Goal: Task Accomplishment & Management: Use online tool/utility

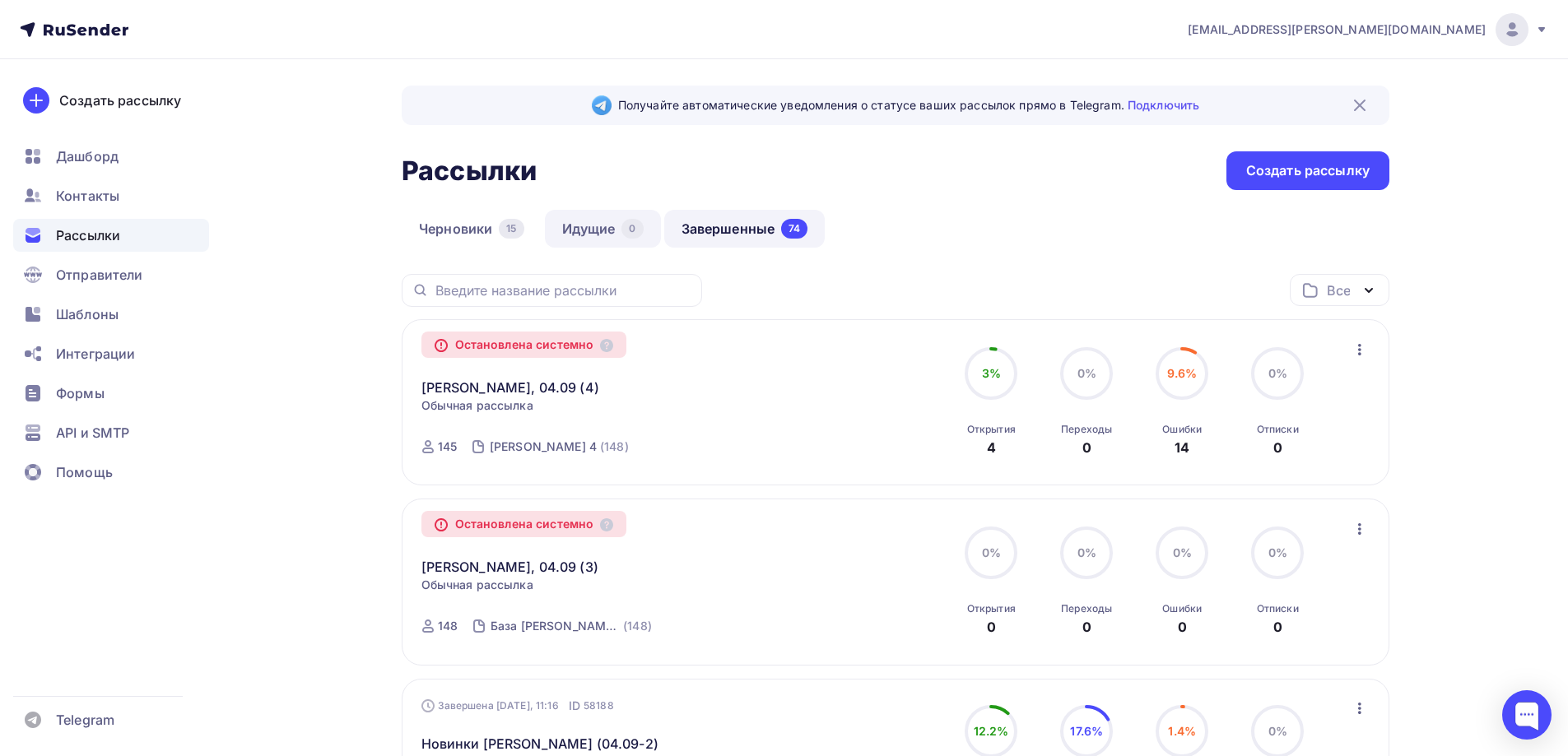
drag, startPoint x: 597, startPoint y: 234, endPoint x: 577, endPoint y: 234, distance: 20.0
click at [596, 234] on link "Идущие 0" at bounding box center [603, 229] width 116 height 38
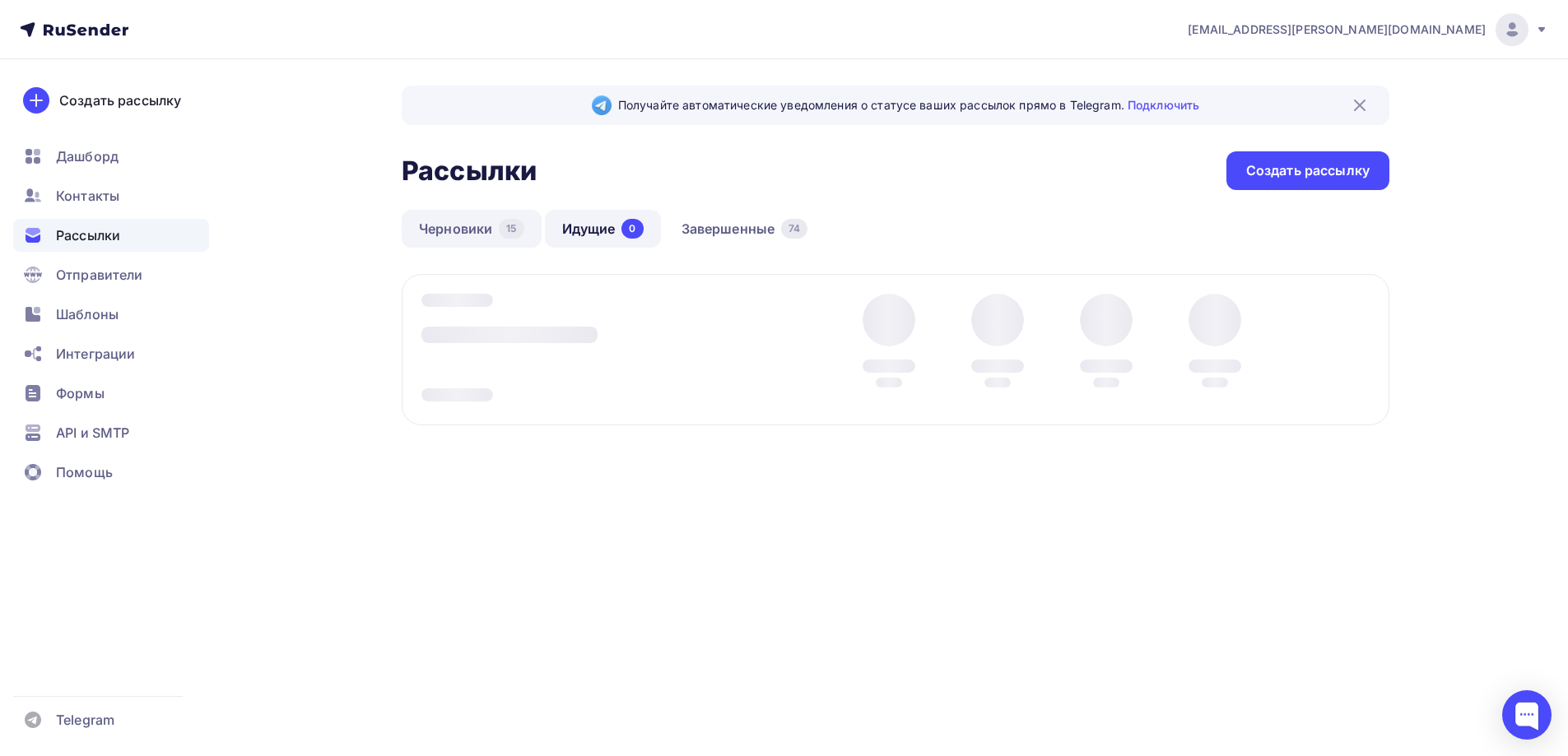
click at [475, 231] on link "Черновики 15" at bounding box center [471, 229] width 140 height 38
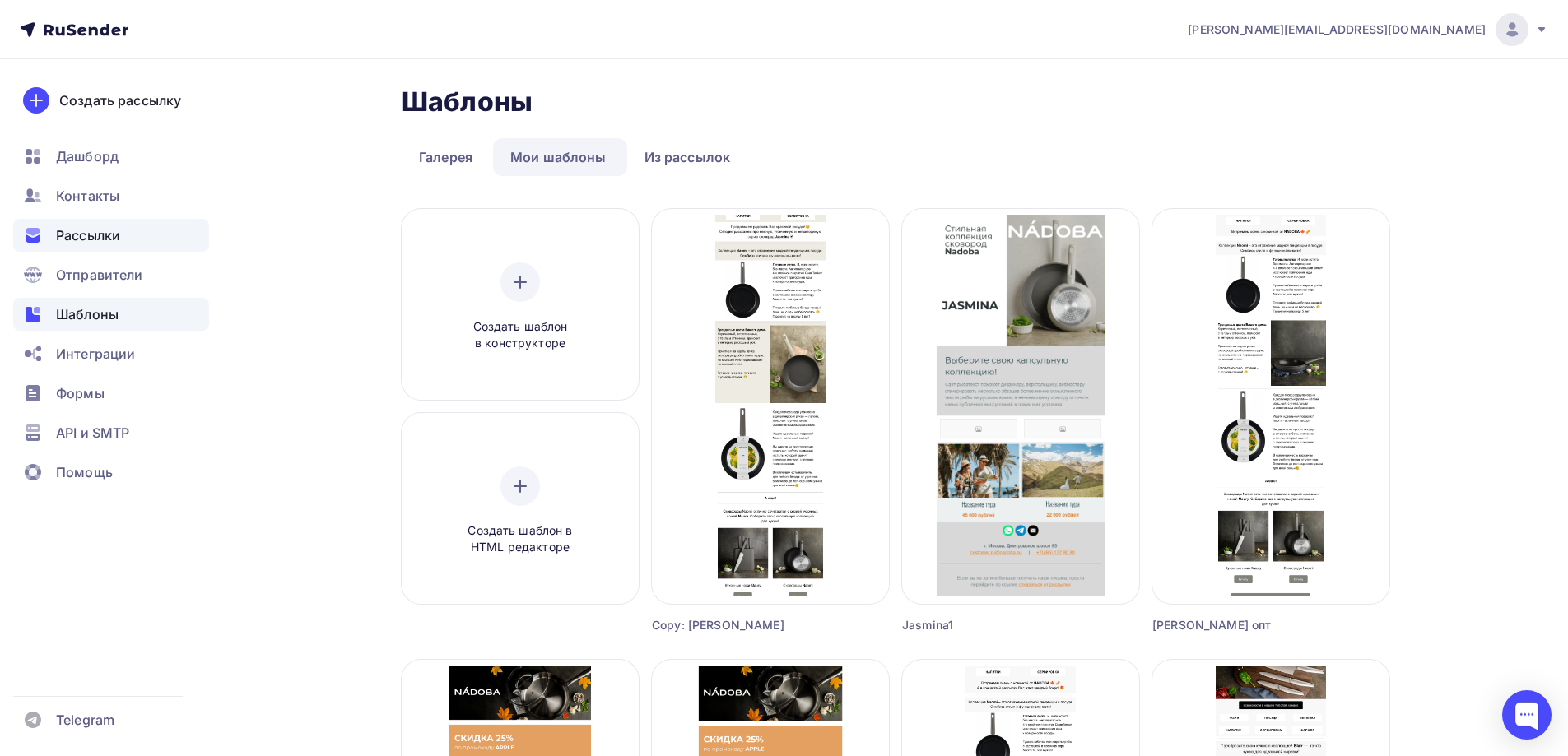
click at [103, 238] on span "Рассылки" at bounding box center [88, 235] width 64 height 20
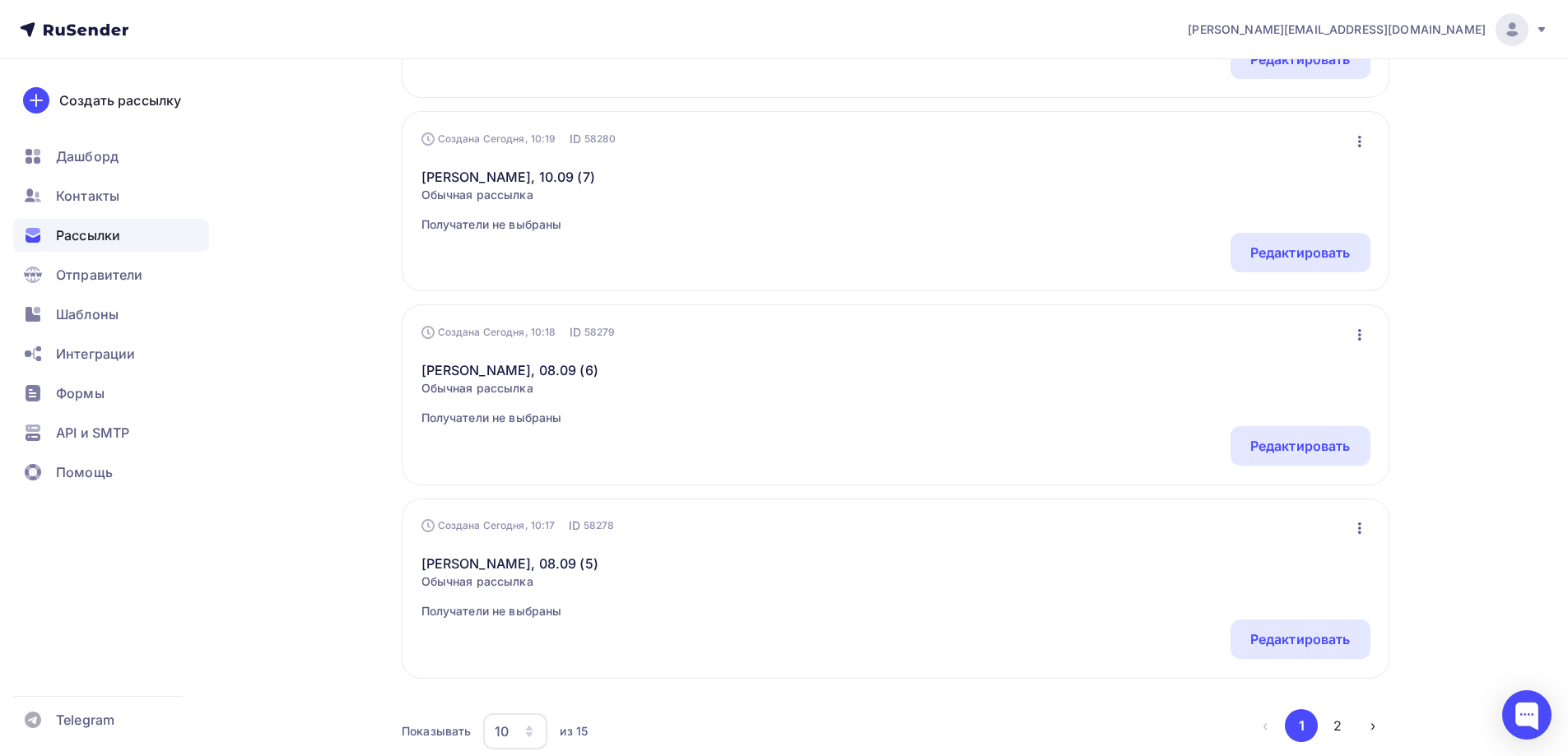
scroll to position [1646, 0]
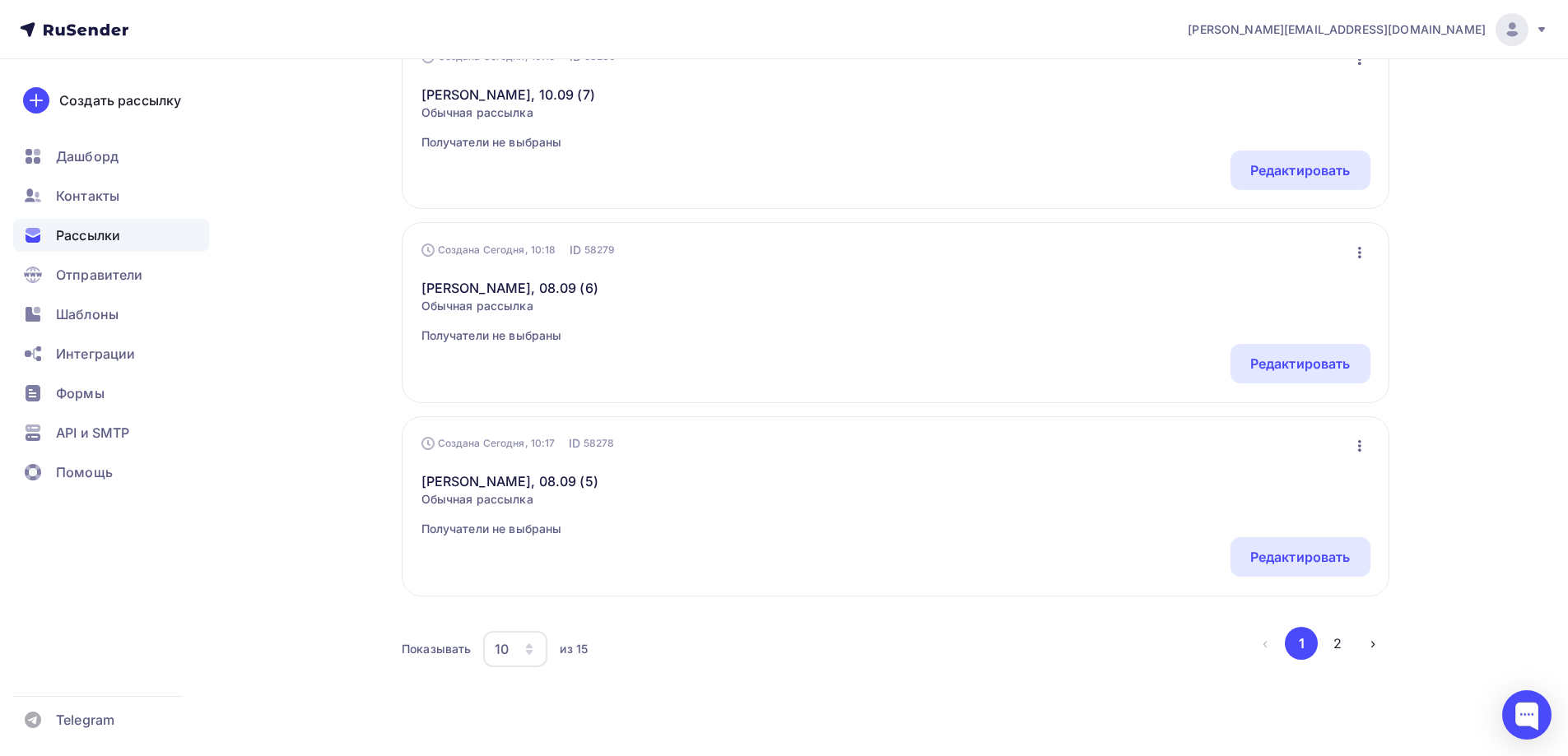
drag, startPoint x: 1345, startPoint y: 642, endPoint x: 1325, endPoint y: 631, distance: 22.8
click at [1345, 641] on button "2" at bounding box center [1337, 643] width 33 height 33
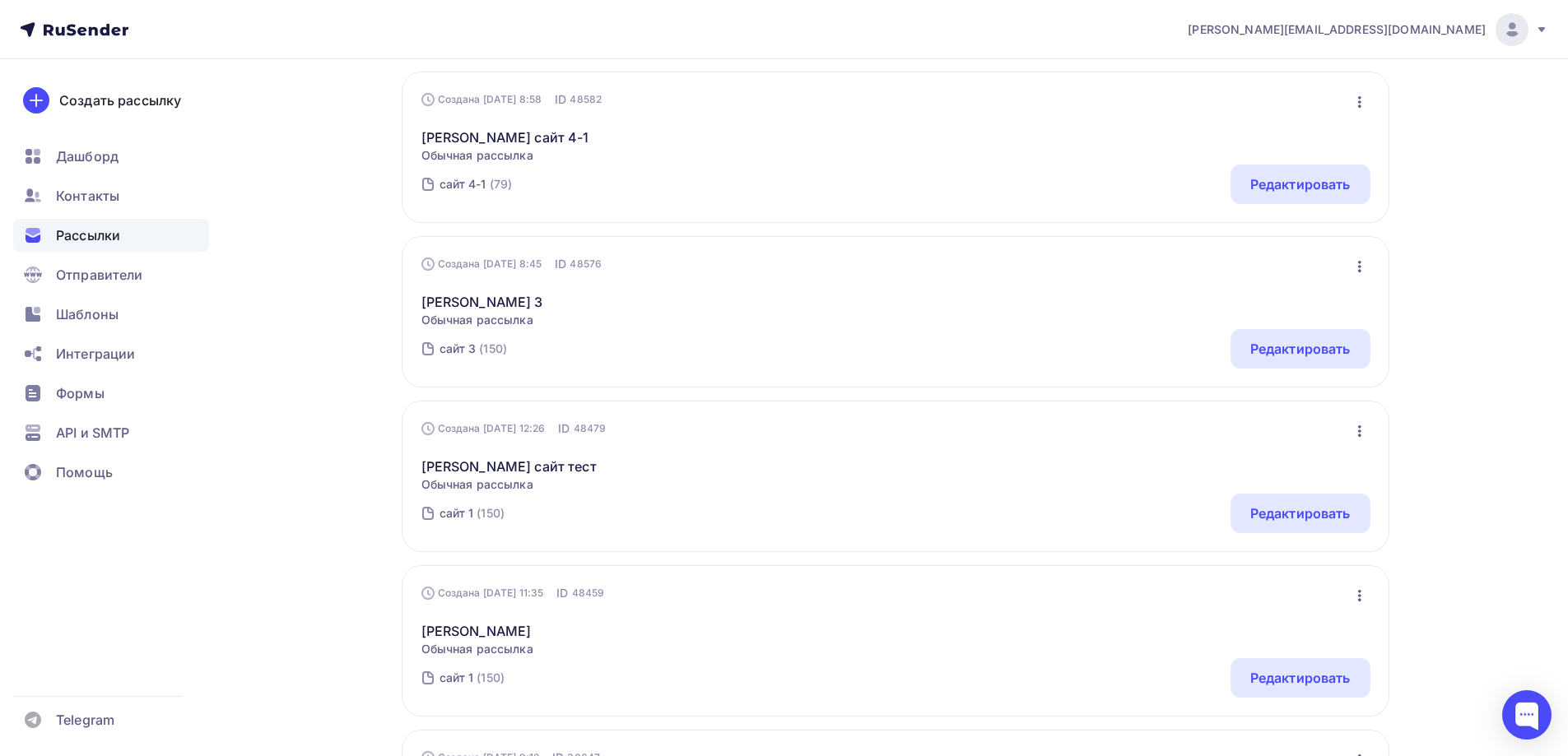
scroll to position [571, 0]
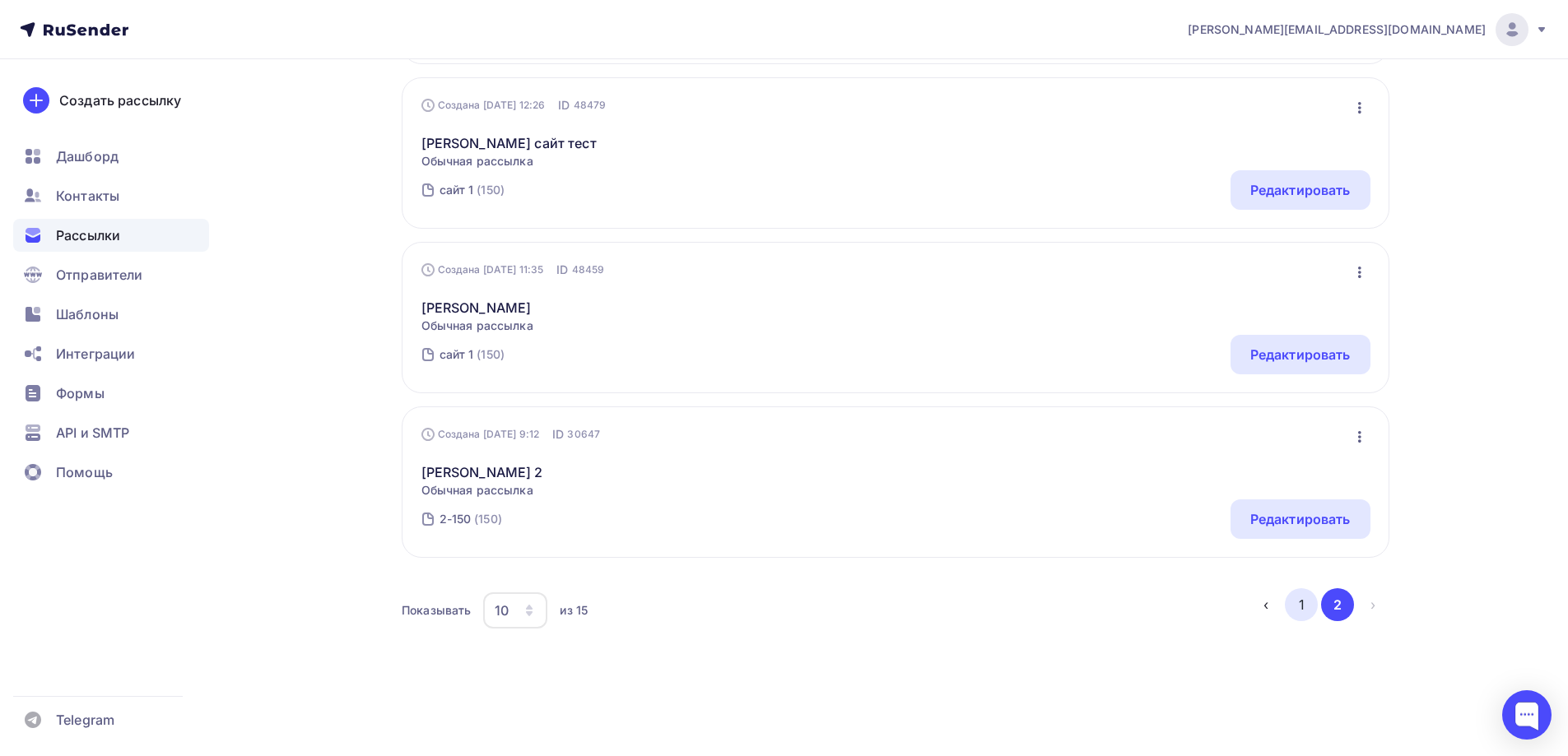
click at [1286, 604] on button "1" at bounding box center [1301, 605] width 33 height 33
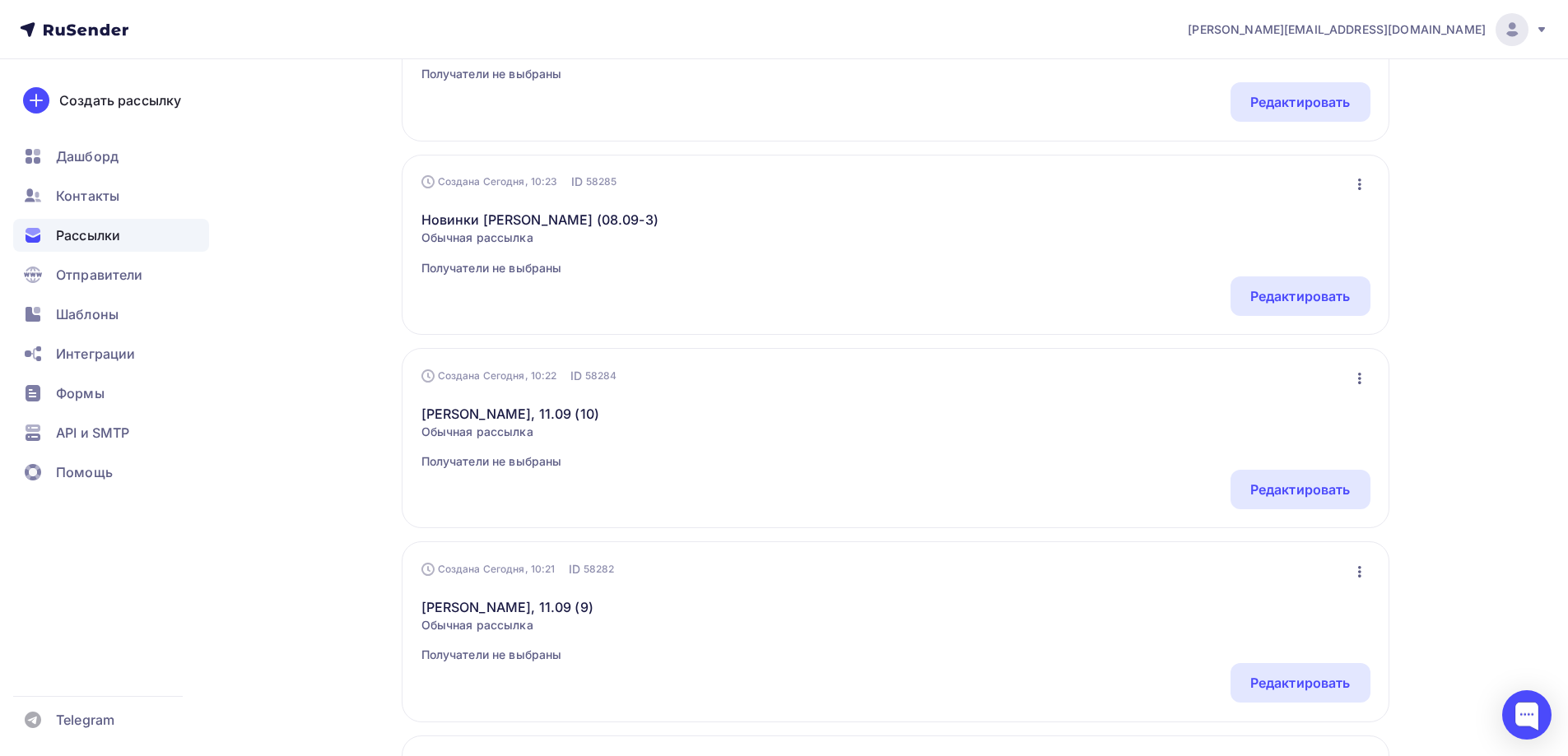
scroll to position [776, 0]
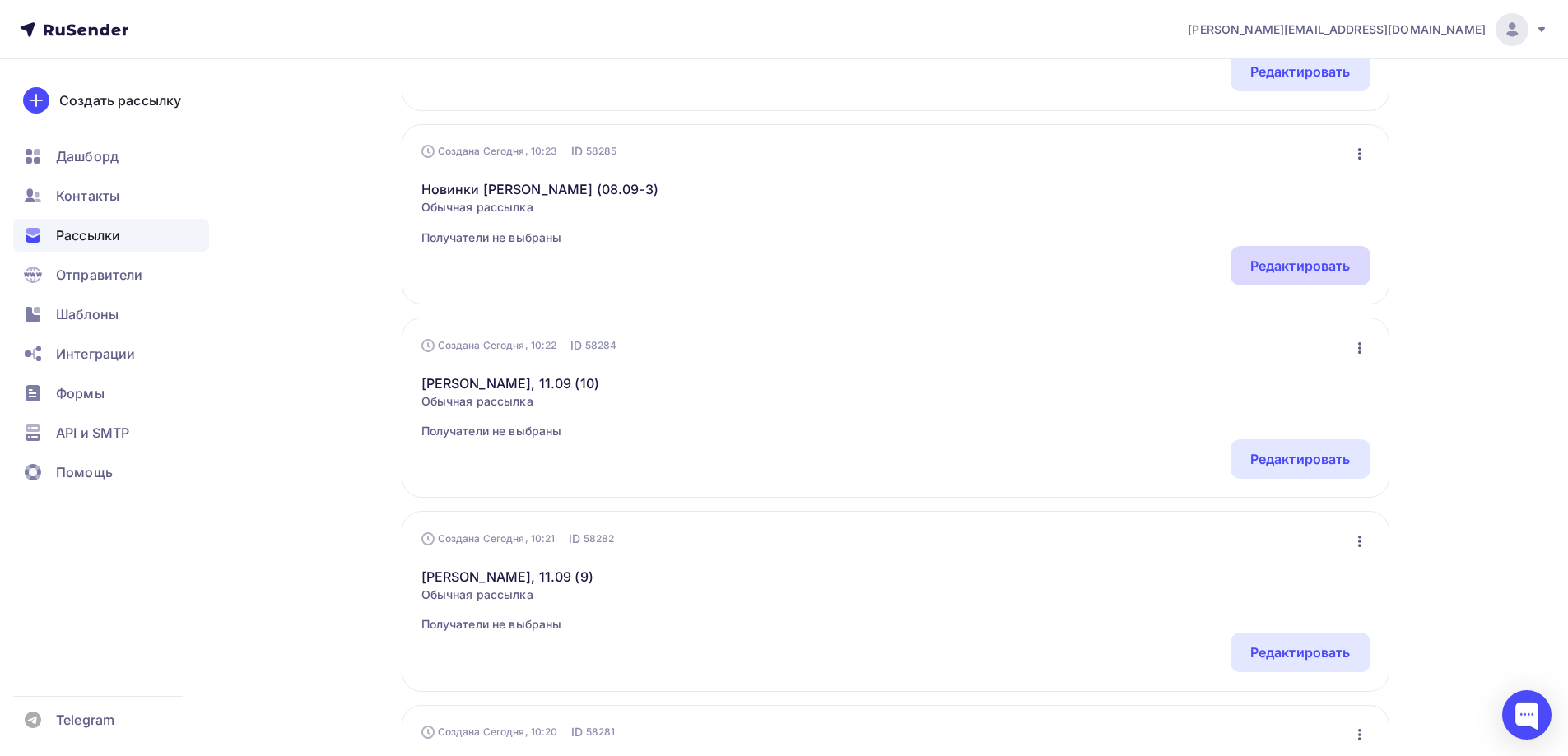
click at [1330, 273] on div "Редактировать" at bounding box center [1300, 266] width 100 height 20
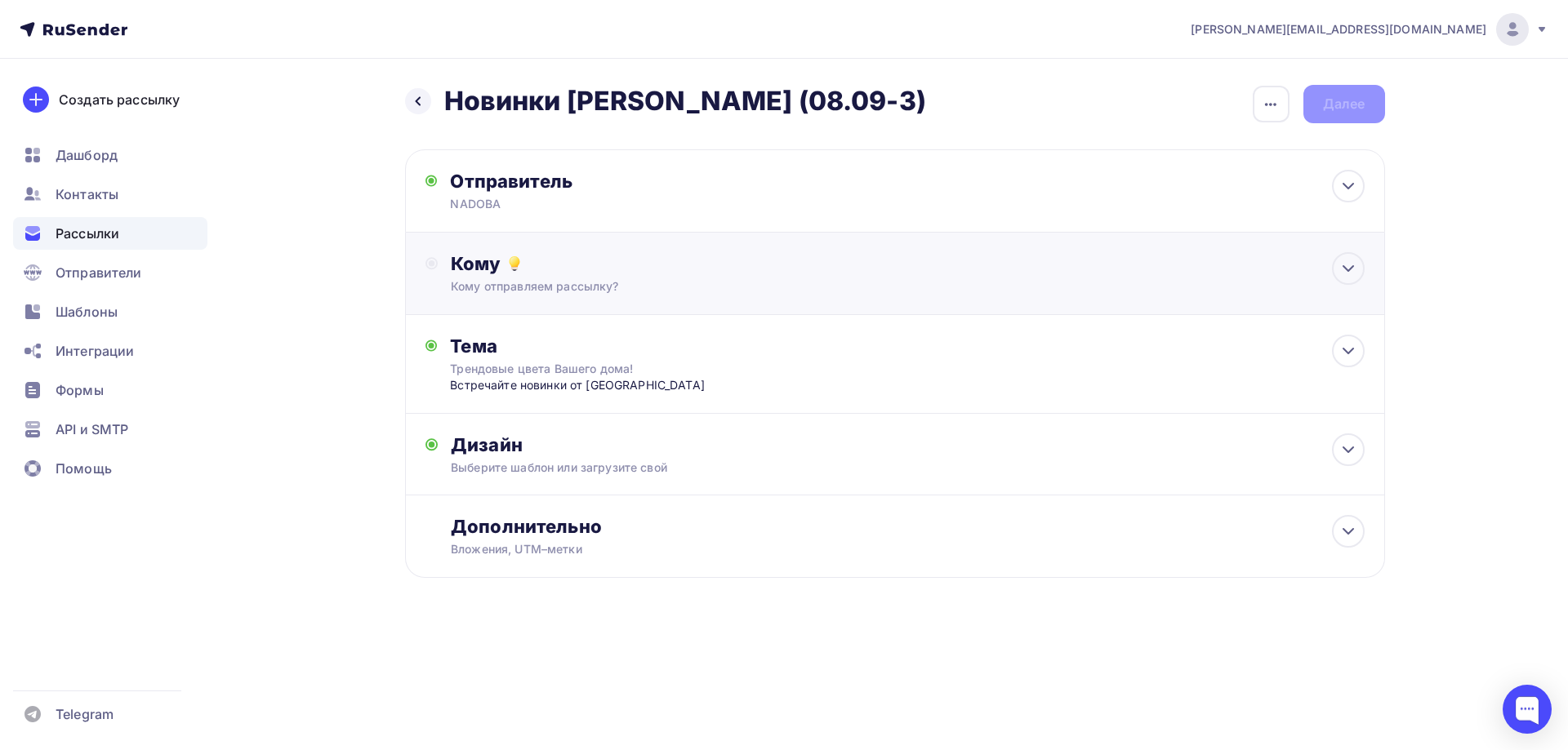
click at [550, 277] on div "Кому Кому отправляем рассылку? Списки получателей Выберите список Все списки id…" at bounding box center [907, 273] width 914 height 42
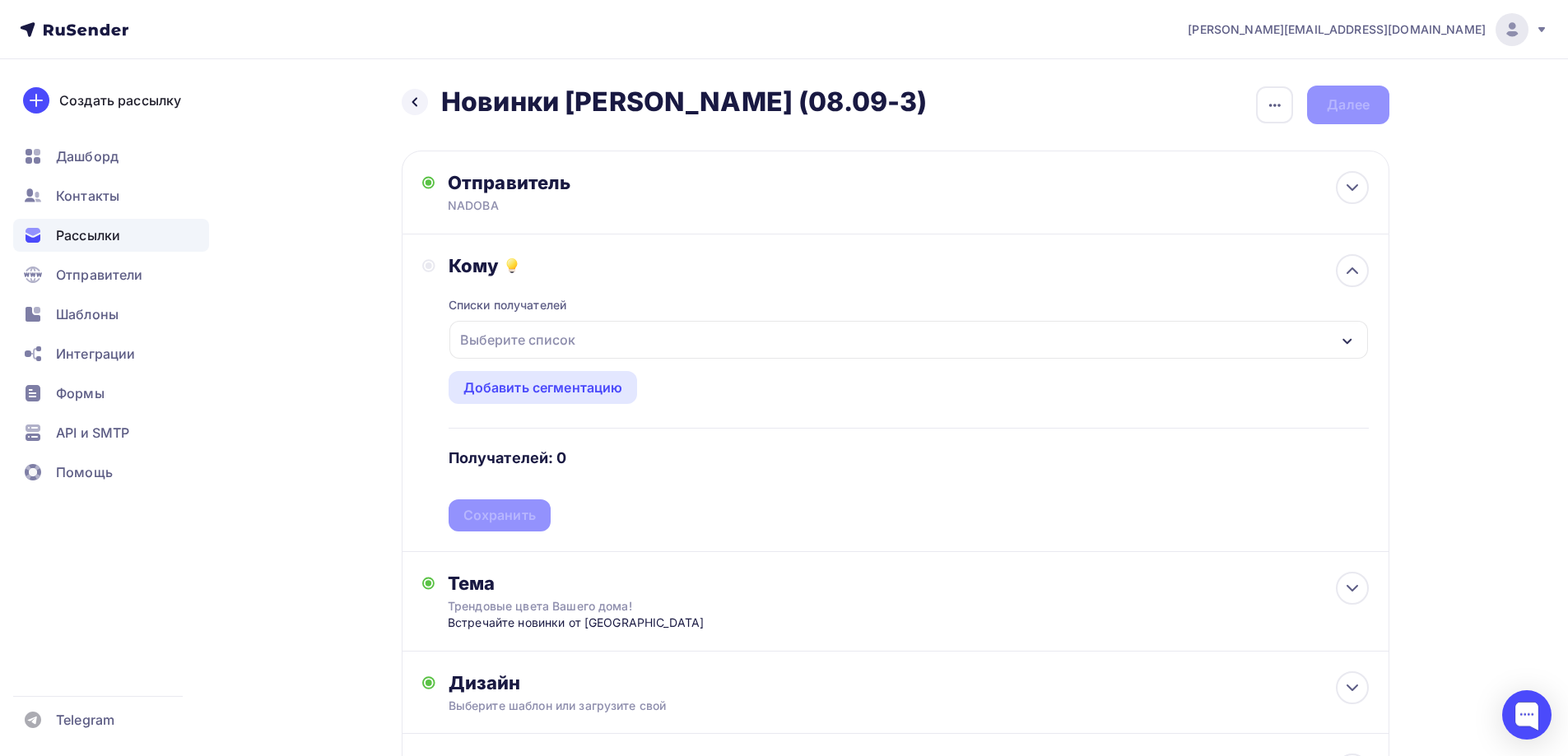
click at [538, 332] on div "Выберите список" at bounding box center [518, 340] width 129 height 29
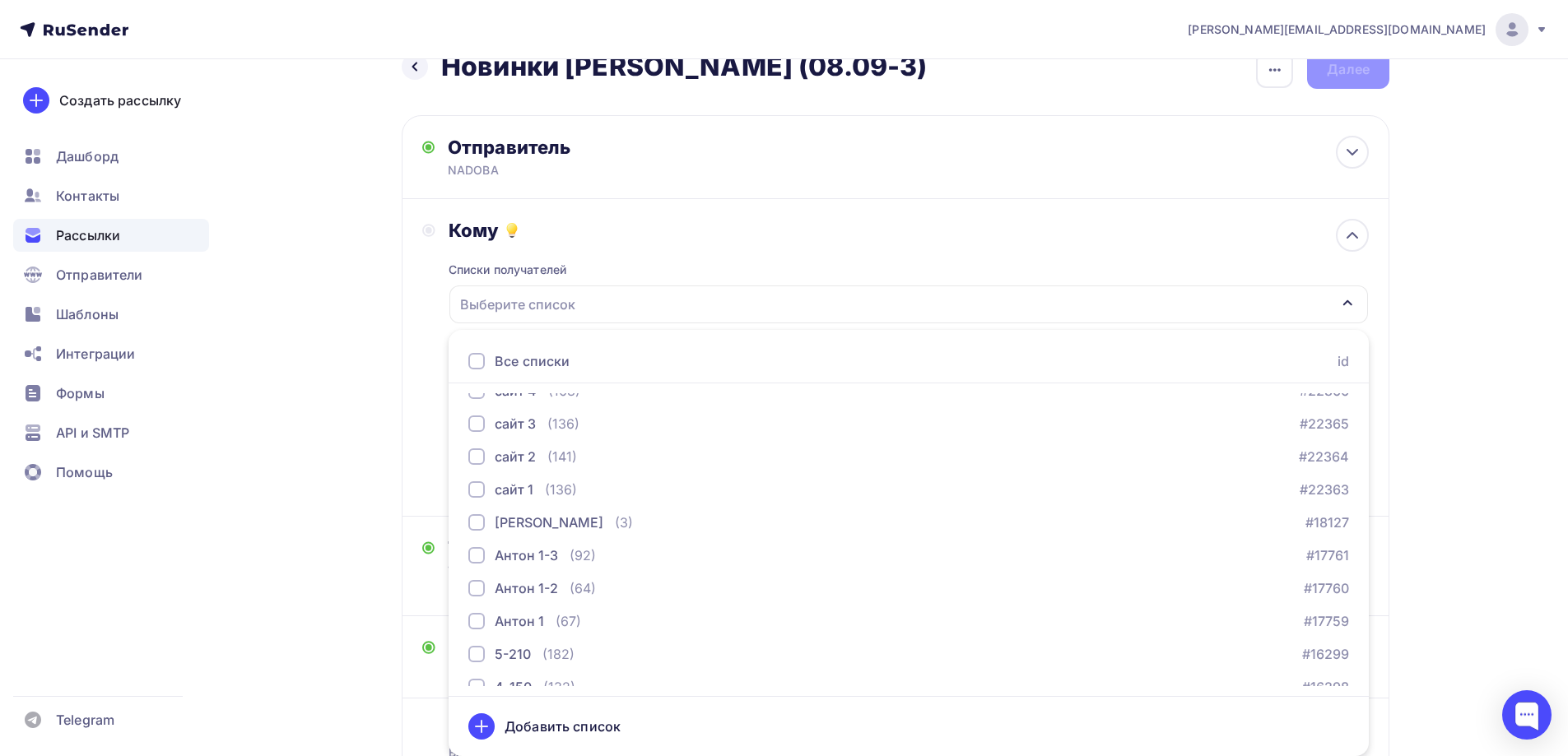
scroll to position [612, 0]
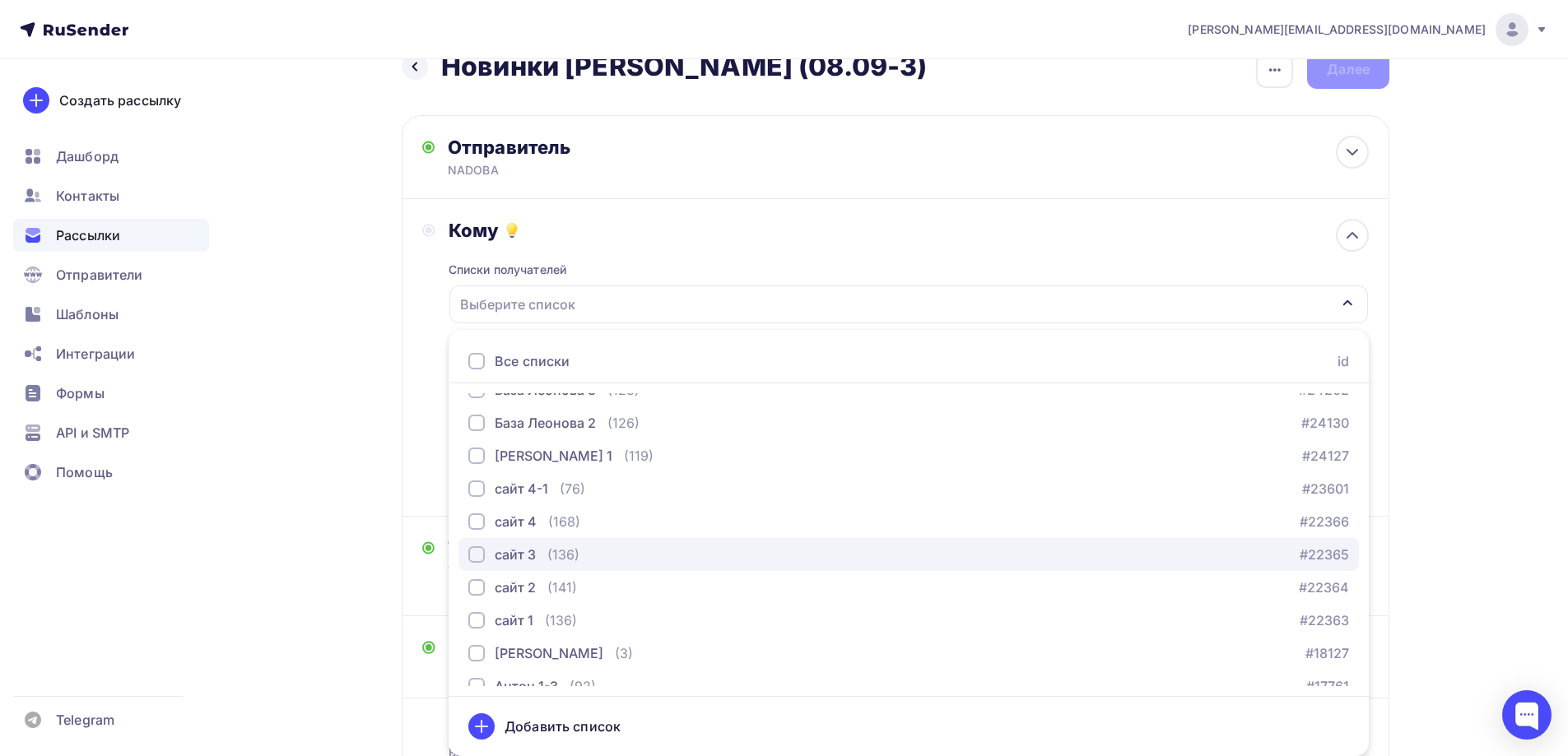
click at [537, 559] on div "сайт 3 (136)" at bounding box center [523, 554] width 111 height 20
click at [1496, 261] on div "a.gorbach@nadoba.eu Аккаунт Тарифы Выйти Создать рассылку Дашборд Контакты Расс…" at bounding box center [784, 427] width 1568 height 923
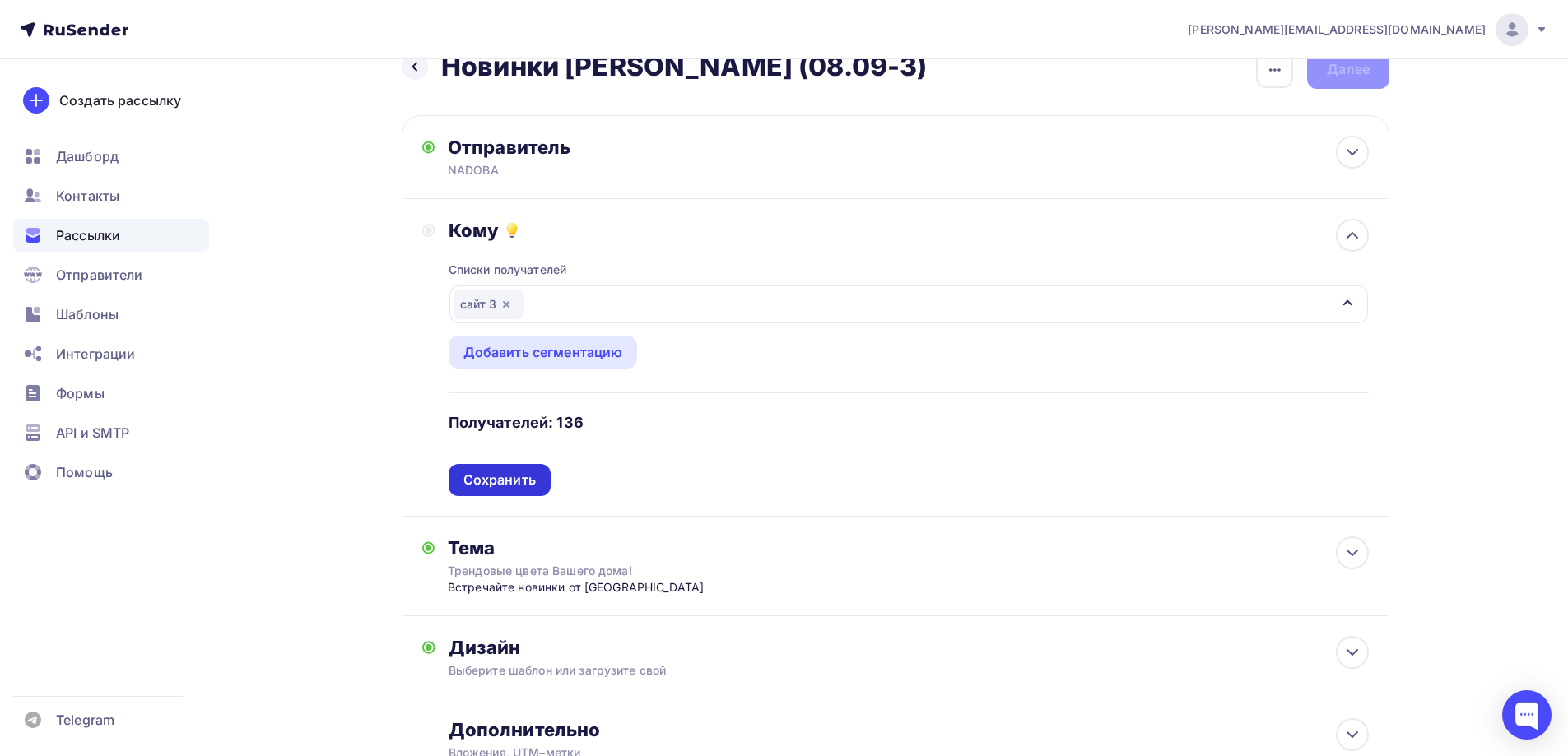
click at [520, 477] on div "Сохранить" at bounding box center [500, 481] width 73 height 19
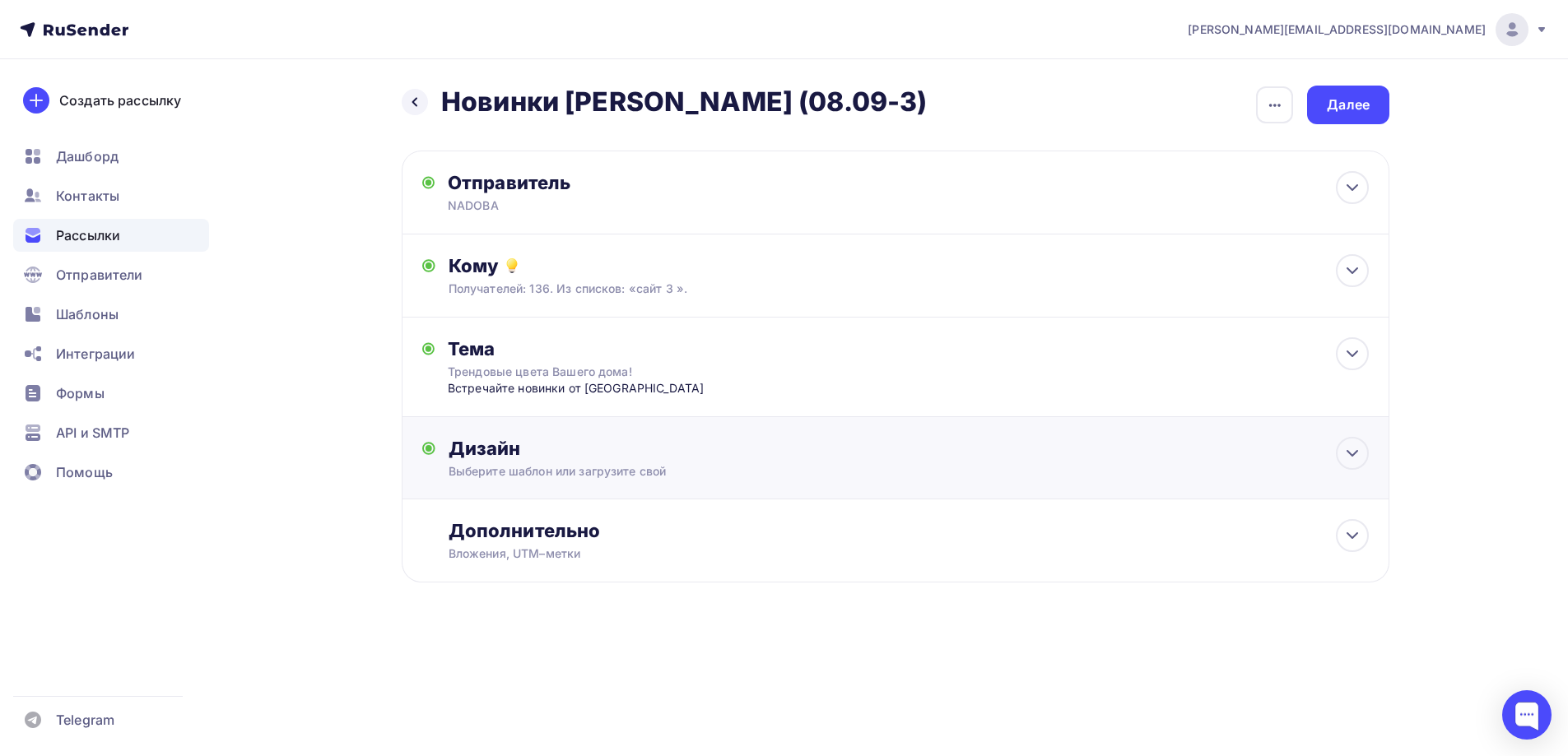
scroll to position [0, 0]
click at [1347, 112] on div "Далее" at bounding box center [1354, 105] width 43 height 19
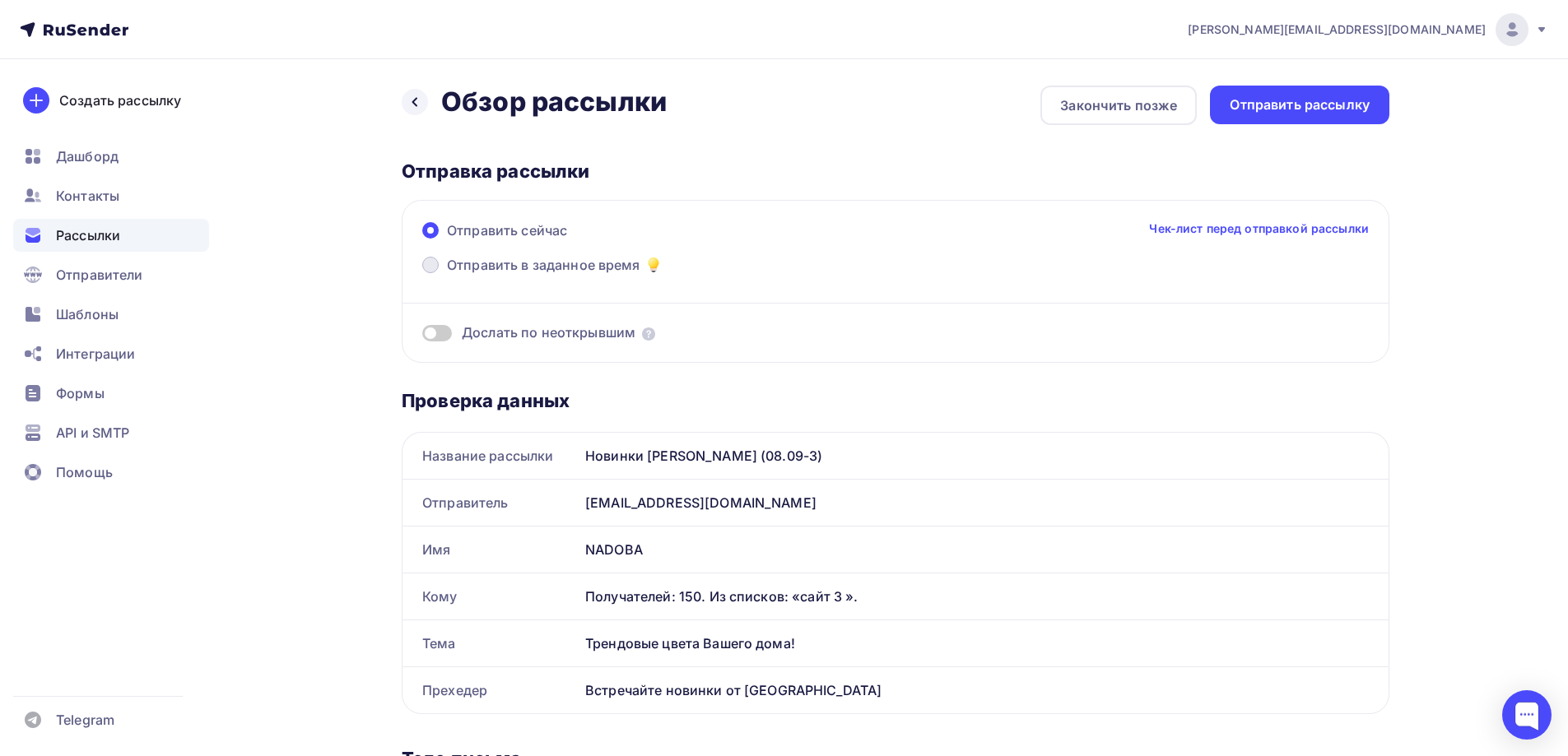
click at [536, 256] on span "Отправить в заданное время" at bounding box center [543, 265] width 193 height 20
click at [447, 275] on input "Отправить в заданное время" at bounding box center [447, 275] width 0 height 0
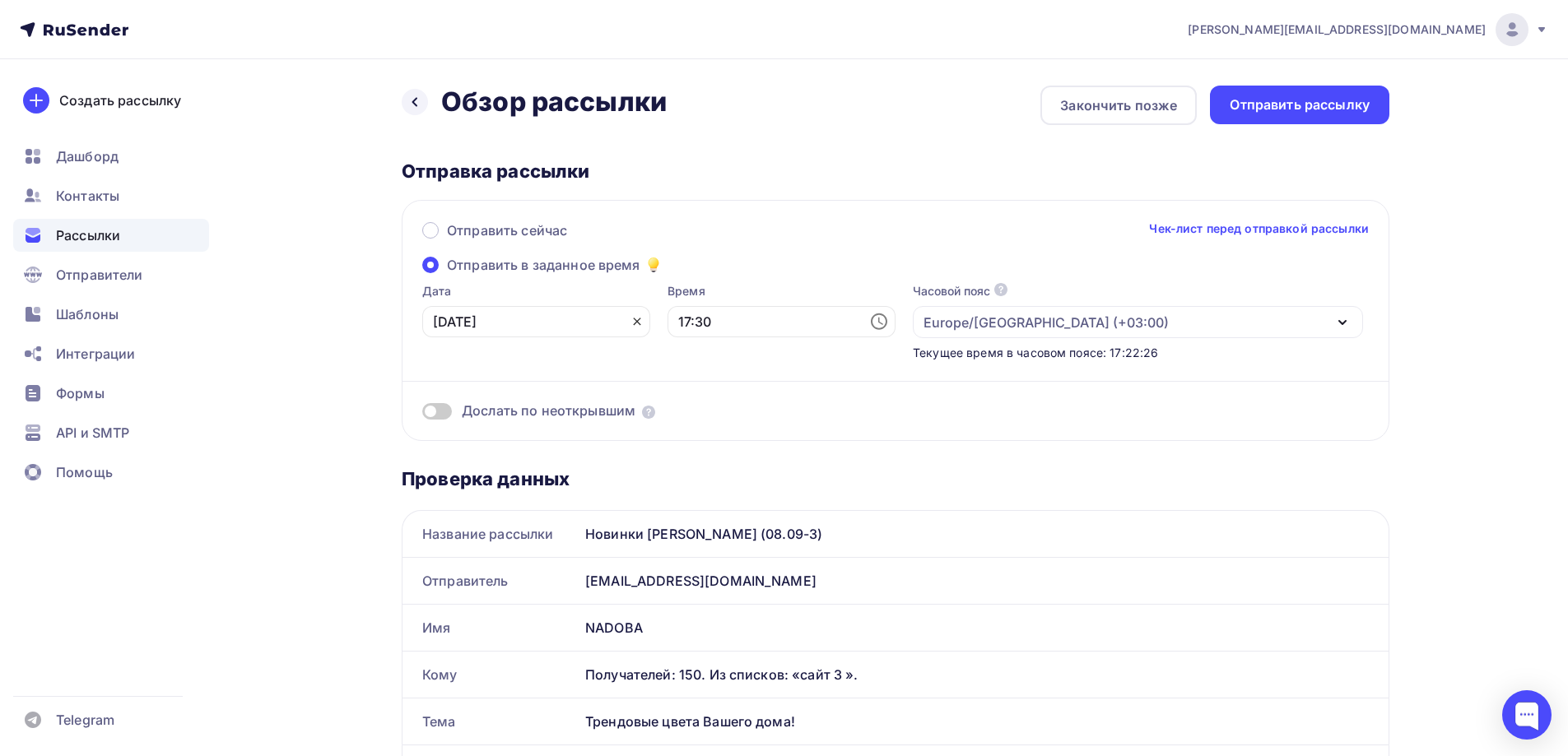
click at [630, 320] on icon at bounding box center [637, 322] width 13 height 13
click at [624, 322] on icon at bounding box center [633, 322] width 20 height 20
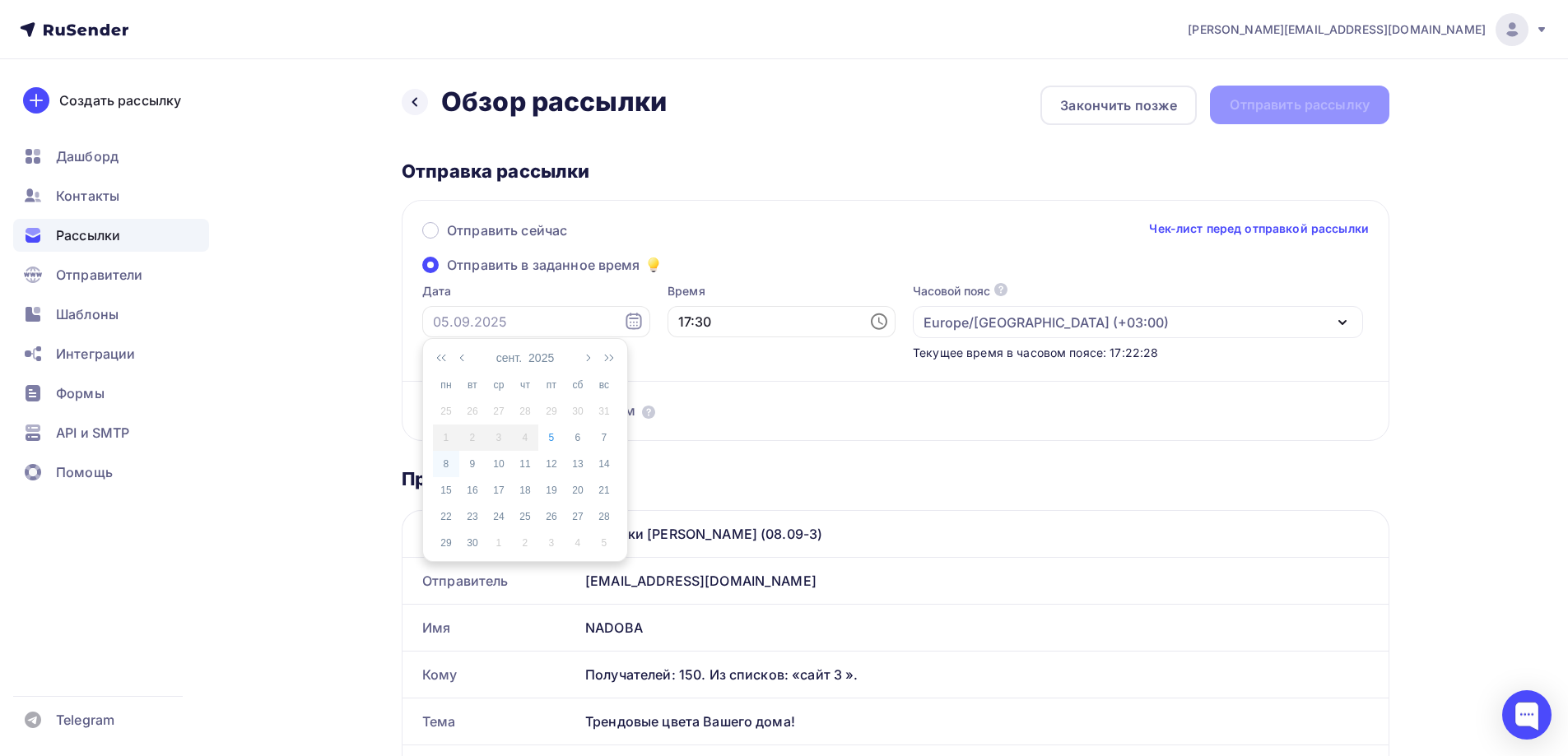
click at [452, 465] on div "8" at bounding box center [447, 465] width 26 height 15
type input "08.09.2025"
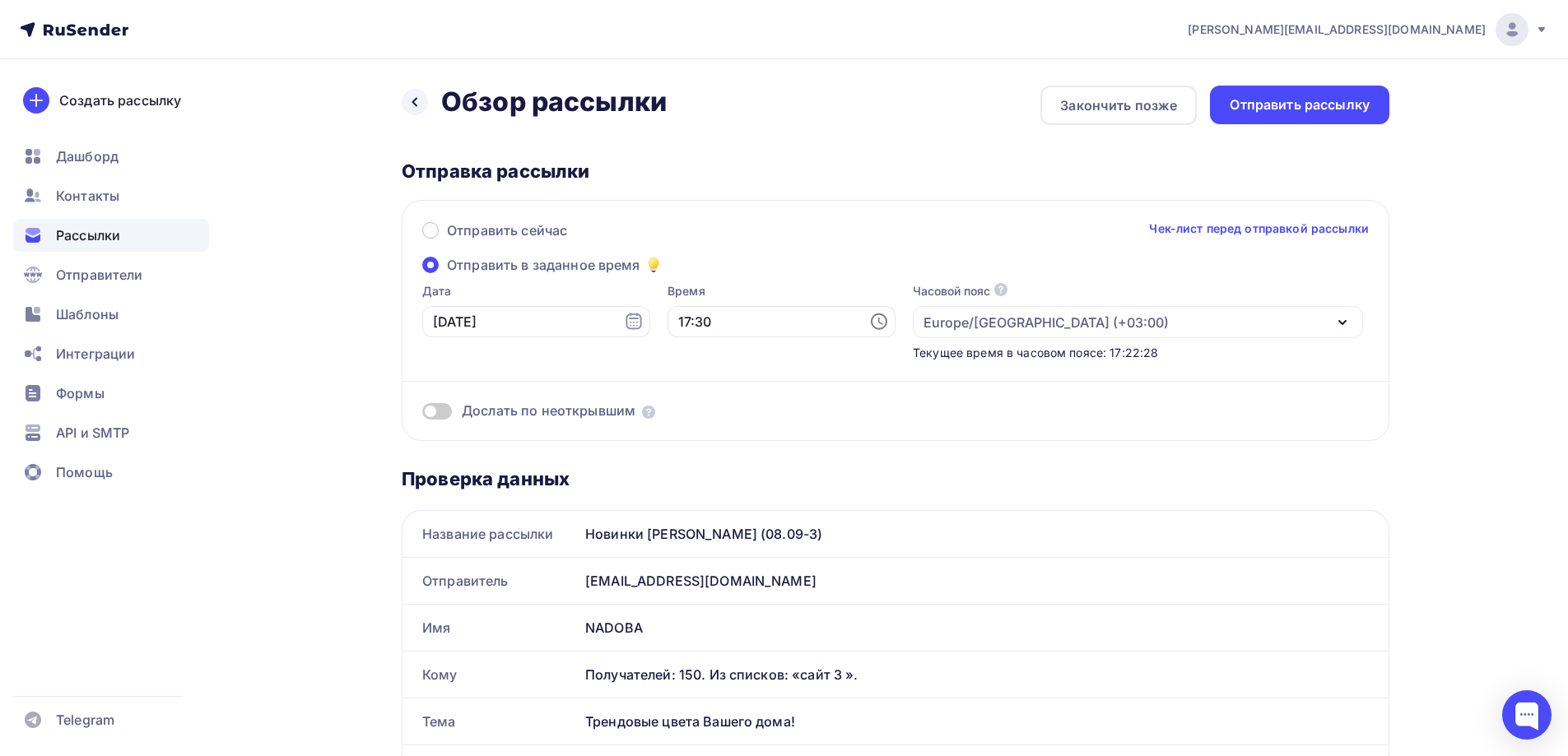
click at [871, 316] on icon at bounding box center [878, 321] width 16 height 16
click at [693, 435] on li "11" at bounding box center [691, 441] width 85 height 26
type input "11:30"
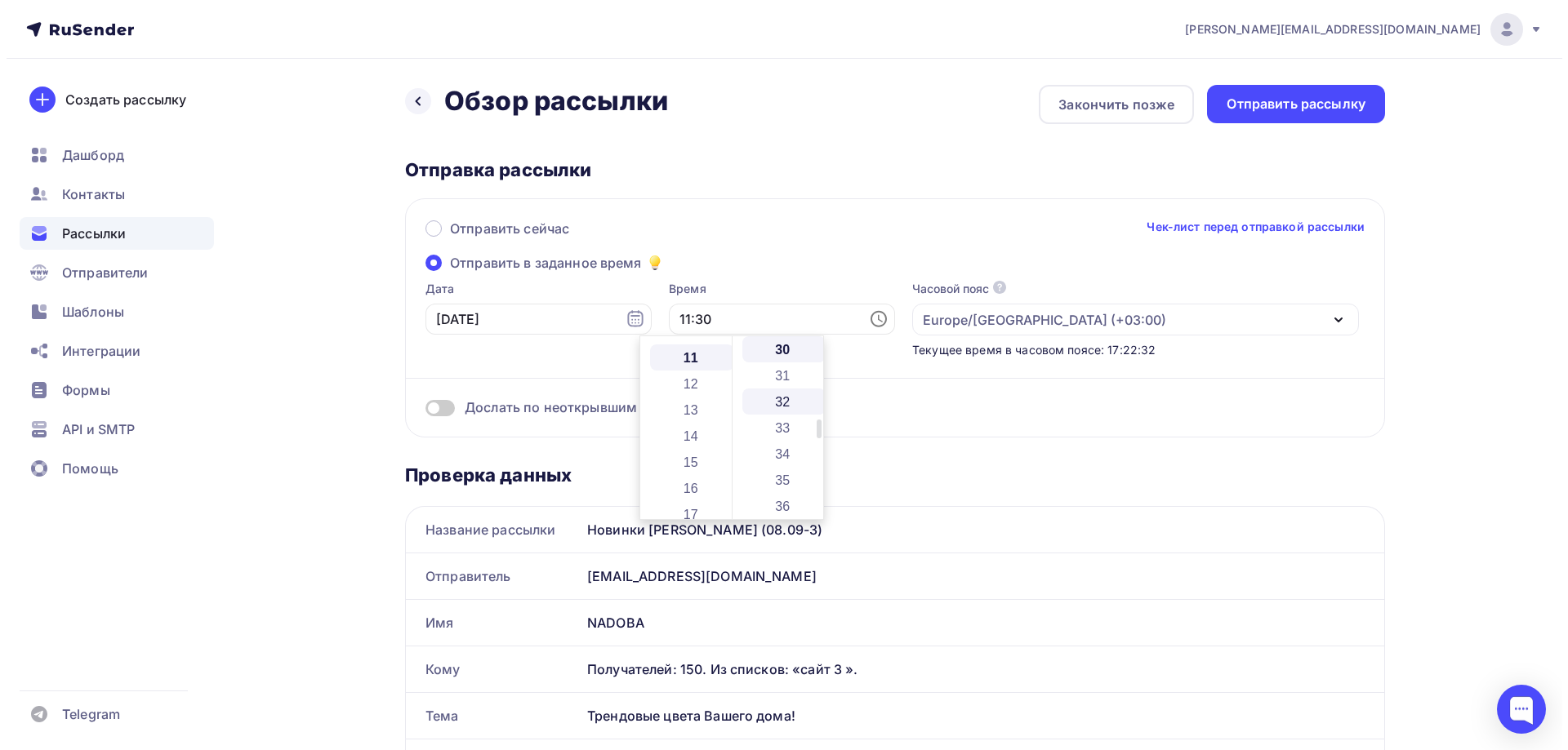
scroll to position [287, 0]
click at [1038, 217] on div "Отправить сейчас Чек-лист перед отправкой рассылки Отправить в заданное время Д…" at bounding box center [888, 317] width 980 height 239
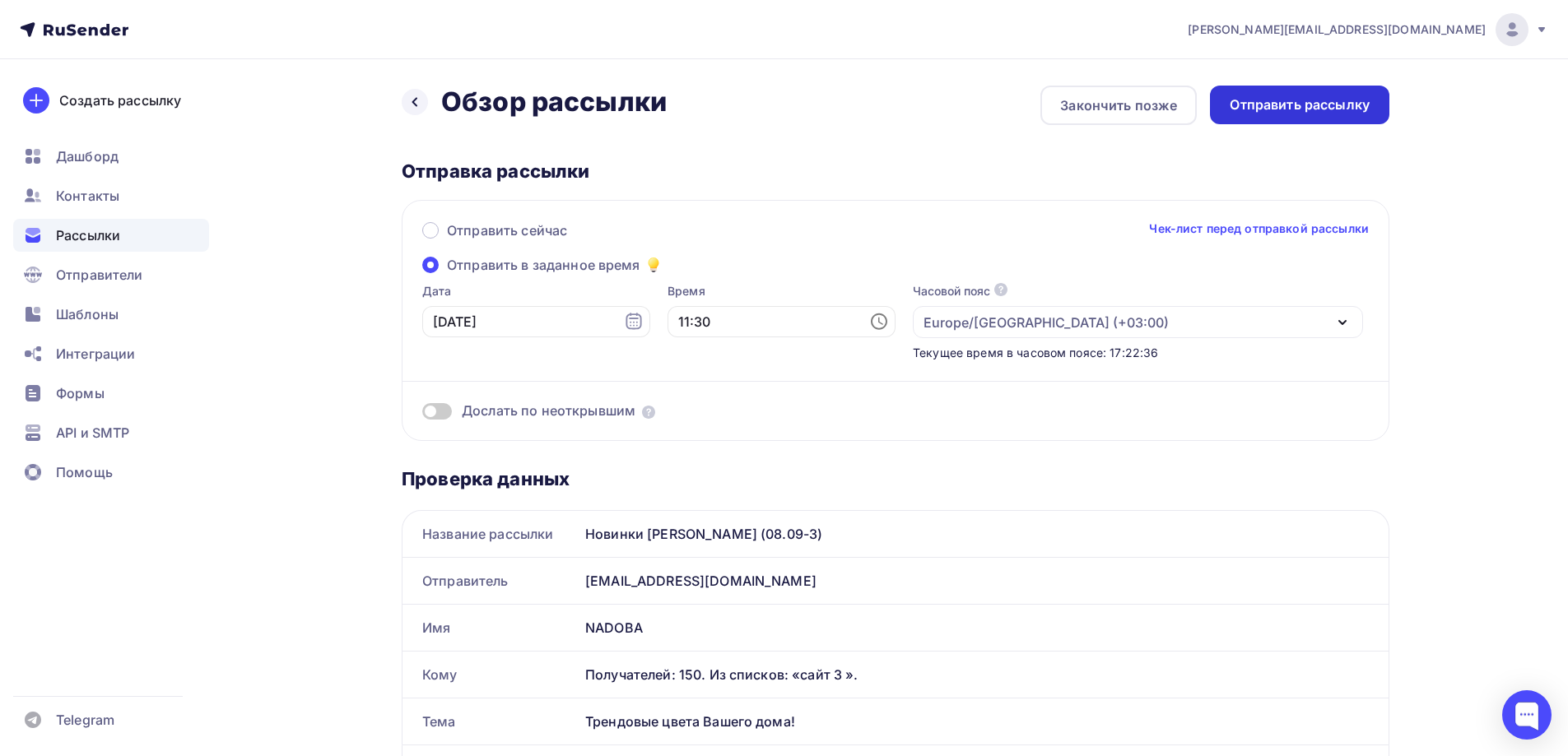
click at [1310, 112] on div "Отправить рассылку" at bounding box center [1300, 105] width 140 height 19
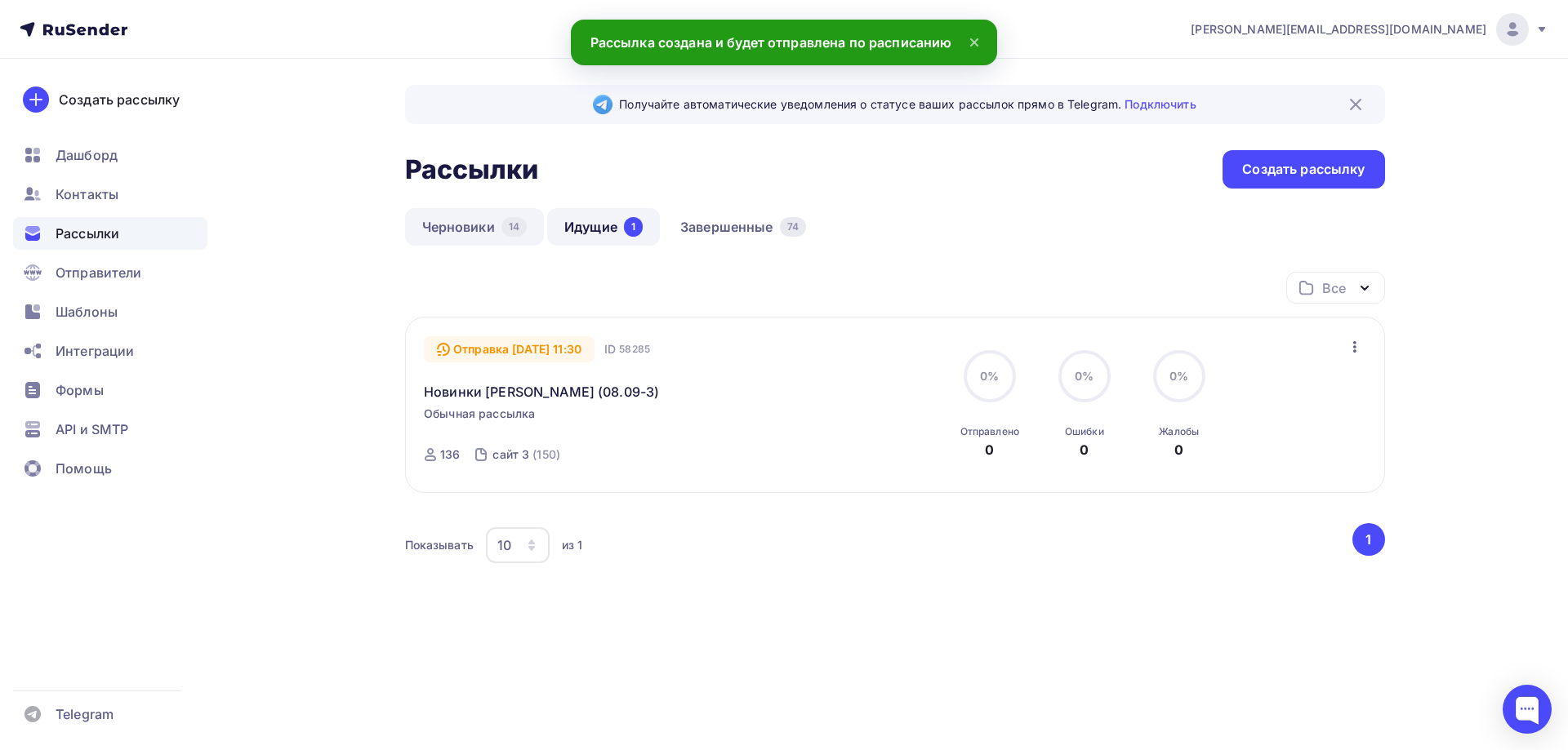
click at [458, 237] on link "Черновики 14" at bounding box center [474, 227] width 140 height 38
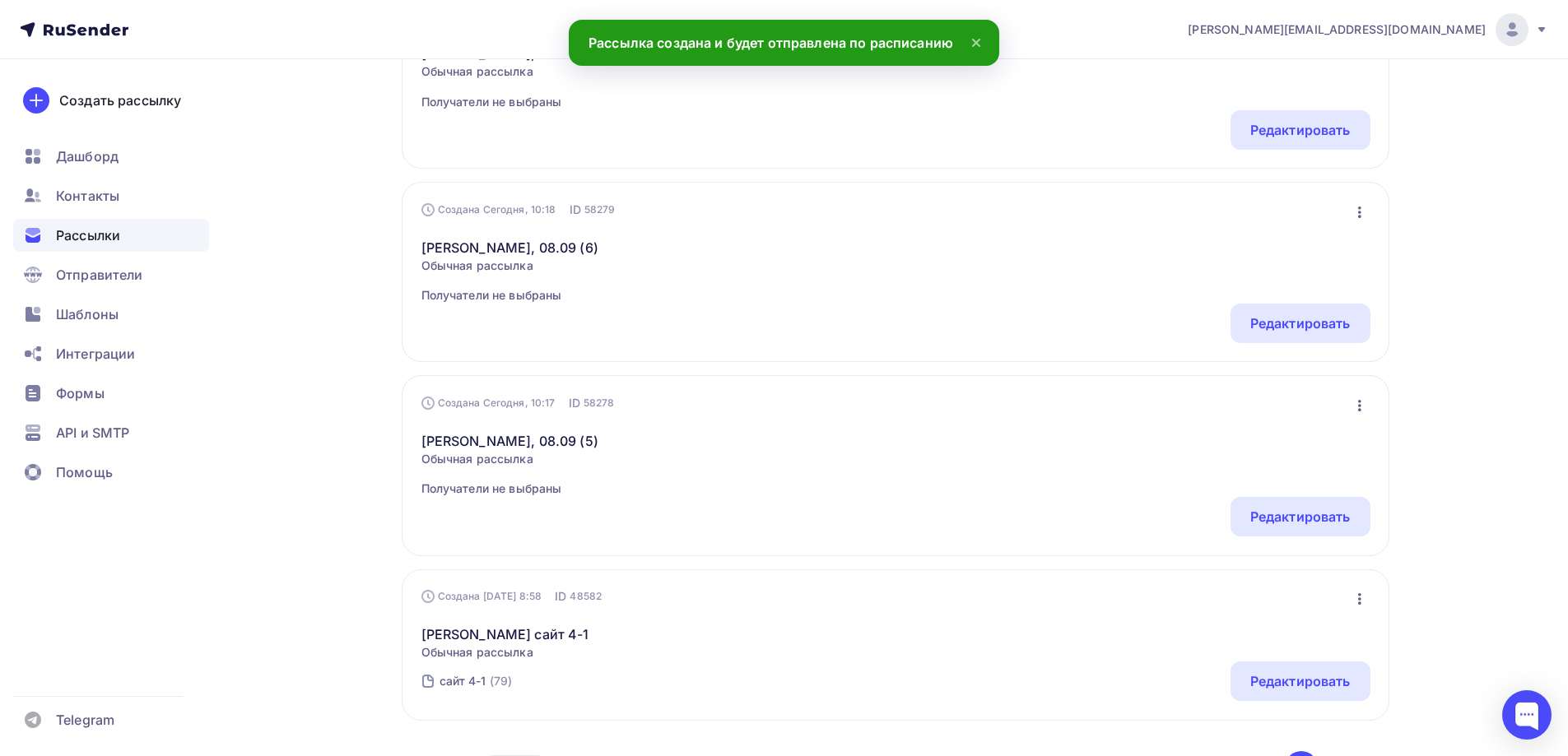
scroll to position [1656, 0]
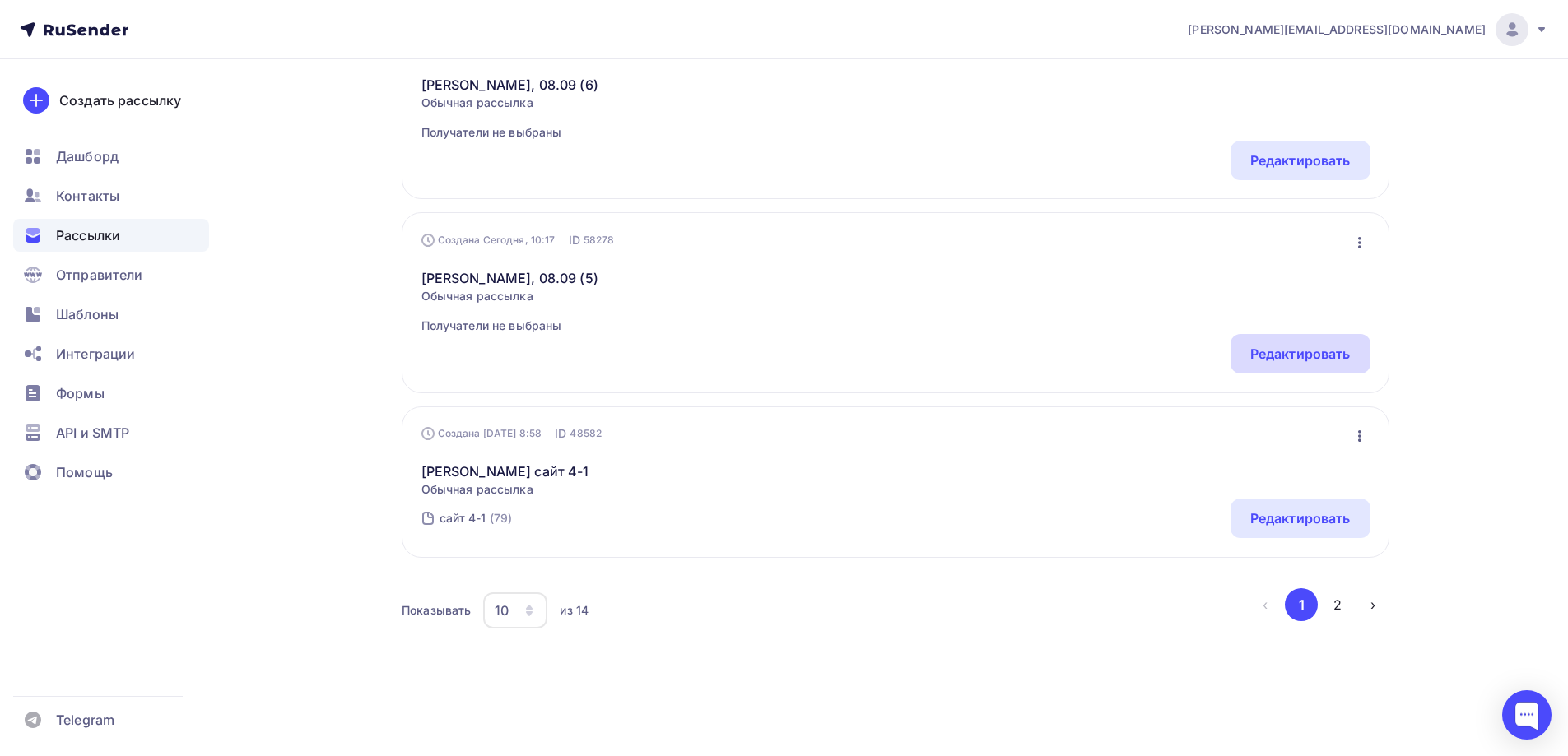
click at [1303, 346] on div "Редактировать" at bounding box center [1300, 354] width 100 height 20
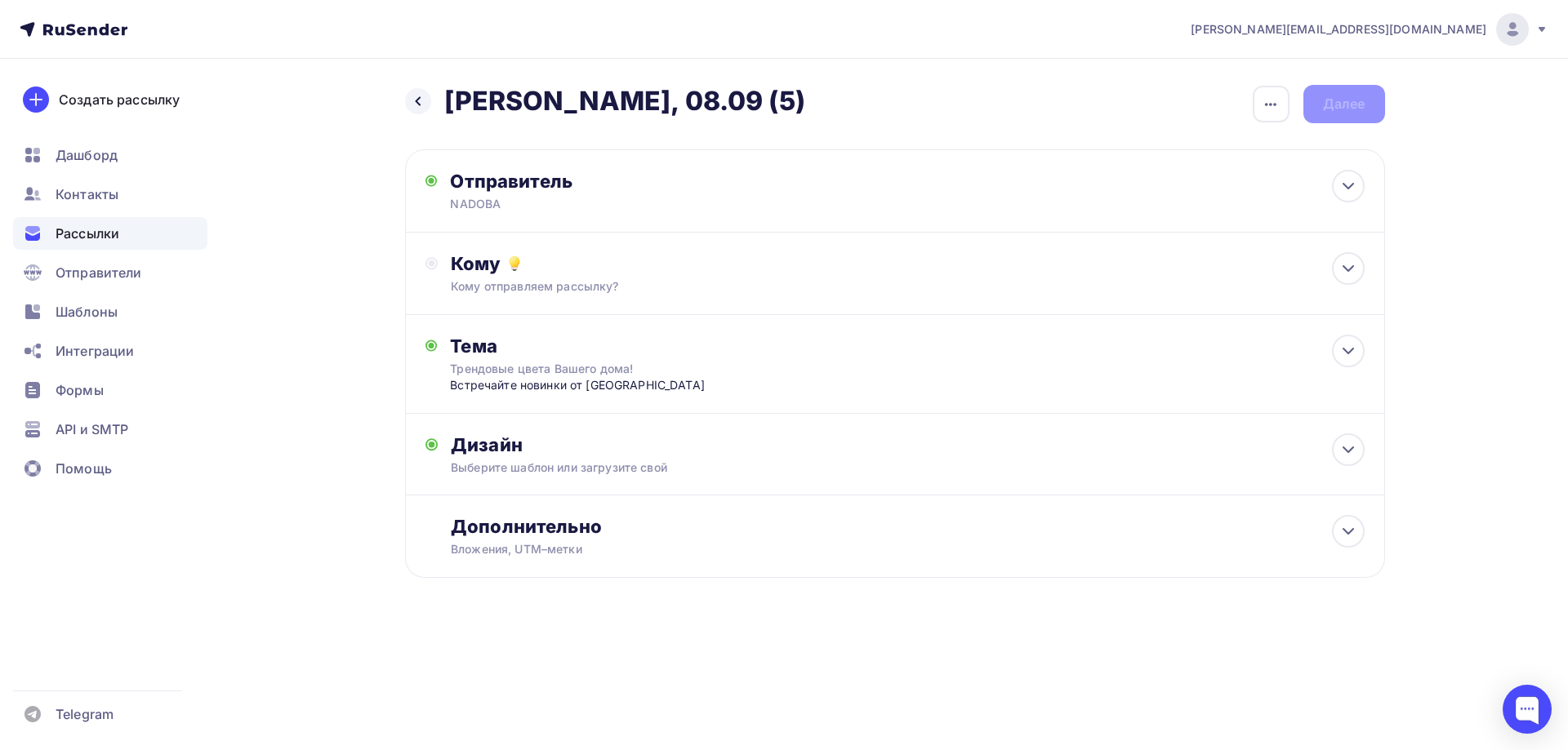
click at [367, 246] on div "Назад Naomi - БМЛ, 08.09 (5) Naomi - БМЛ, 08.09 (5) Закончить позже Переименова…" at bounding box center [785, 371] width 1339 height 624
click at [524, 260] on div "Кому" at bounding box center [907, 264] width 914 height 23
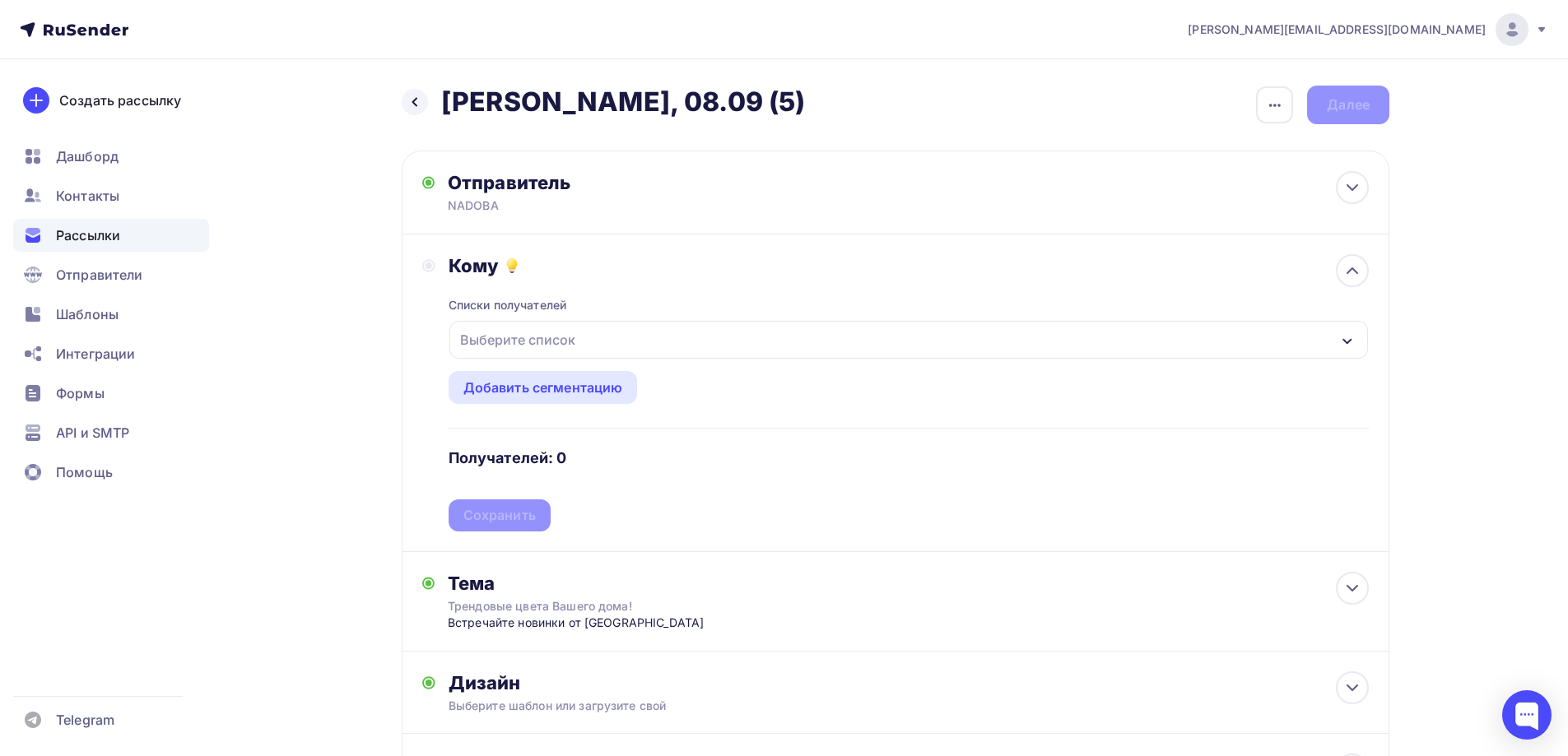
click at [579, 350] on div "Выберите список" at bounding box center [518, 340] width 129 height 29
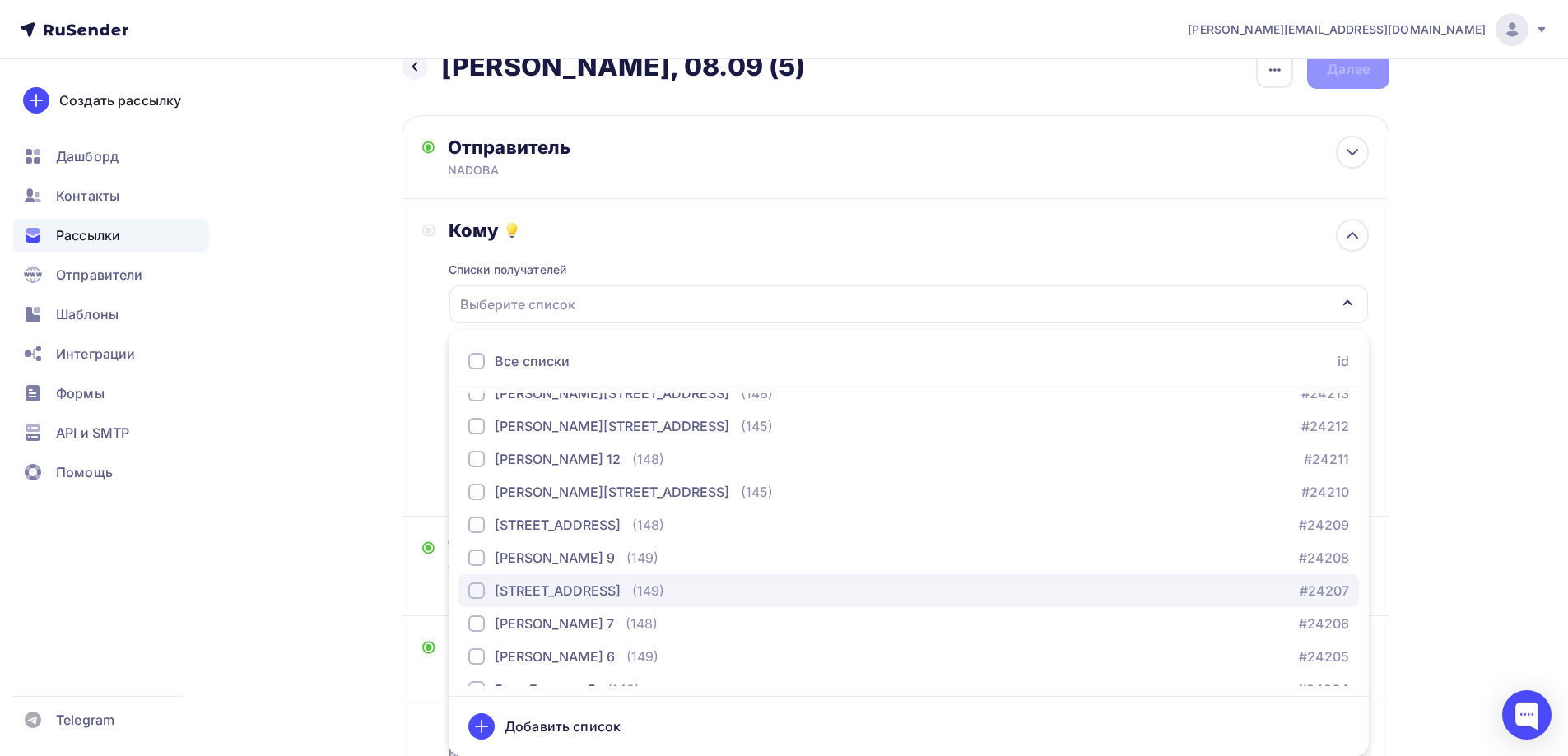
scroll to position [329, 0]
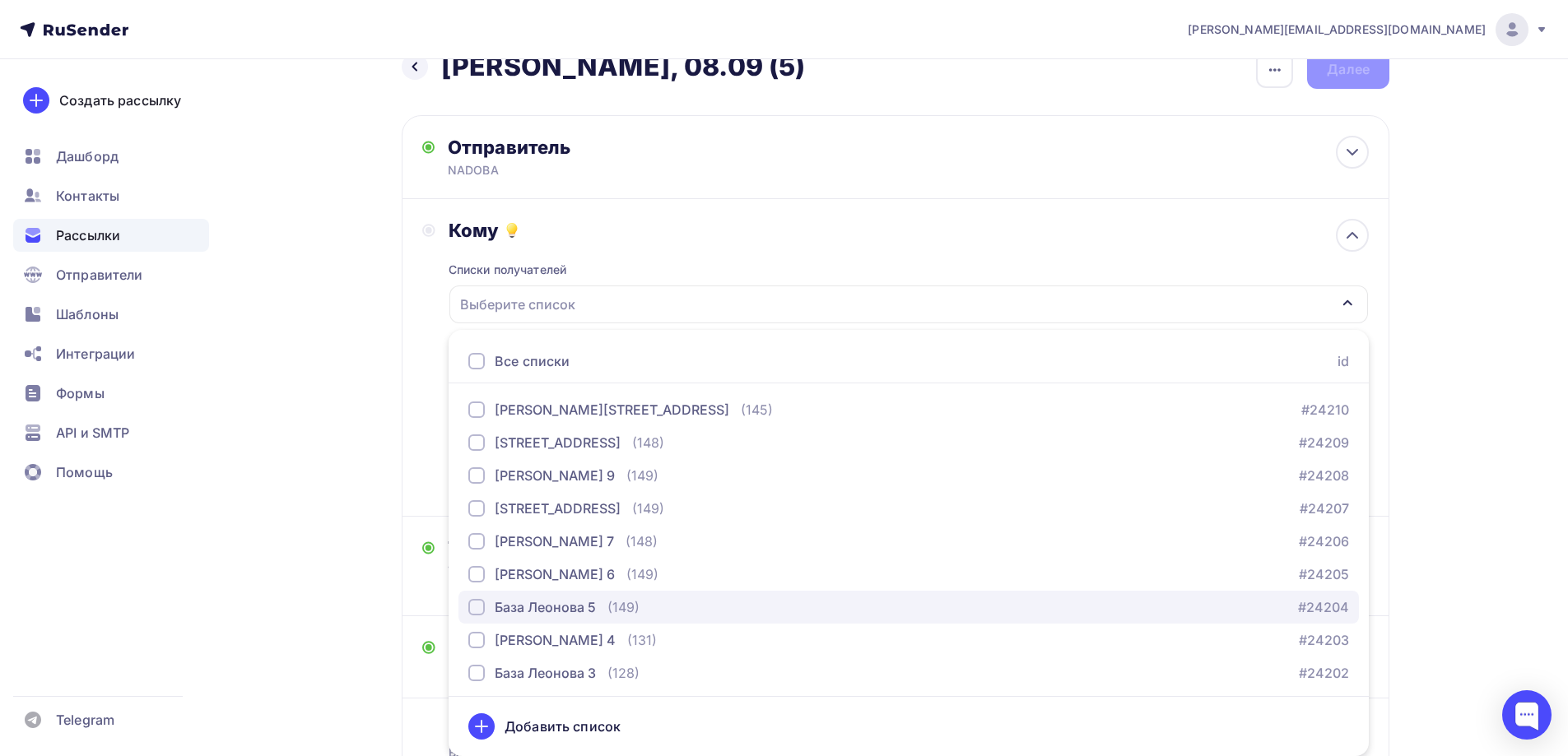
click at [558, 617] on button "База Леонова 5 (149) #24204" at bounding box center [909, 607] width 901 height 33
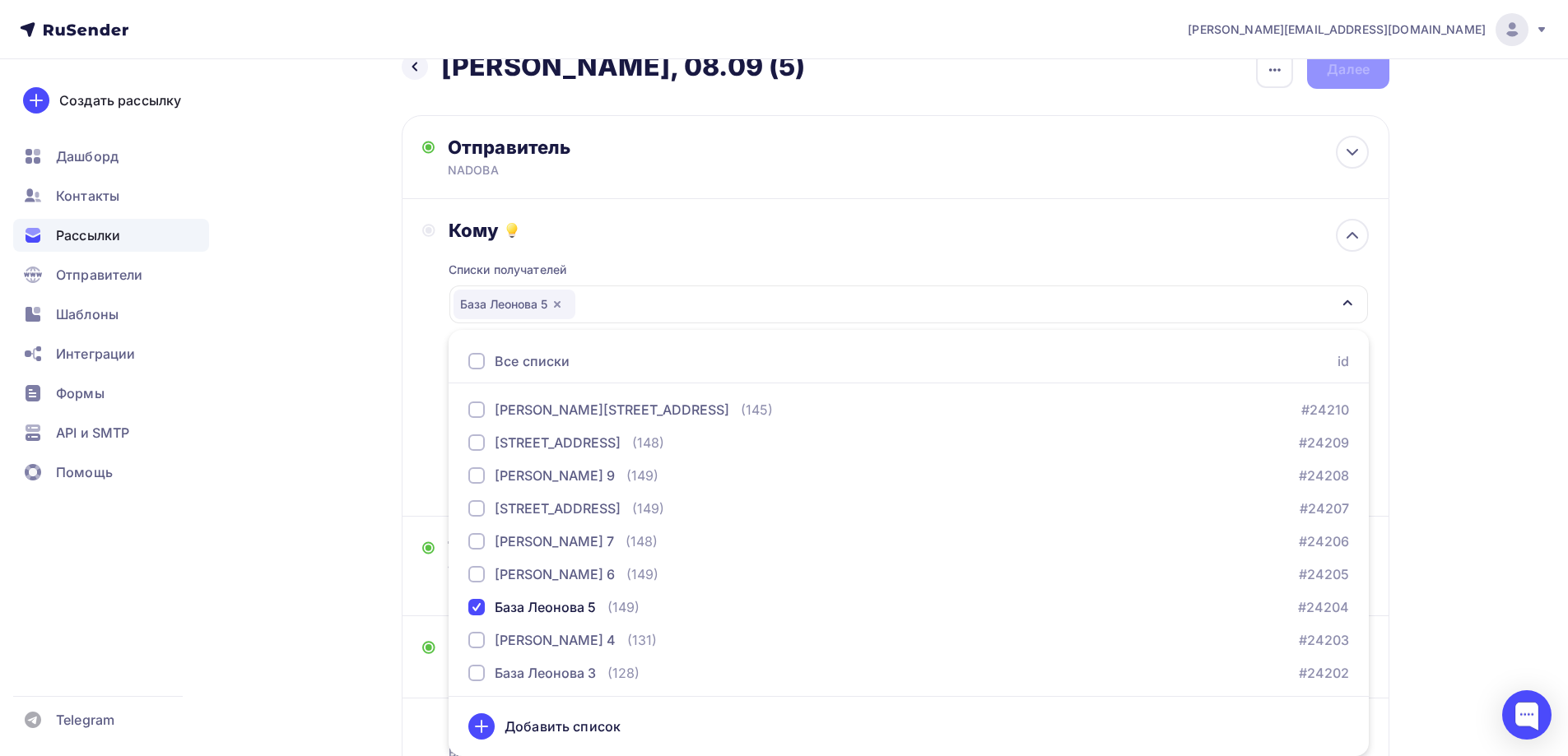
click at [255, 433] on div "Назад Naomi - БМЛ, 08.09 (5) Naomi - БМЛ, 08.09 (5) Закончить позже Переименова…" at bounding box center [784, 455] width 1349 height 864
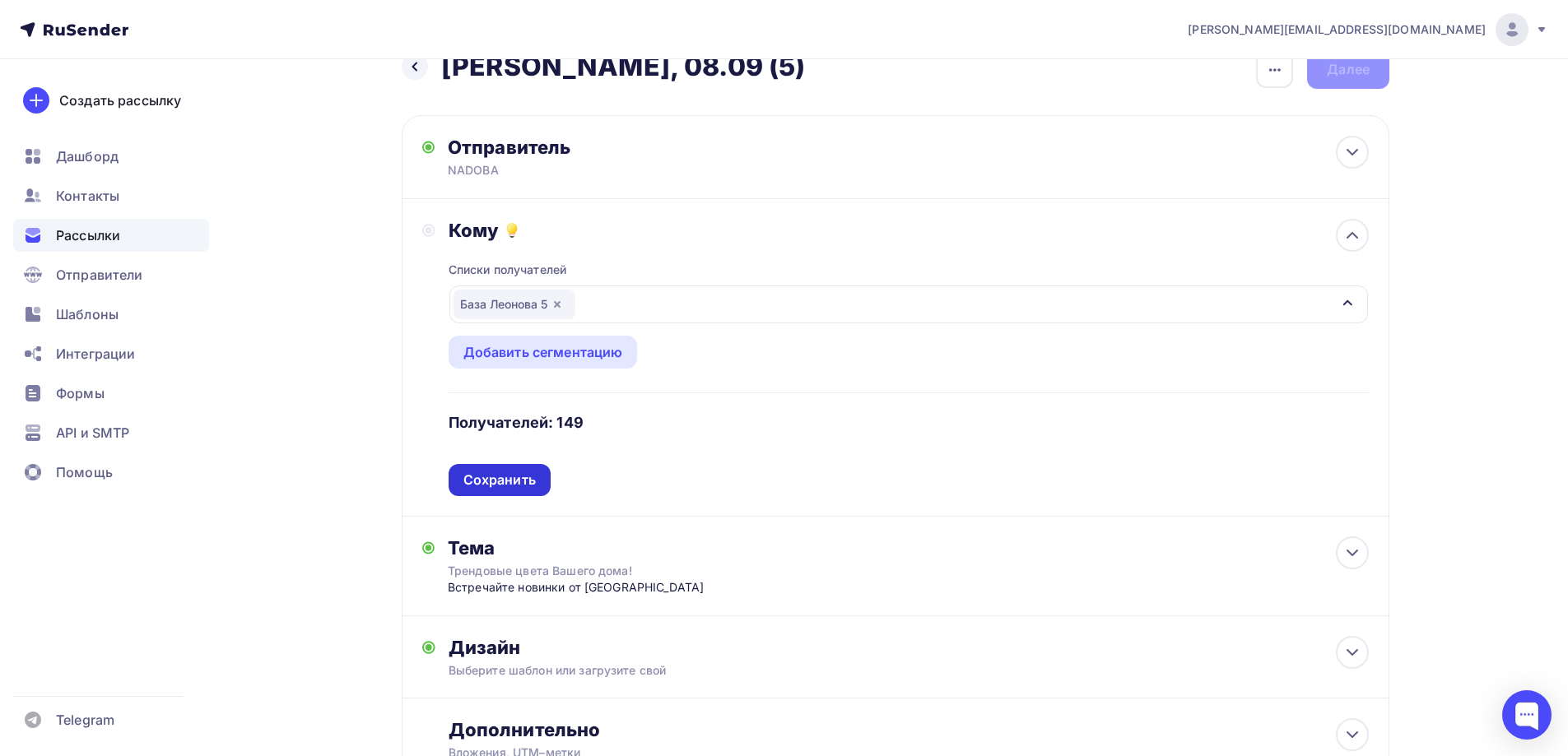
click at [530, 477] on div "Сохранить" at bounding box center [500, 481] width 73 height 19
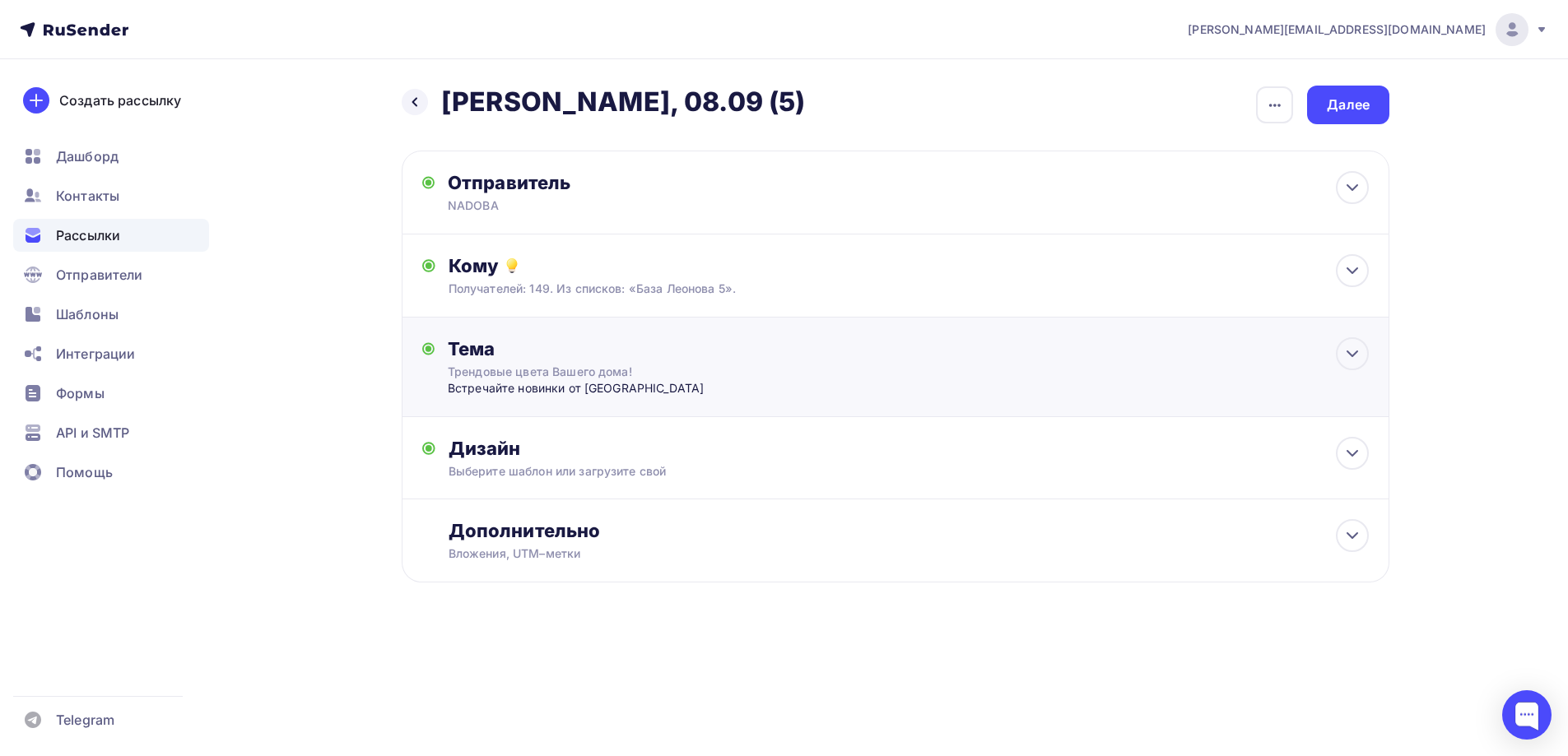
scroll to position [0, 0]
click at [1357, 108] on div "Далее" at bounding box center [1354, 105] width 43 height 19
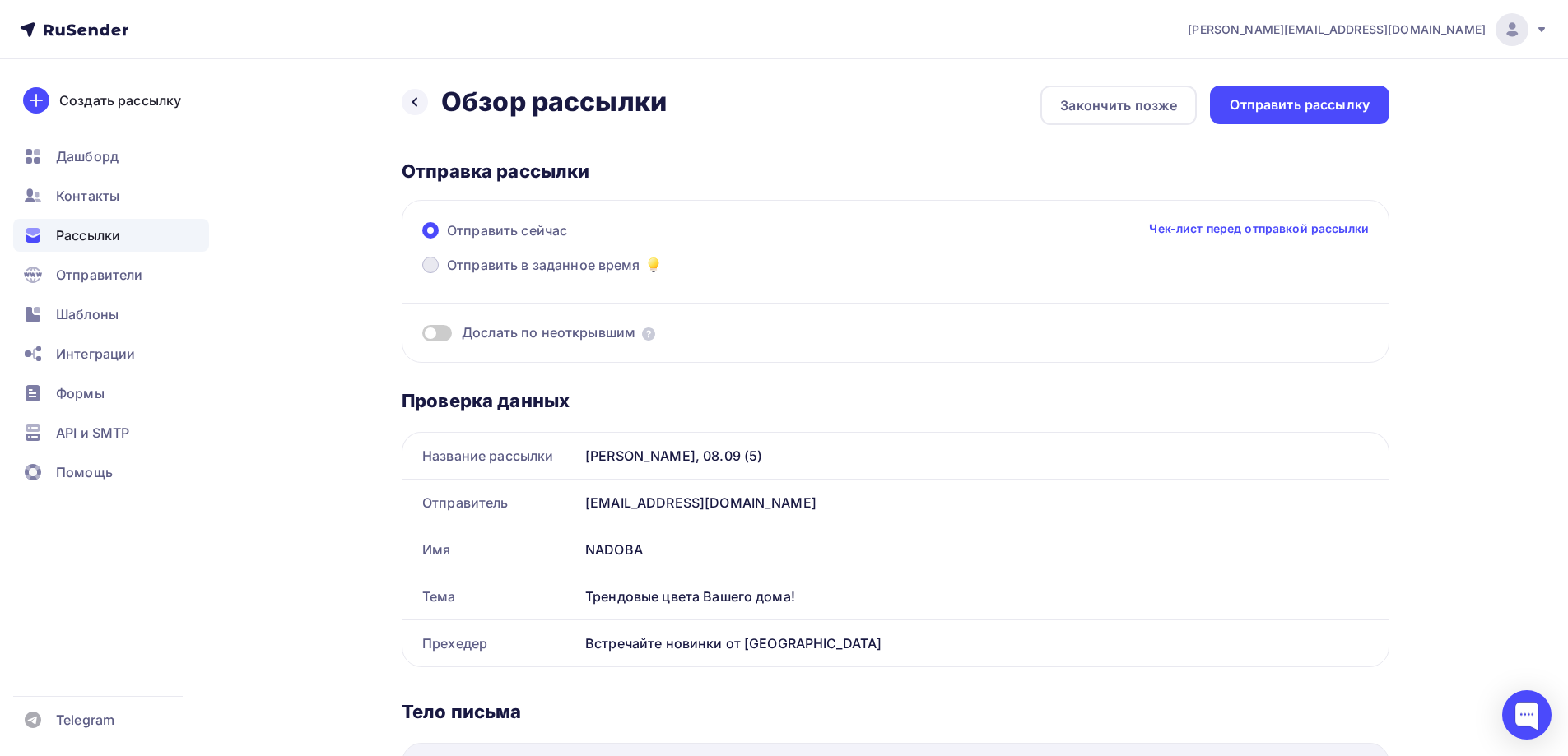
click at [522, 257] on span "Отправить в заданное время" at bounding box center [543, 265] width 193 height 20
click at [447, 275] on input "Отправить в заданное время" at bounding box center [447, 275] width 0 height 0
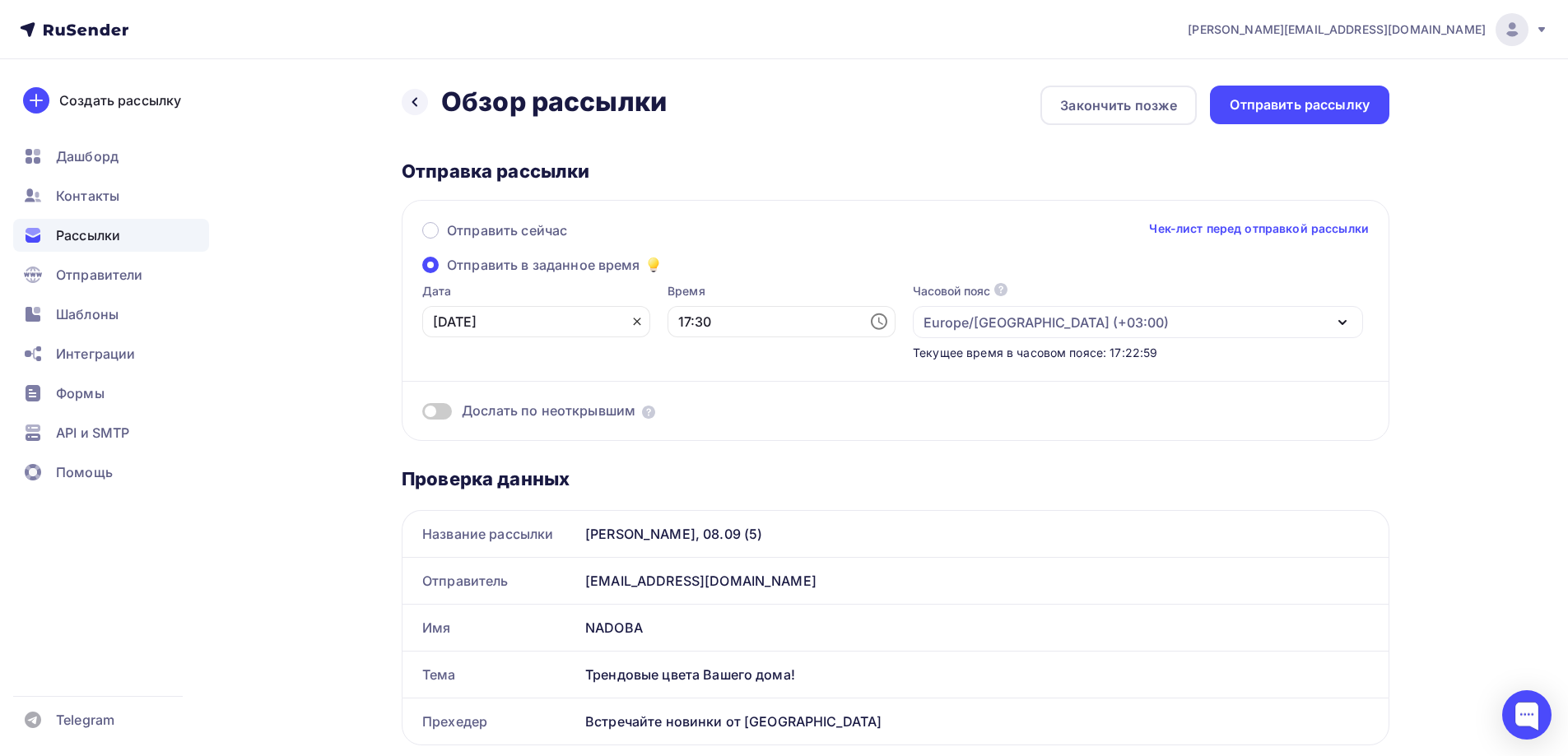
click at [633, 320] on icon at bounding box center [637, 323] width 8 height 8
click at [624, 321] on icon at bounding box center [633, 322] width 20 height 20
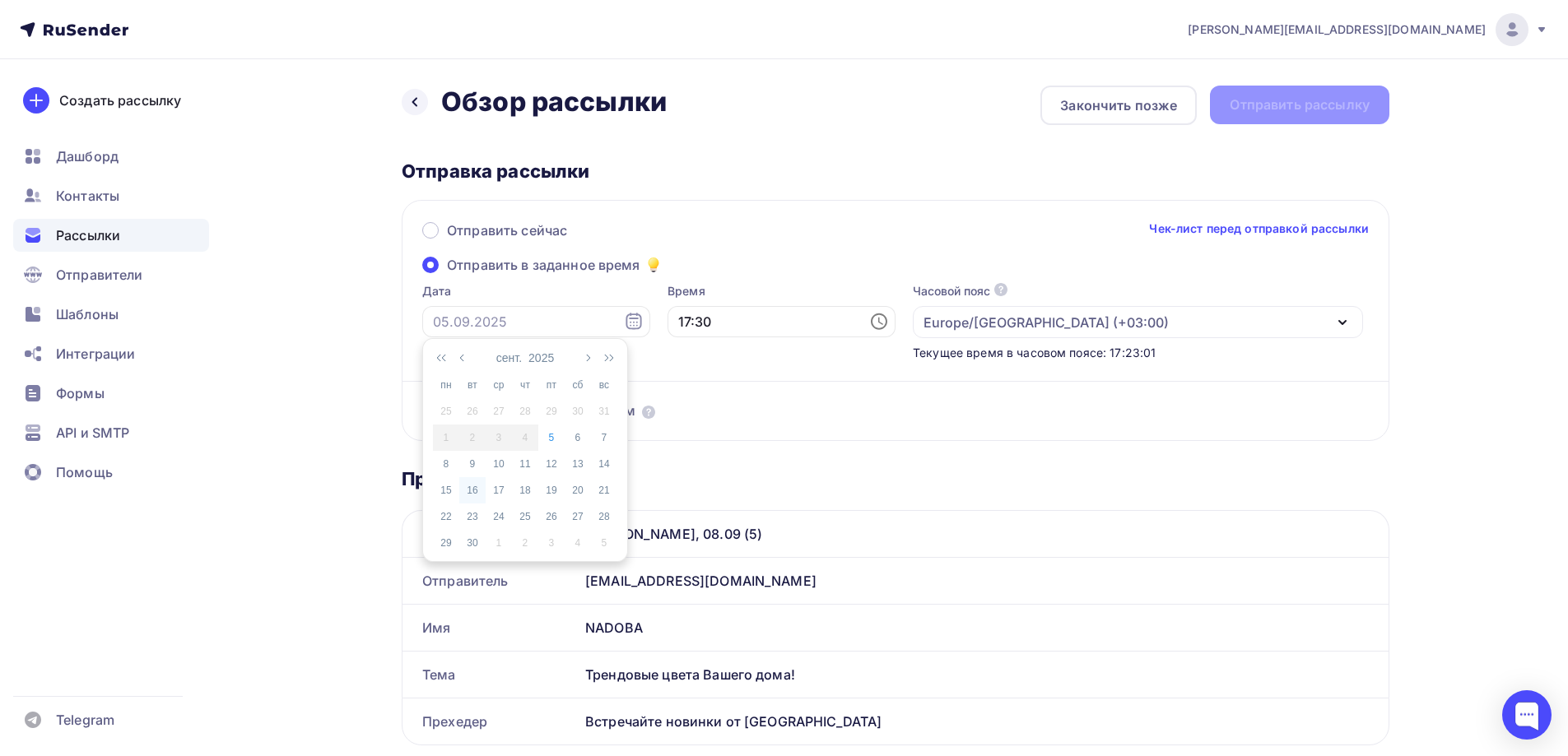
drag, startPoint x: 452, startPoint y: 466, endPoint x: 463, endPoint y: 461, distance: 12.1
click at [451, 466] on div "8" at bounding box center [447, 465] width 26 height 15
type input "08.09.2025"
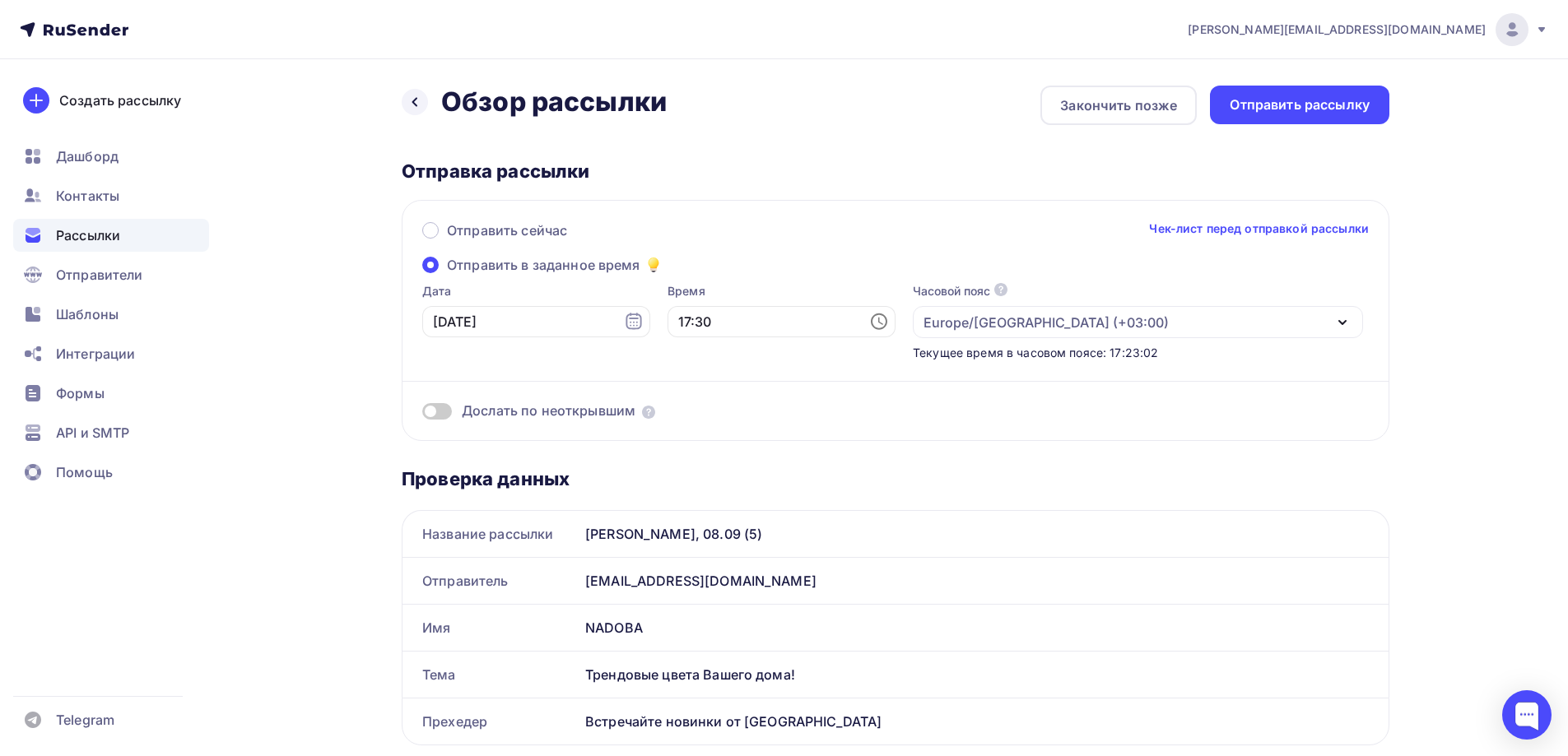
click at [870, 323] on icon at bounding box center [879, 322] width 20 height 20
click at [702, 395] on li "11" at bounding box center [691, 396] width 85 height 26
type input "11:30"
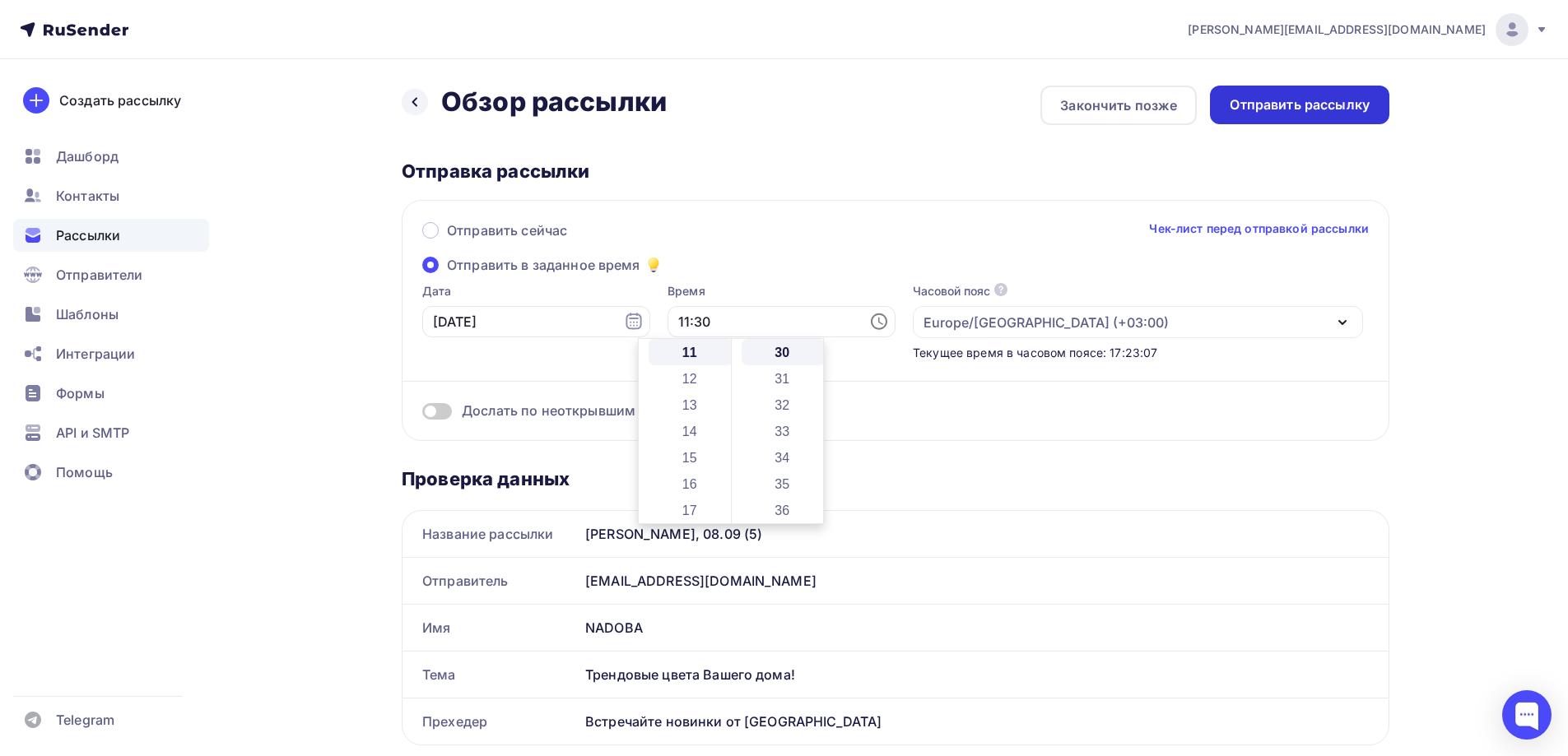
click at [1320, 111] on div "Отправить рассылку" at bounding box center [1300, 105] width 140 height 19
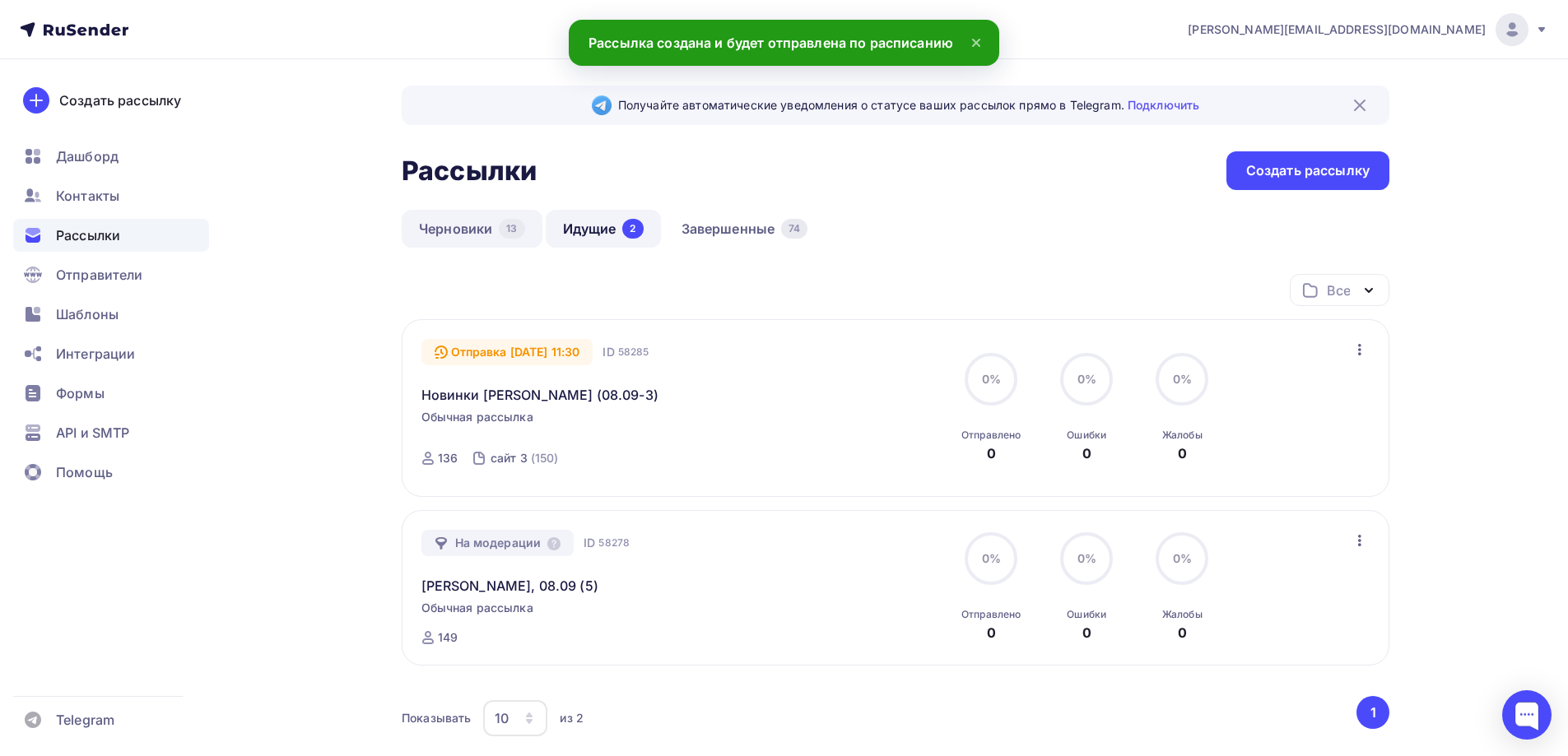
click at [490, 223] on link "Черновики 13" at bounding box center [471, 229] width 141 height 38
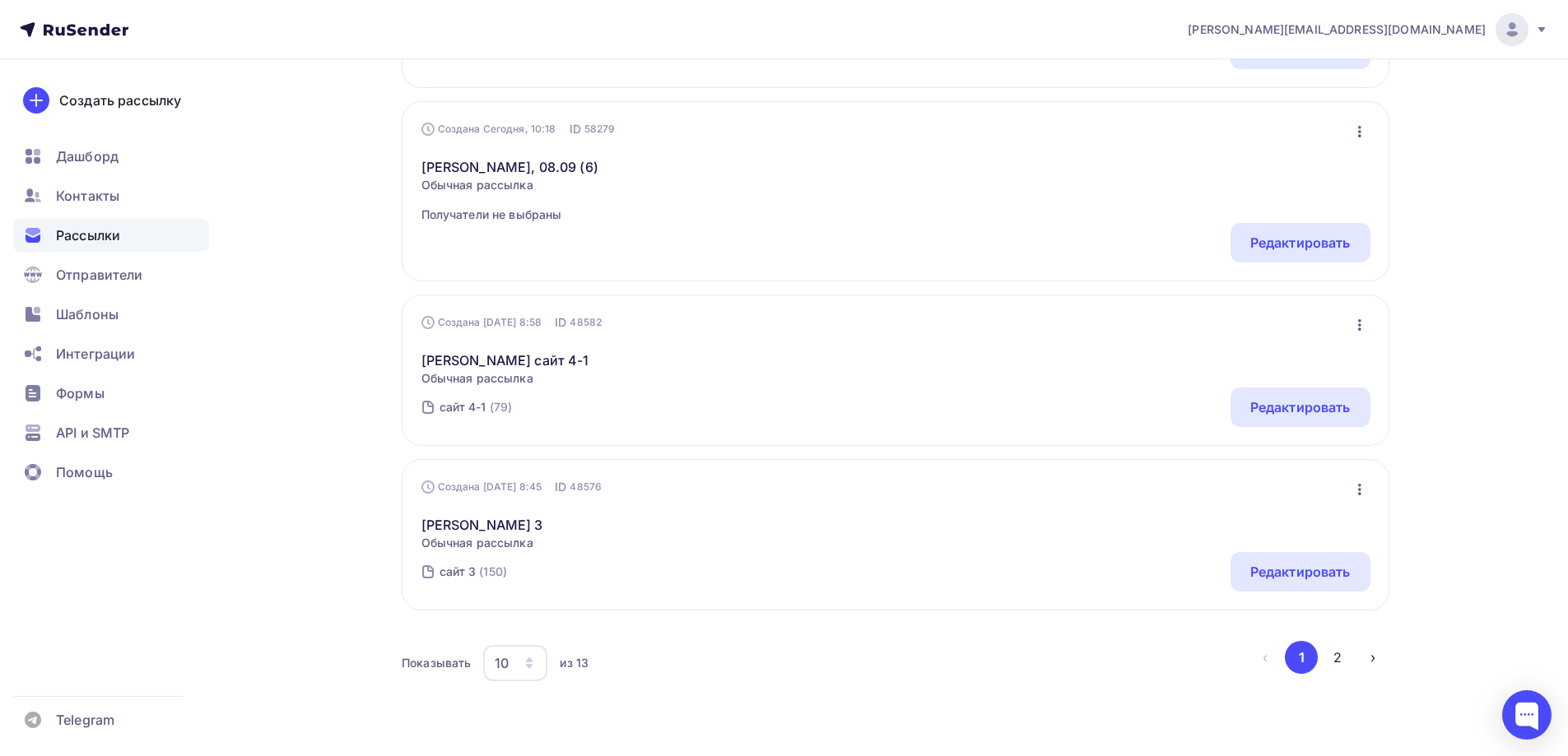
scroll to position [1544, 0]
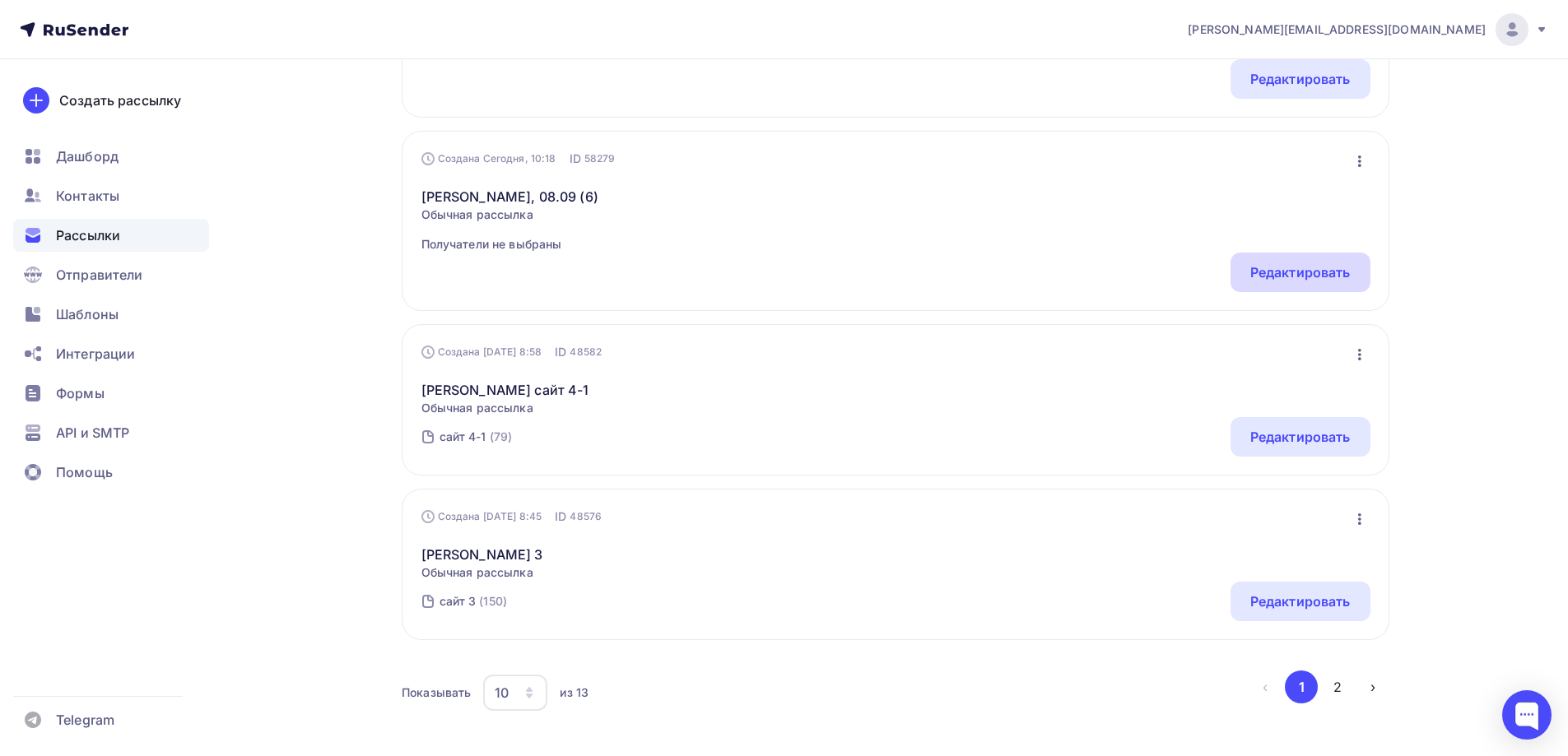
click at [1332, 274] on div "Редактировать" at bounding box center [1300, 272] width 100 height 20
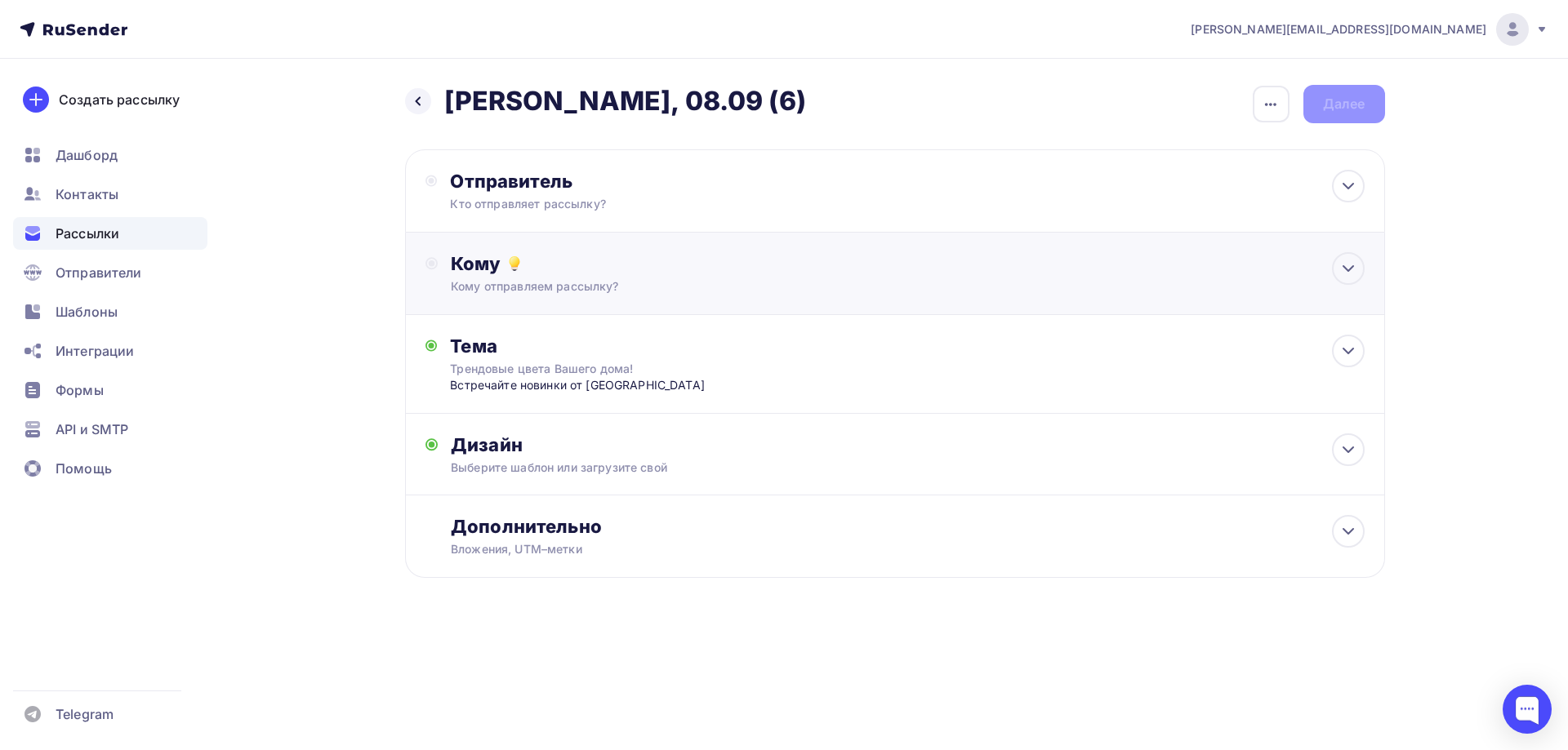
click at [634, 268] on div "Кому" at bounding box center [907, 264] width 914 height 23
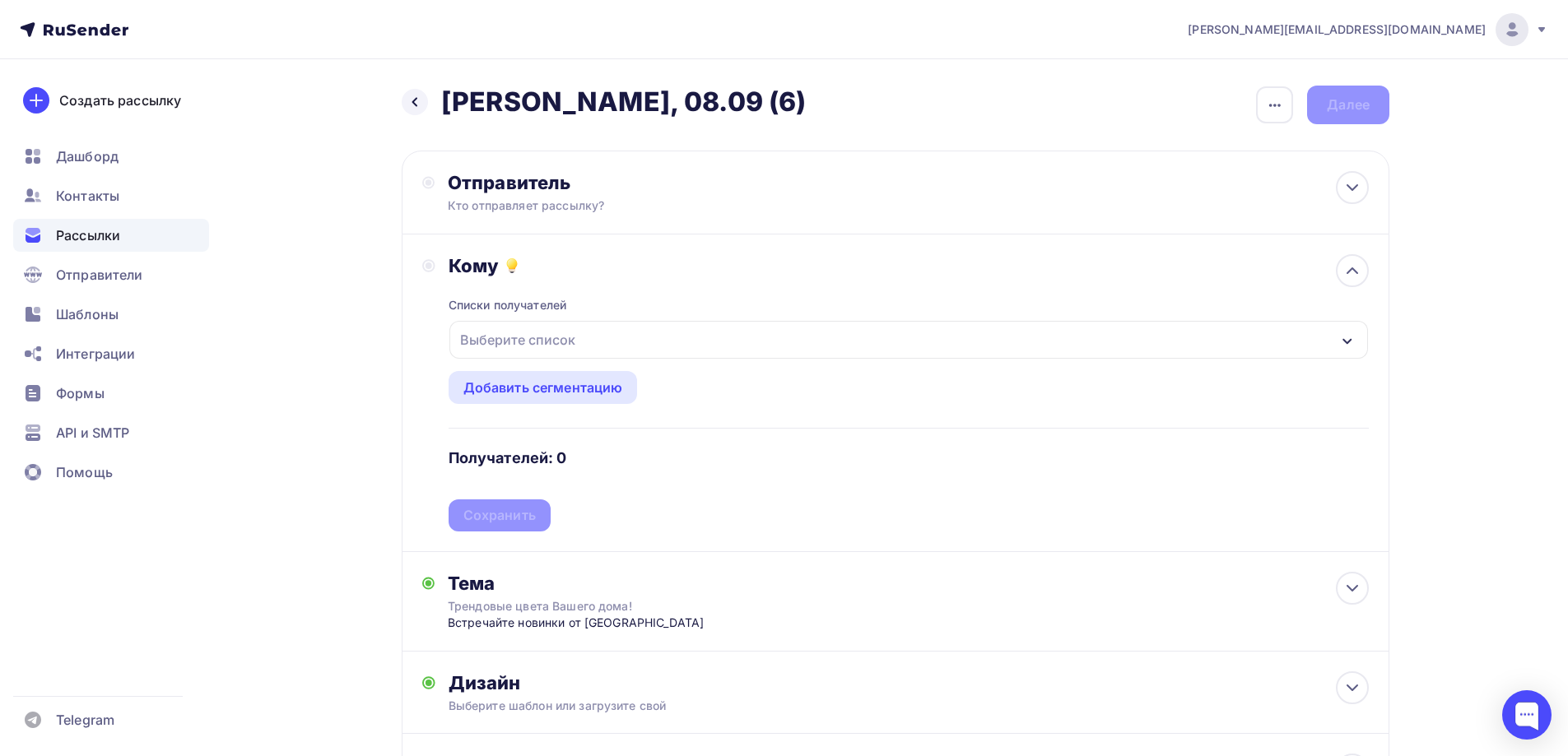
click at [566, 334] on div "Выберите список" at bounding box center [518, 340] width 129 height 29
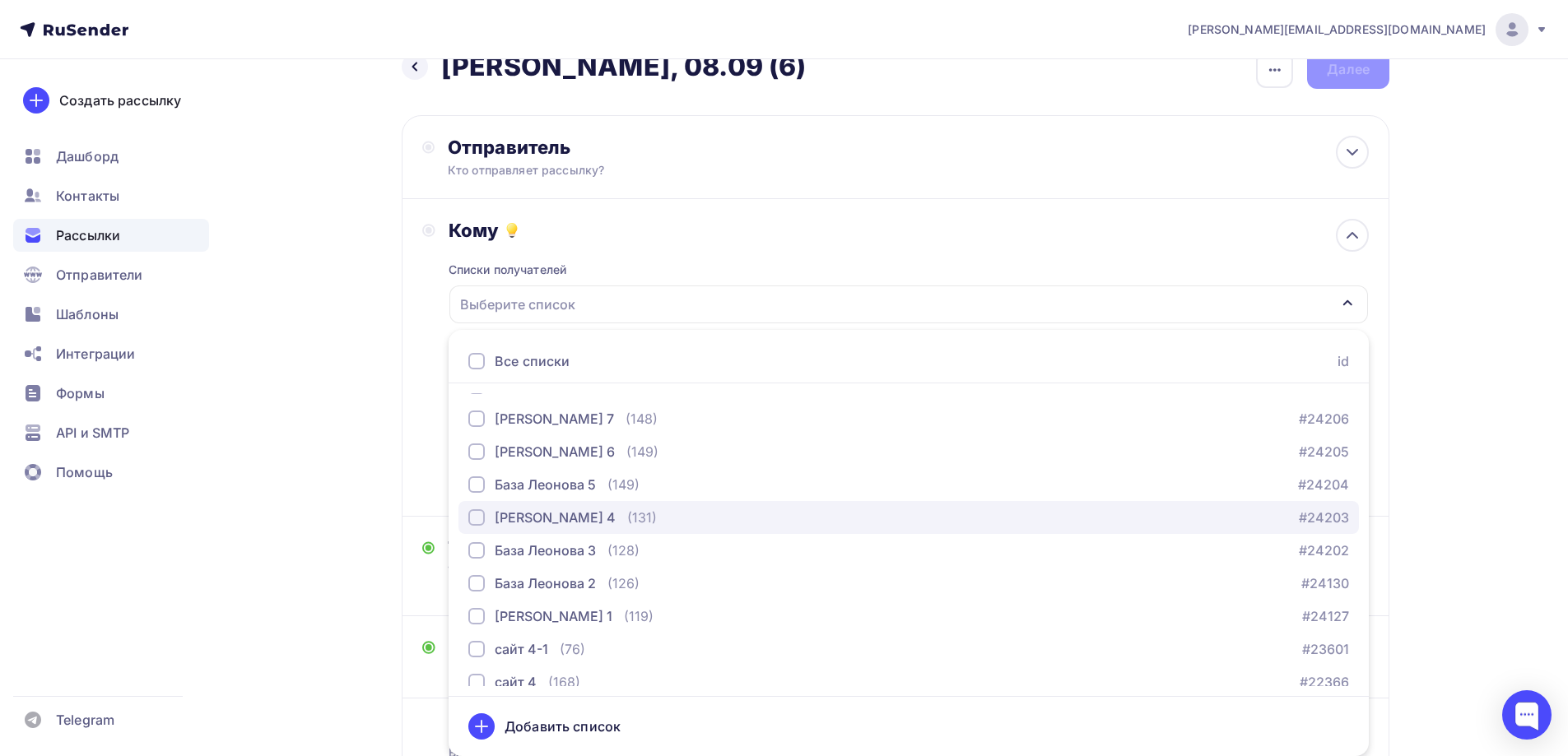
scroll to position [412, 0]
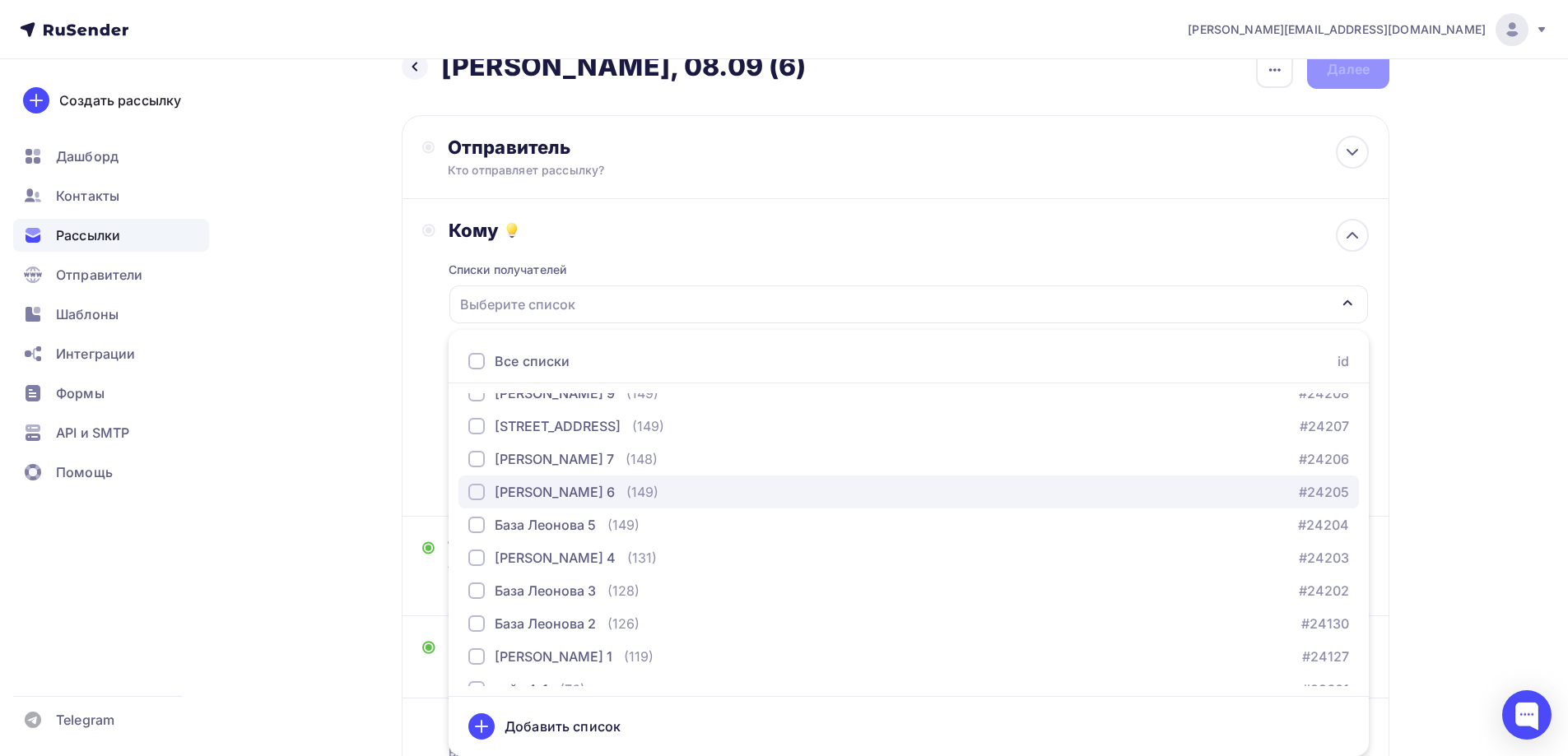
click at [597, 501] on div "База Леонова 6 (149)" at bounding box center [563, 492] width 190 height 20
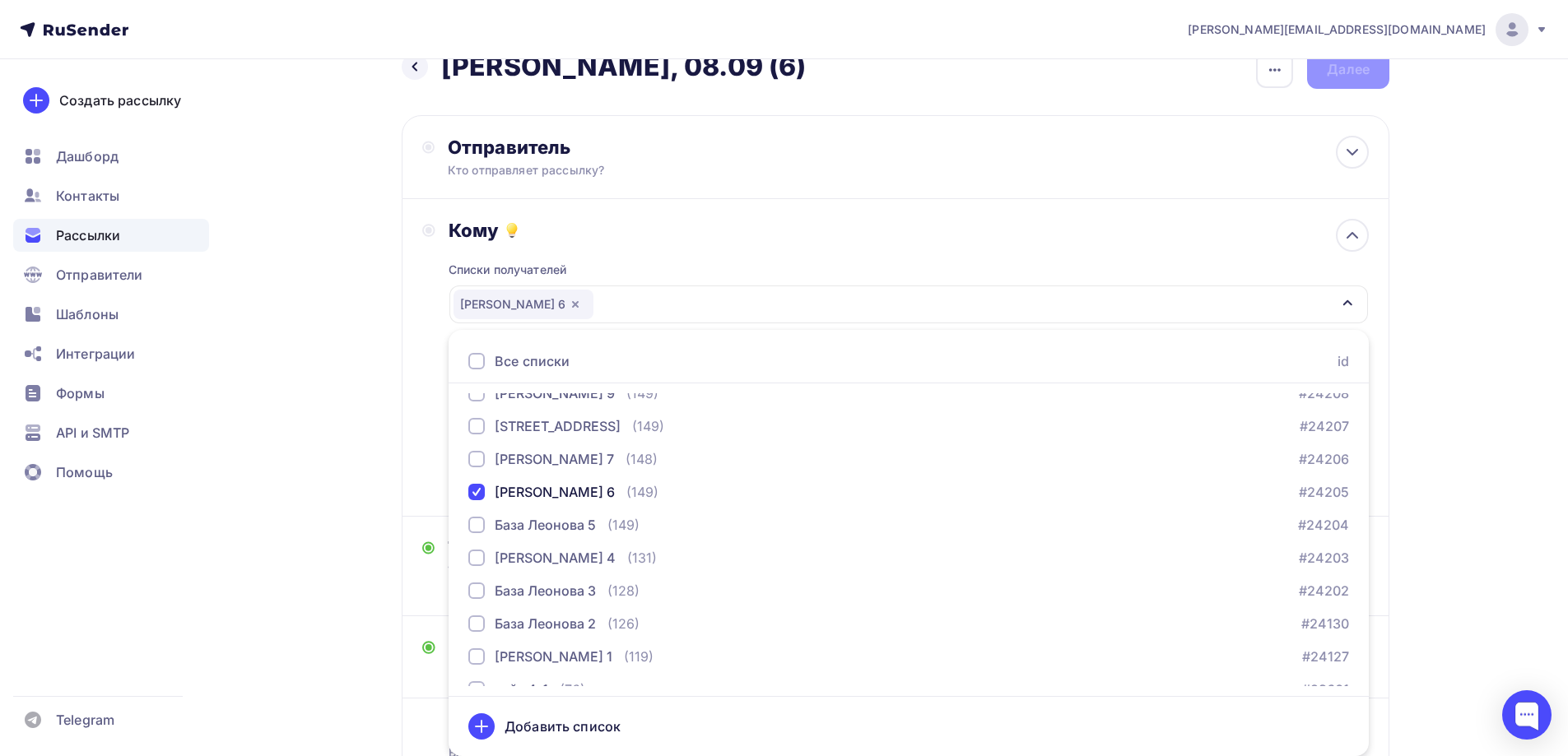
click at [338, 344] on div "Назад Naomi - БМЛ, 08.09 (6) Naomi - БМЛ, 08.09 (6) Закончить позже Переименова…" at bounding box center [784, 455] width 1349 height 864
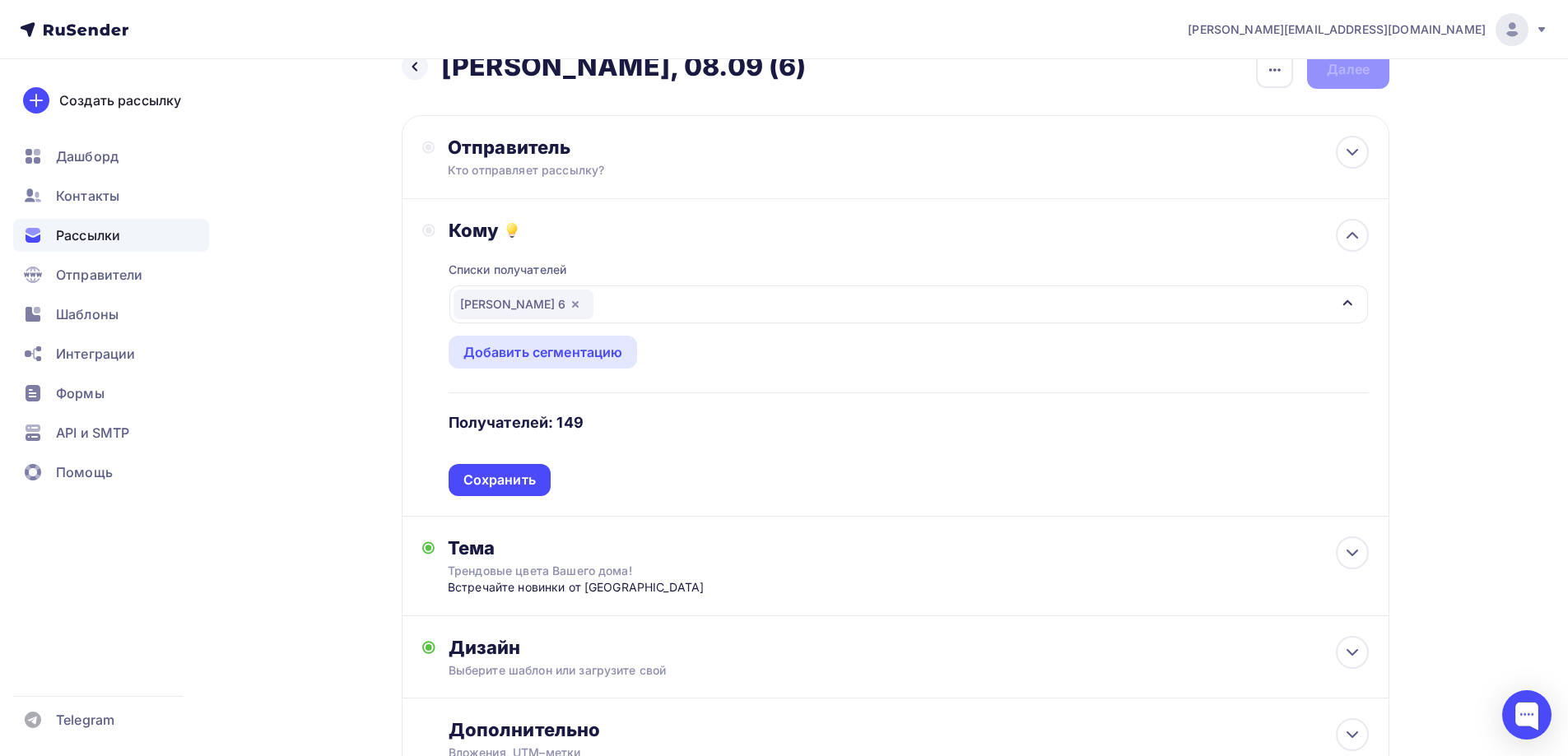
drag, startPoint x: 513, startPoint y: 478, endPoint x: 555, endPoint y: 237, distance: 244.6
click at [511, 475] on div "Сохранить" at bounding box center [500, 481] width 73 height 19
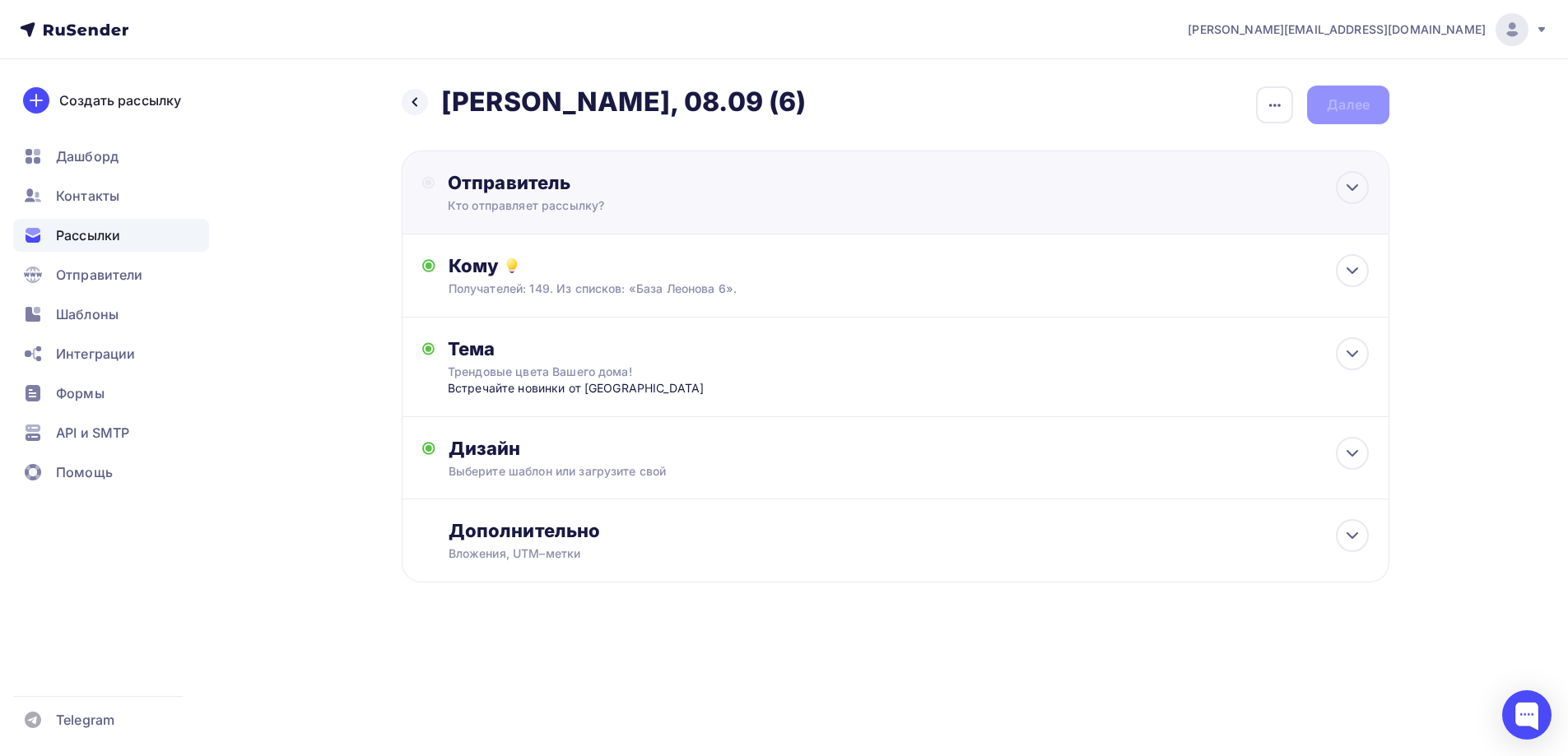
scroll to position [0, 0]
click at [552, 182] on div "Отправитель" at bounding box center [631, 183] width 357 height 23
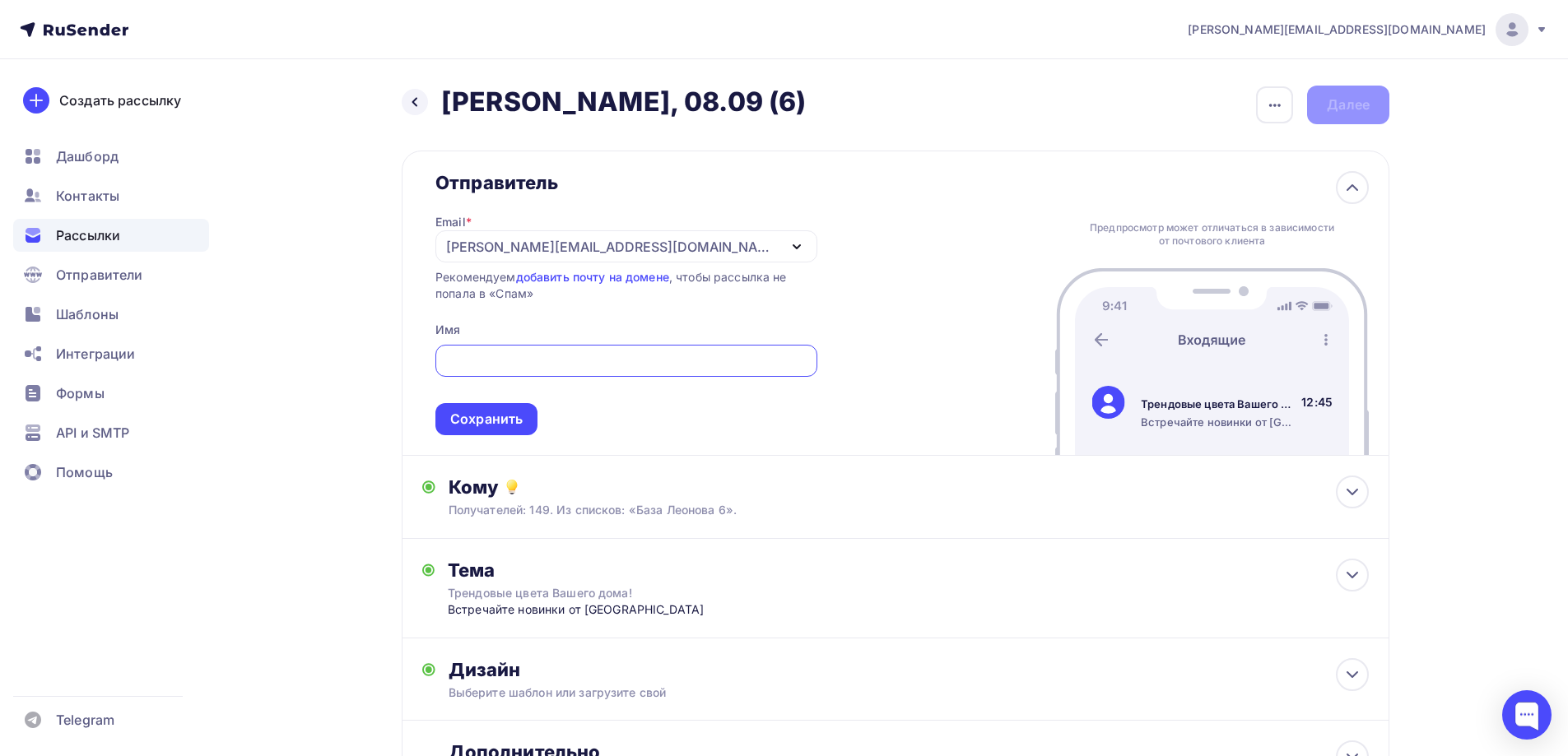
click at [557, 241] on div "[EMAIL_ADDRESS][PERSON_NAME][DOMAIN_NAME]" at bounding box center [611, 247] width 332 height 20
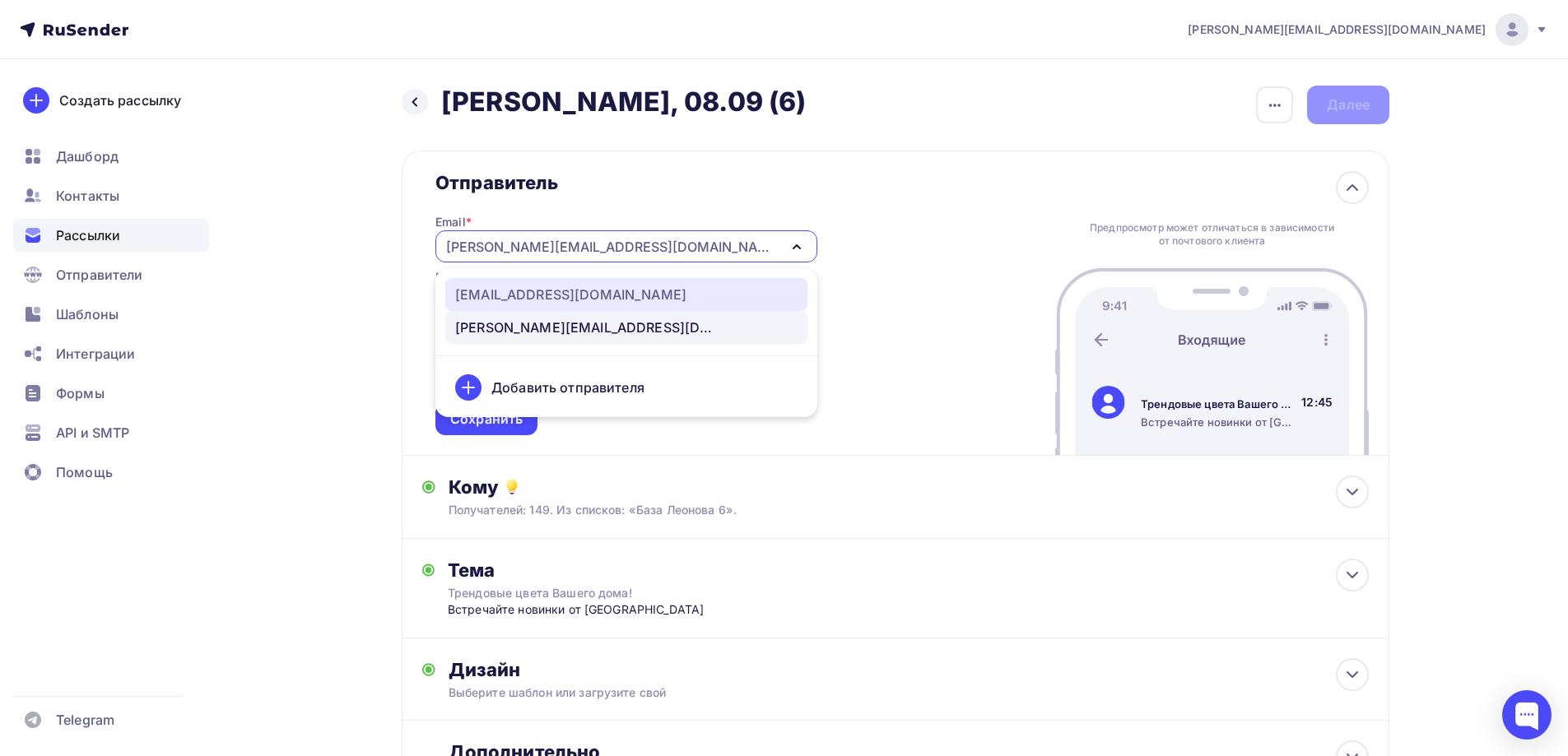
click at [538, 290] on div "news@nadoba.ru" at bounding box center [571, 294] width 231 height 20
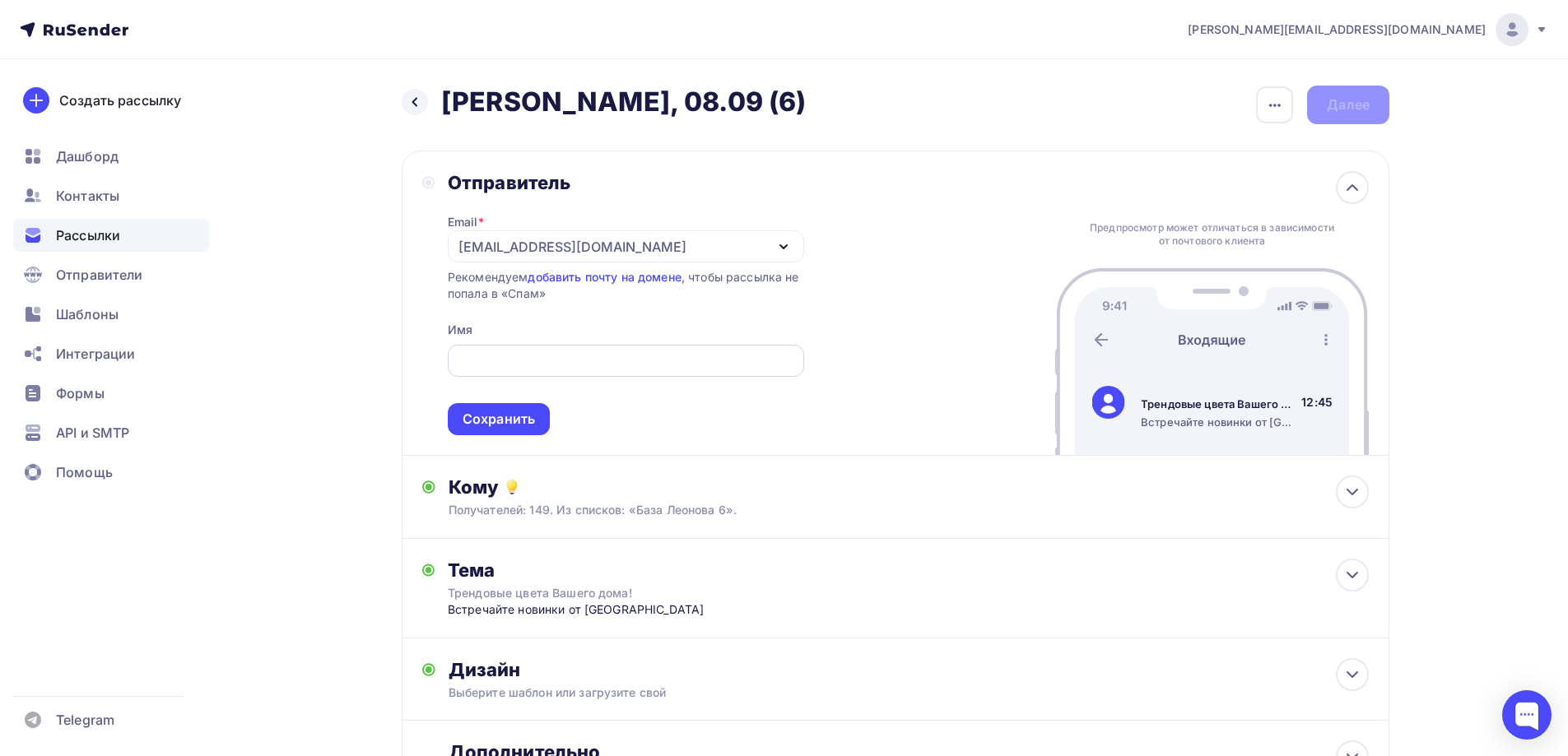
click at [553, 352] on input "text" at bounding box center [625, 360] width 338 height 20
type input "NADOBA"
click at [526, 420] on div "Сохранить" at bounding box center [499, 419] width 73 height 19
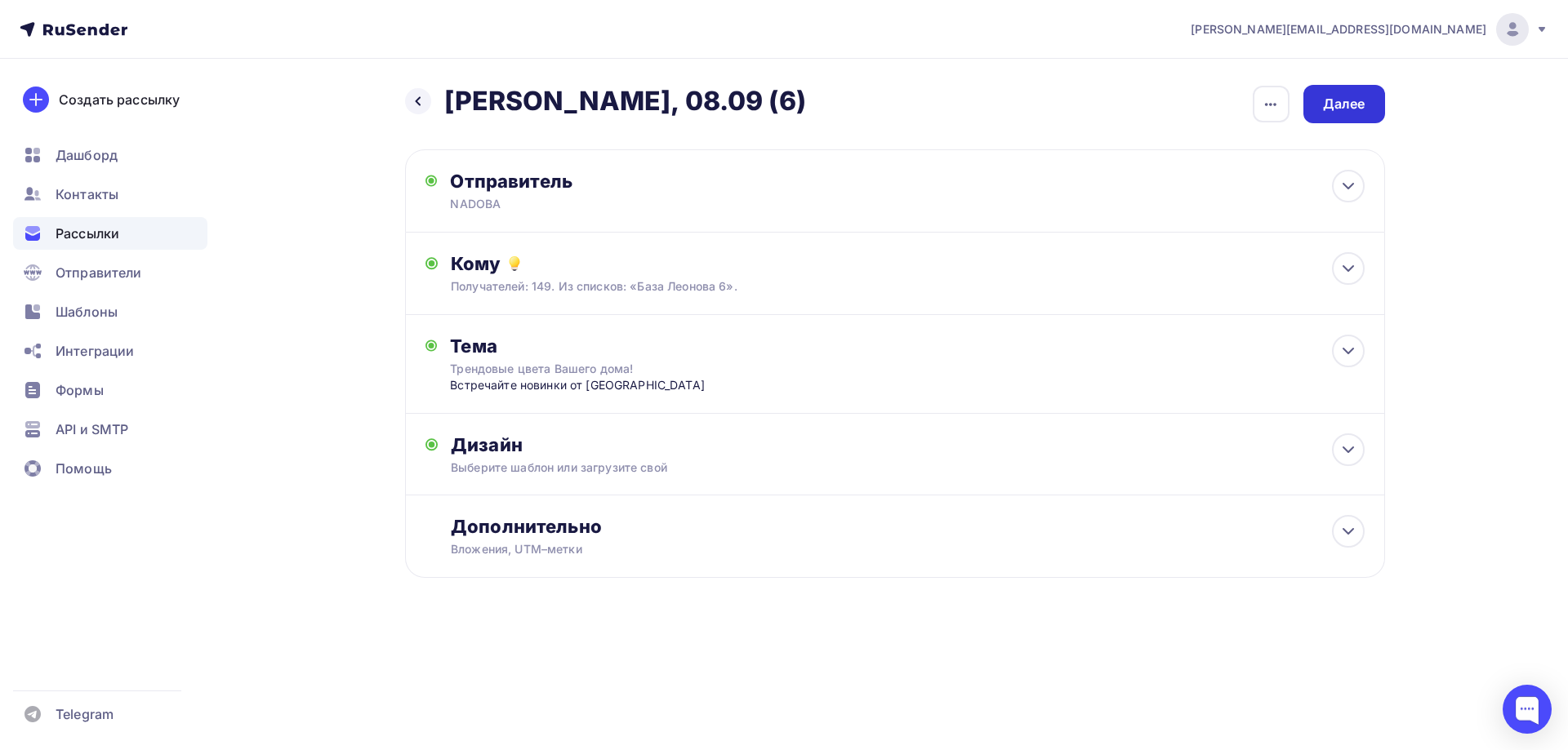
click at [1354, 94] on div "Далее" at bounding box center [1344, 103] width 82 height 38
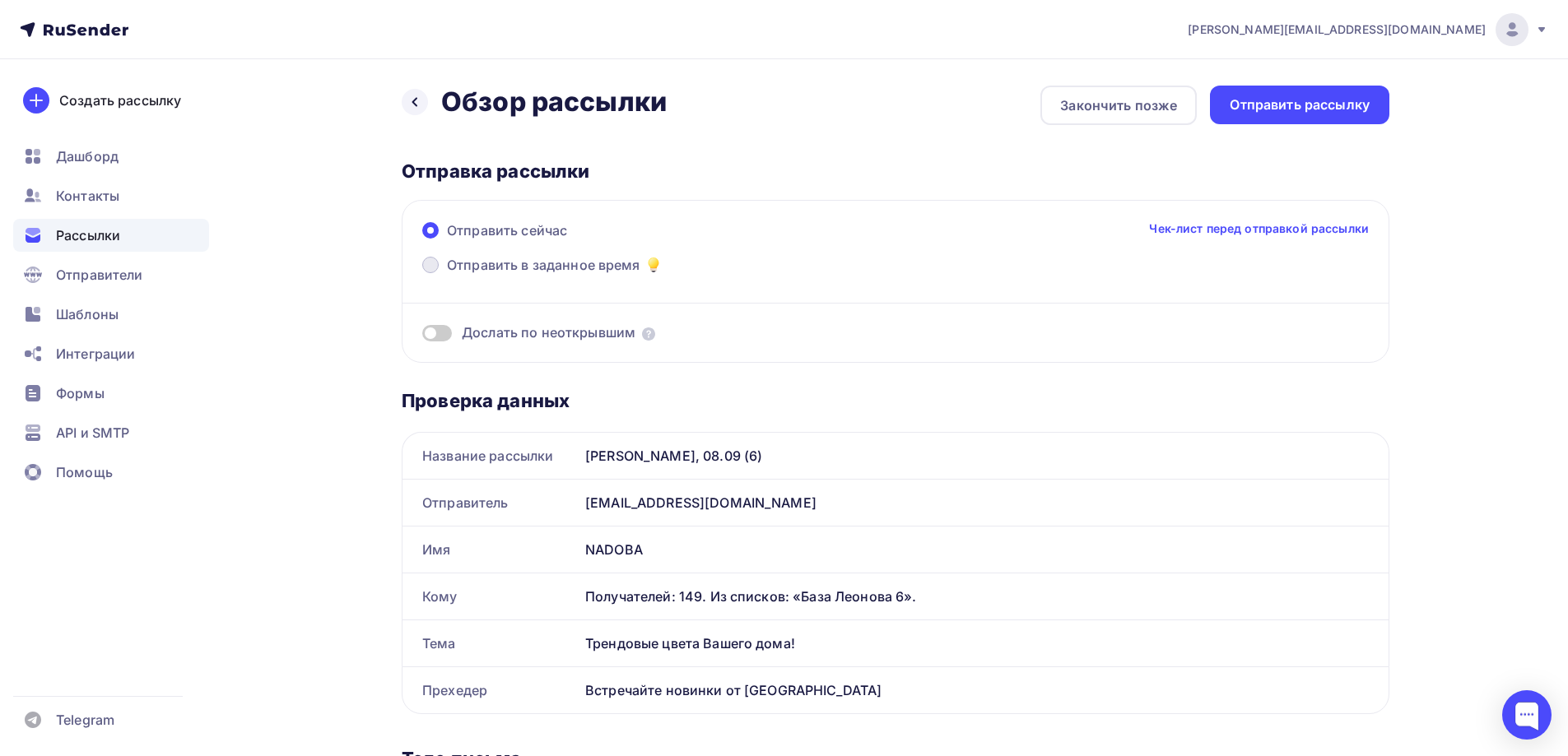
click at [558, 263] on span "Отправить в заданное время" at bounding box center [543, 265] width 193 height 20
click at [447, 275] on input "Отправить в заданное время" at bounding box center [447, 275] width 0 height 0
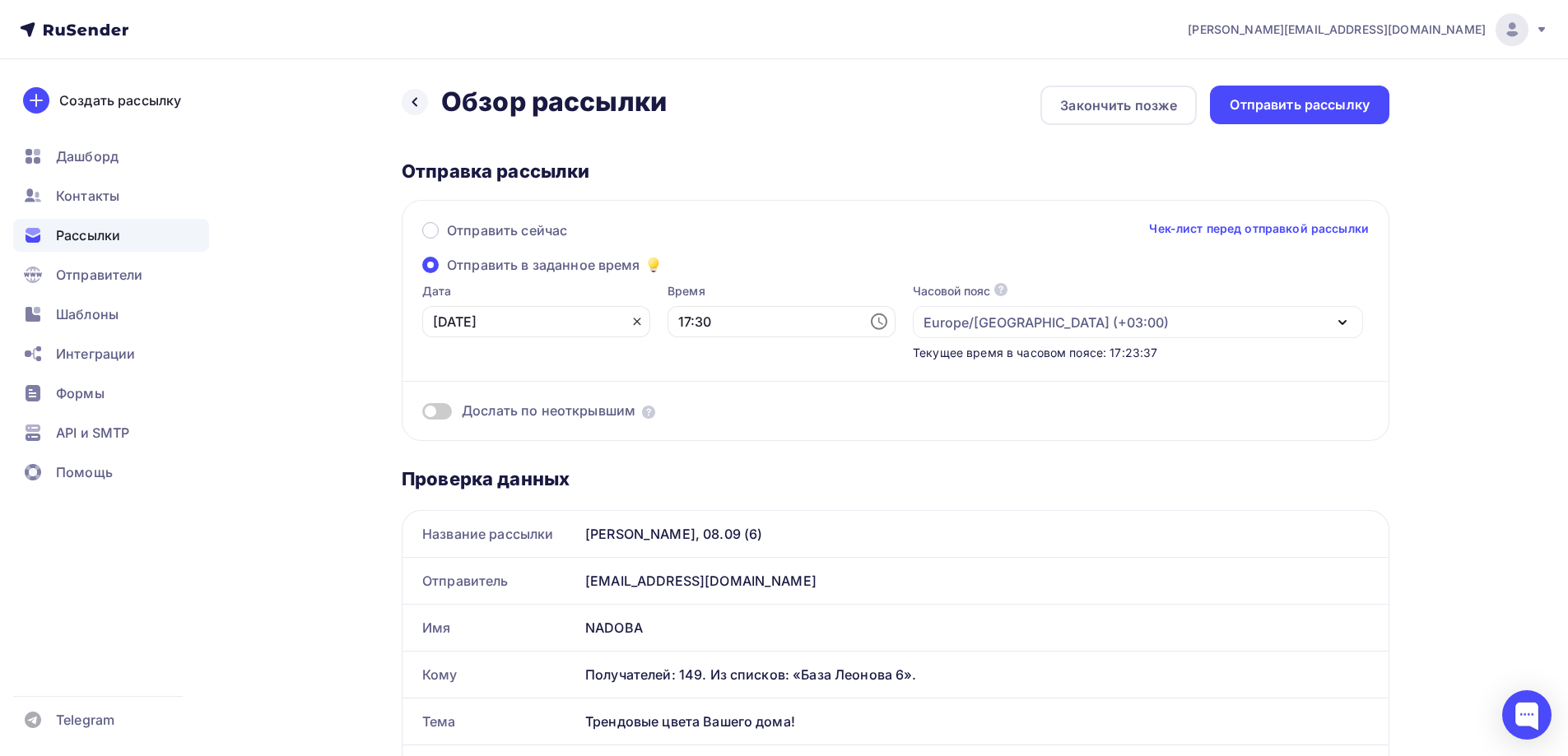
click at [633, 319] on icon at bounding box center [637, 323] width 8 height 8
click at [624, 323] on icon at bounding box center [633, 322] width 20 height 20
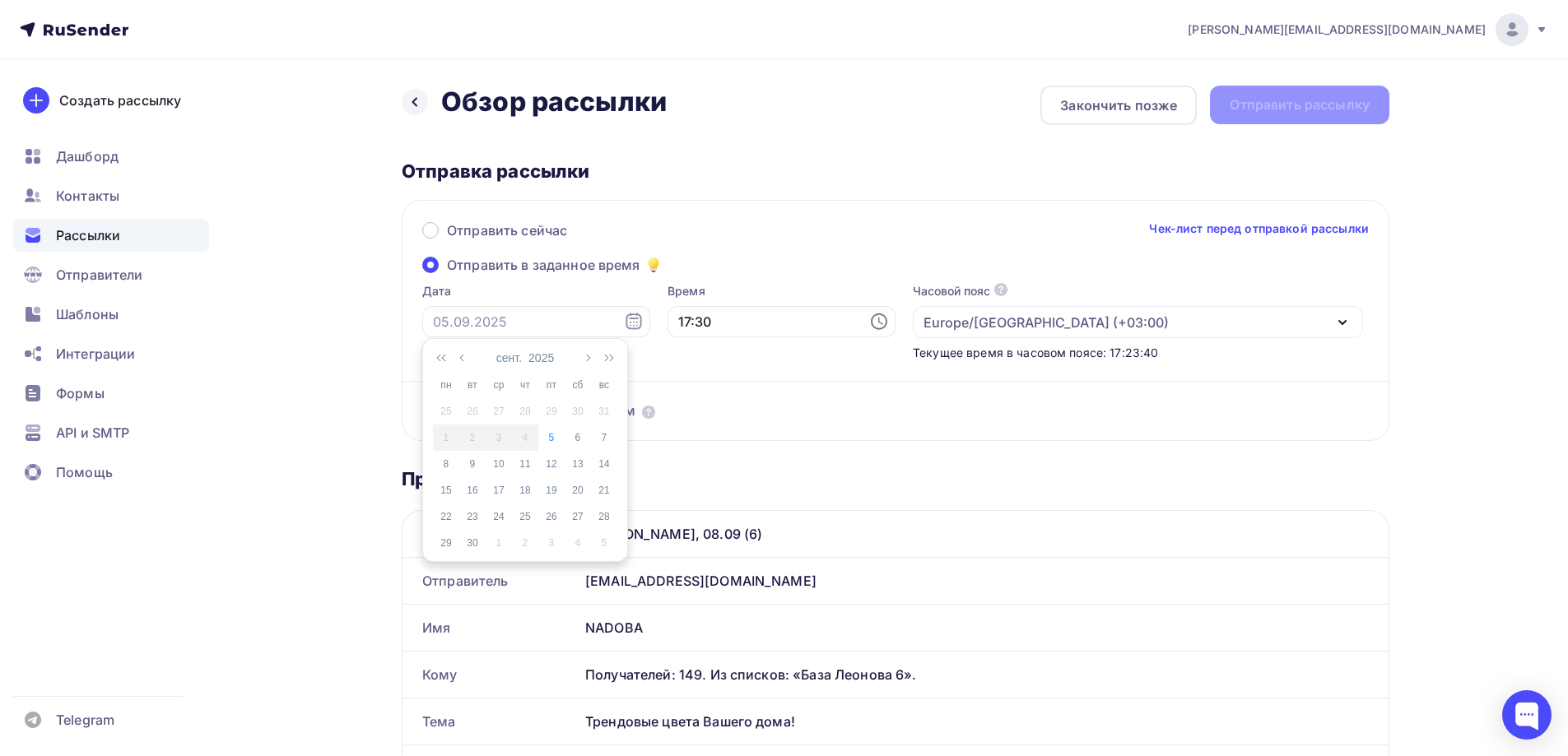
click at [449, 461] on div "8" at bounding box center [447, 465] width 26 height 15
type input "08.09.2025"
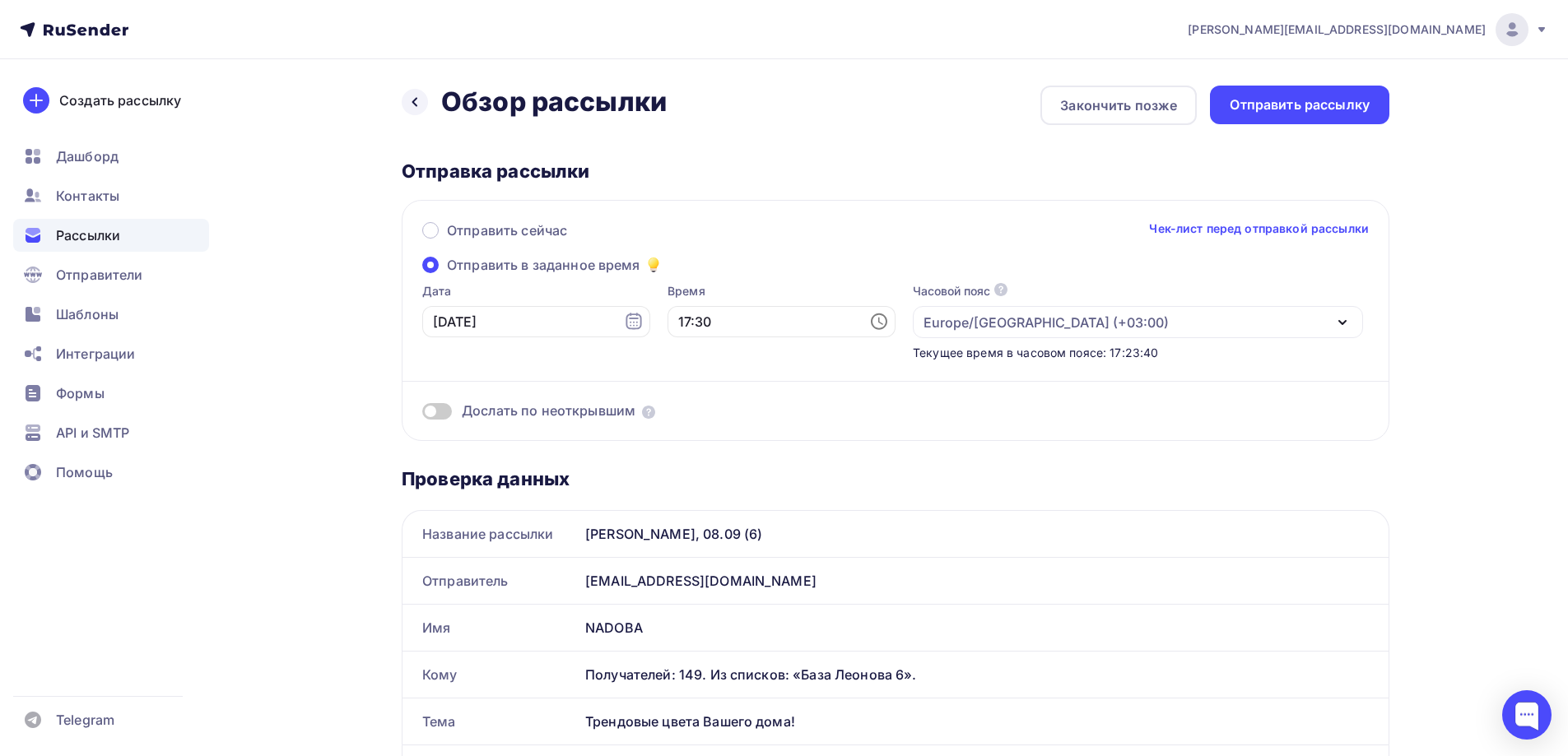
click at [878, 320] on icon at bounding box center [880, 322] width 5 height 8
click at [697, 442] on li "11" at bounding box center [691, 441] width 85 height 26
type input "11:30"
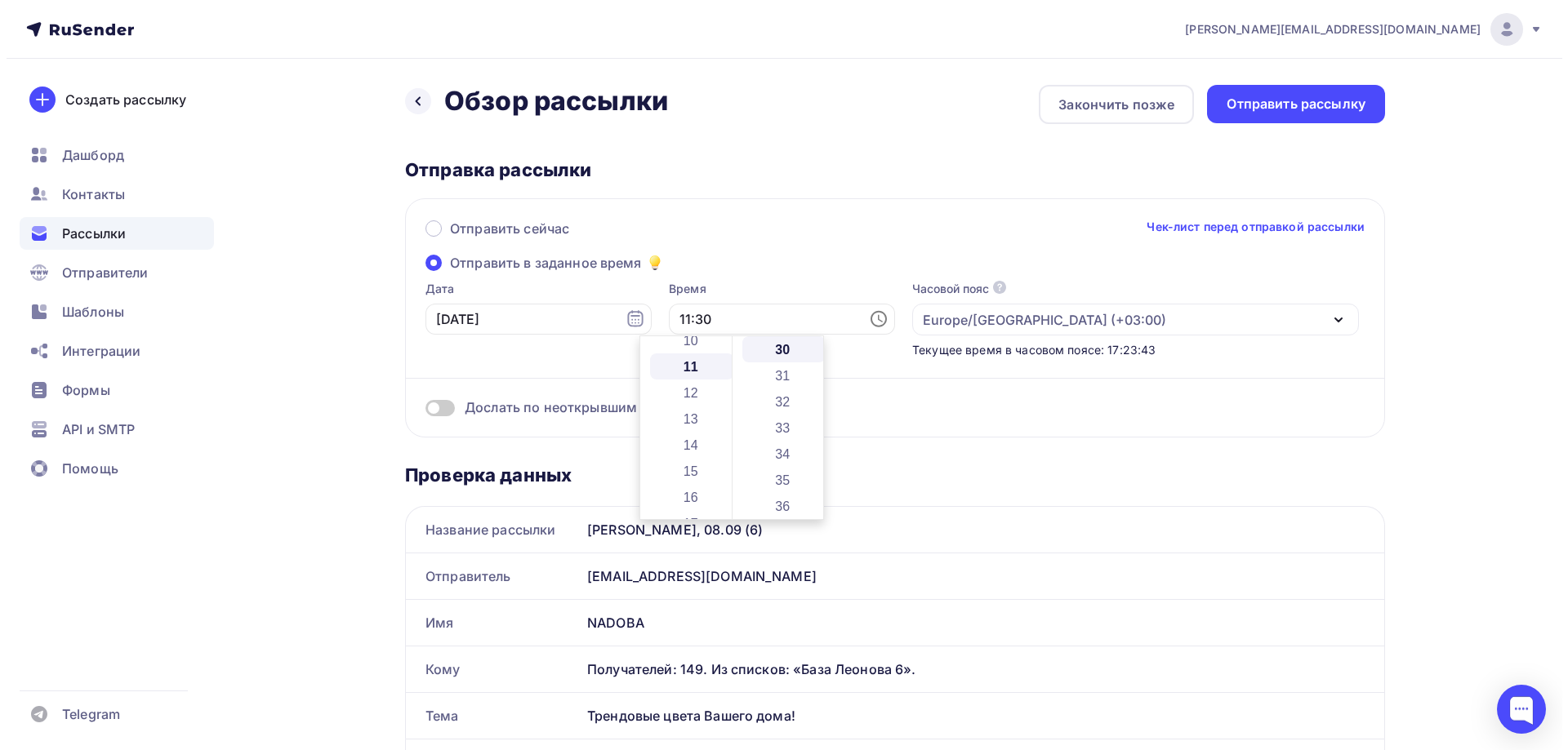
scroll to position [287, 0]
click at [976, 224] on div "Отправить сейчас Чек-лист перед отправкой рассылки" at bounding box center [888, 236] width 939 height 35
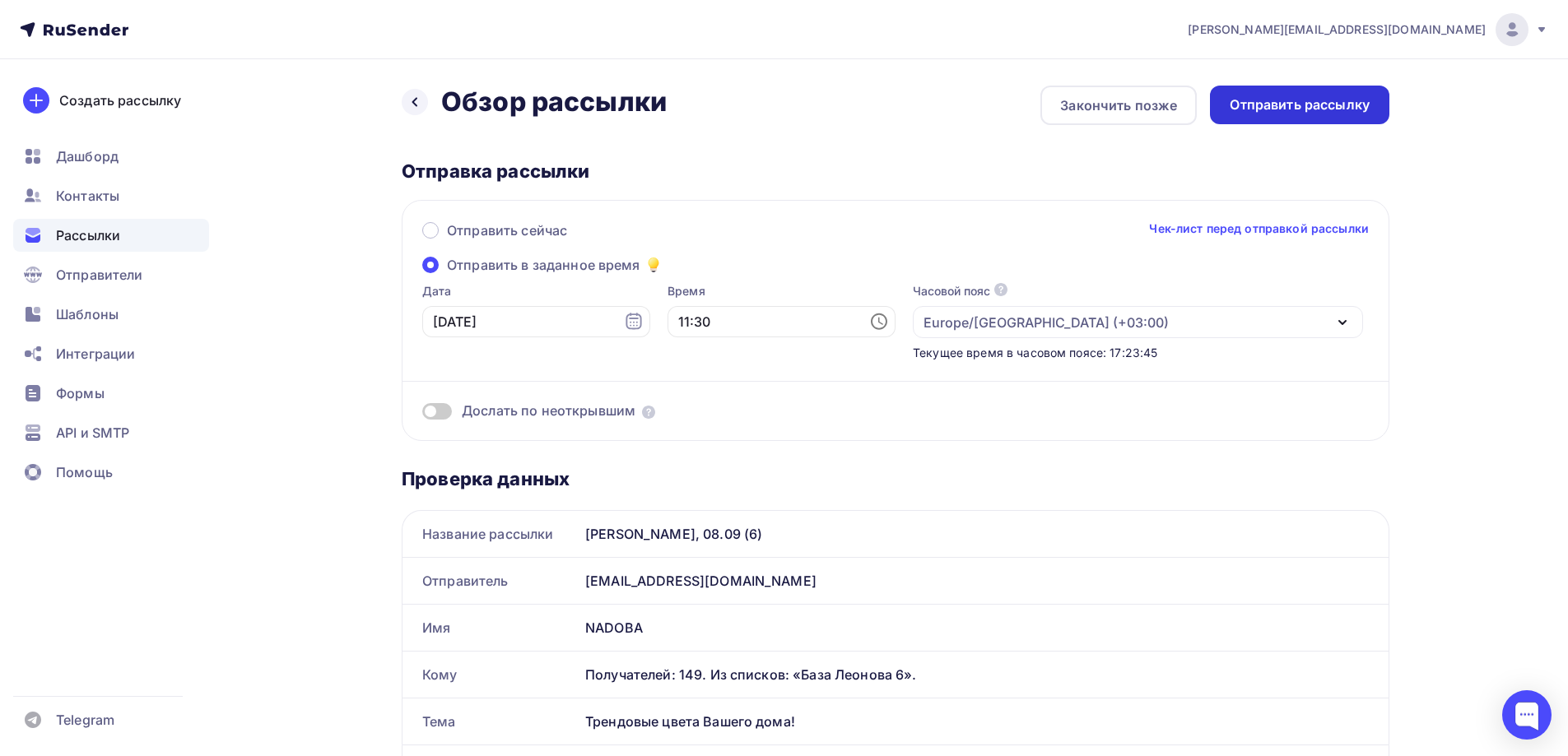
click at [1300, 109] on div "Отправить рассылку" at bounding box center [1300, 105] width 140 height 19
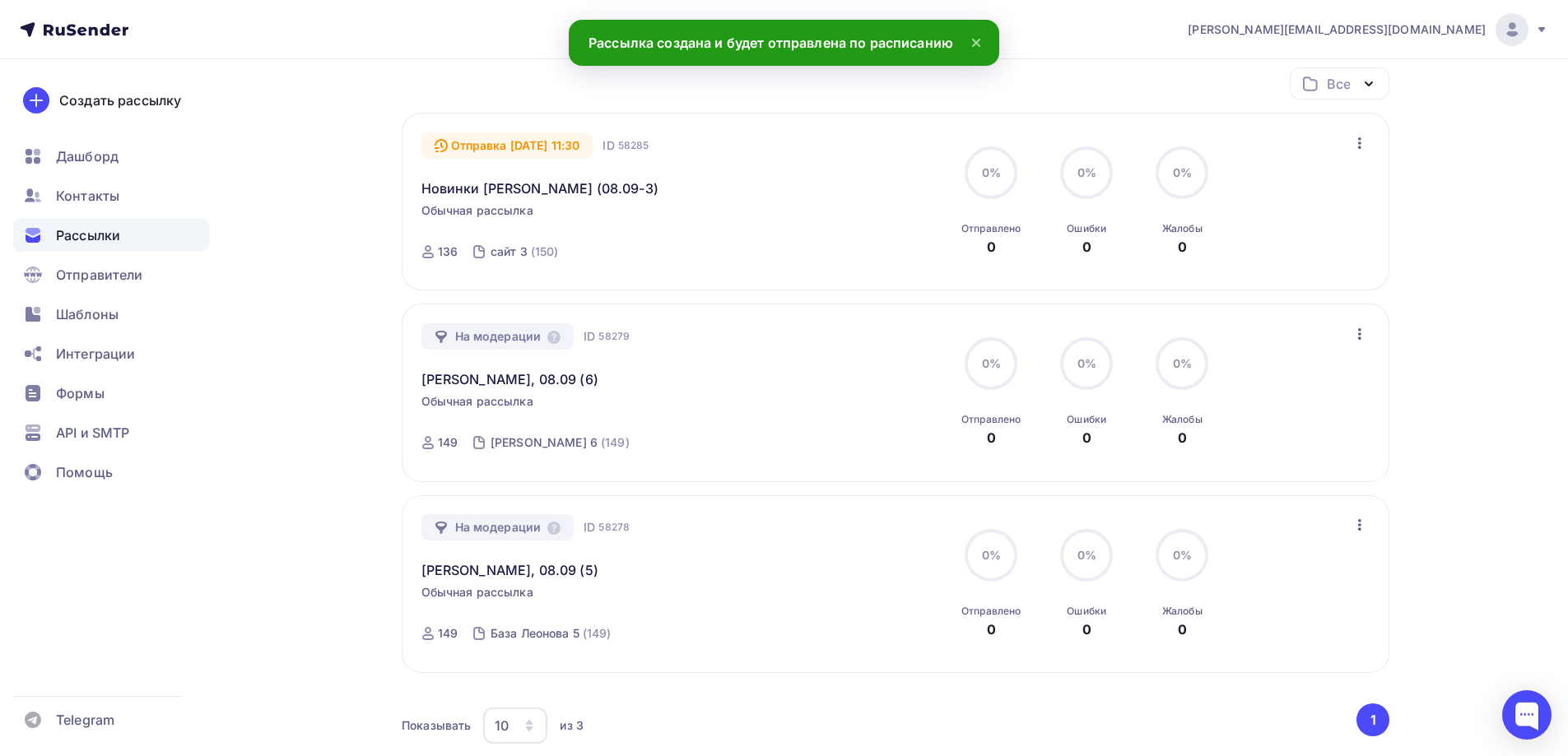
scroll to position [247, 0]
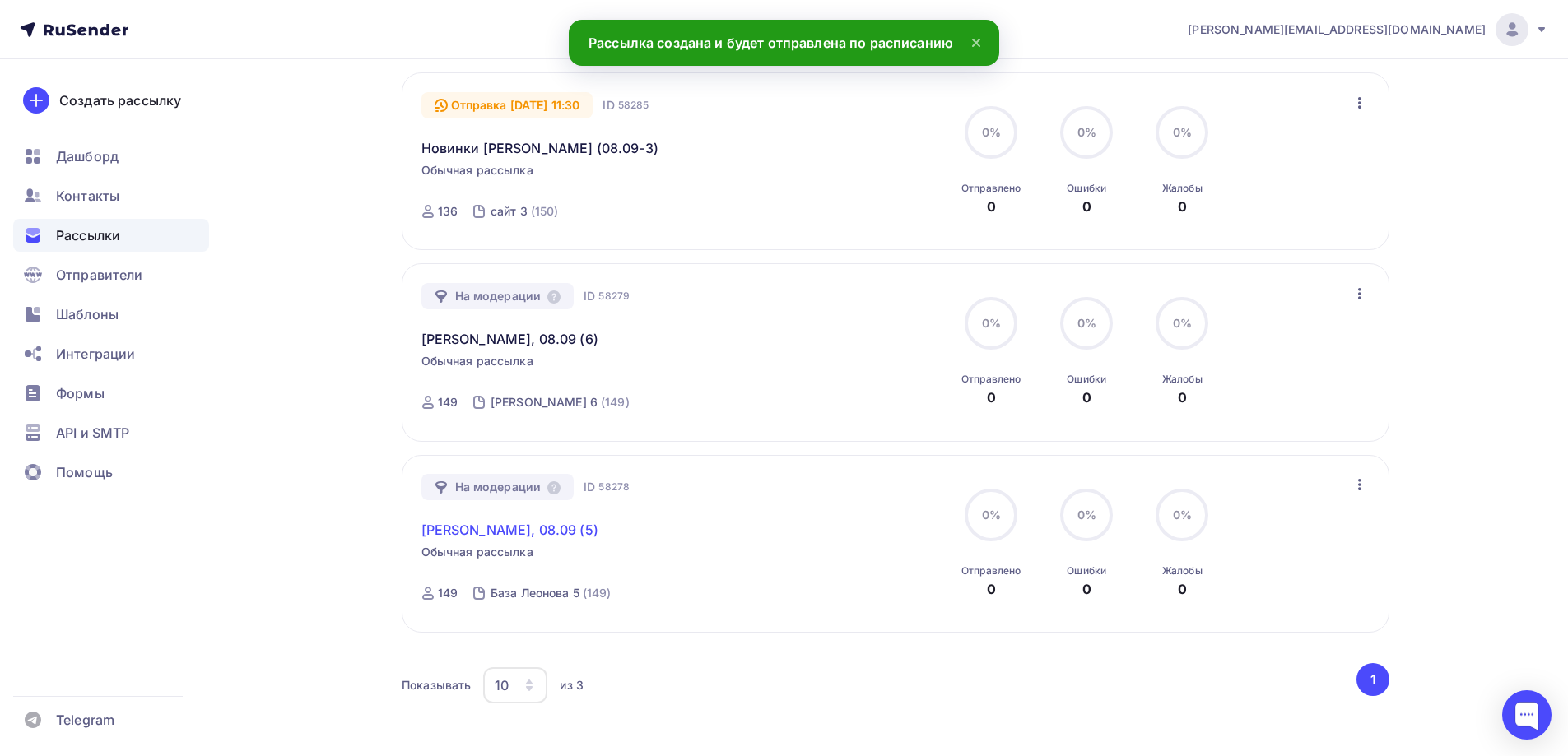
click at [516, 530] on link "[PERSON_NAME], 08.09 (5)" at bounding box center [509, 530] width 177 height 20
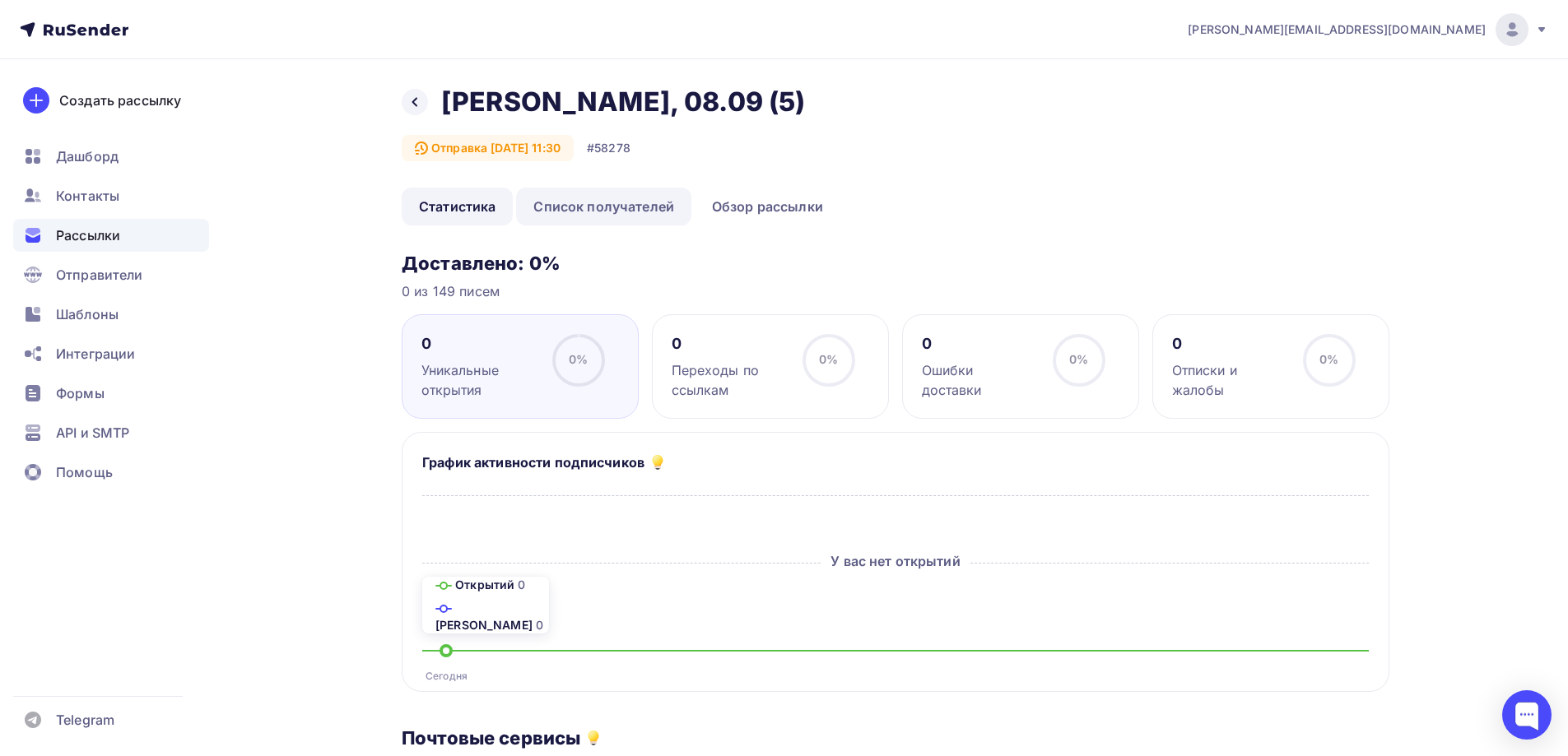
click at [625, 197] on link "Список получателей" at bounding box center [603, 206] width 175 height 38
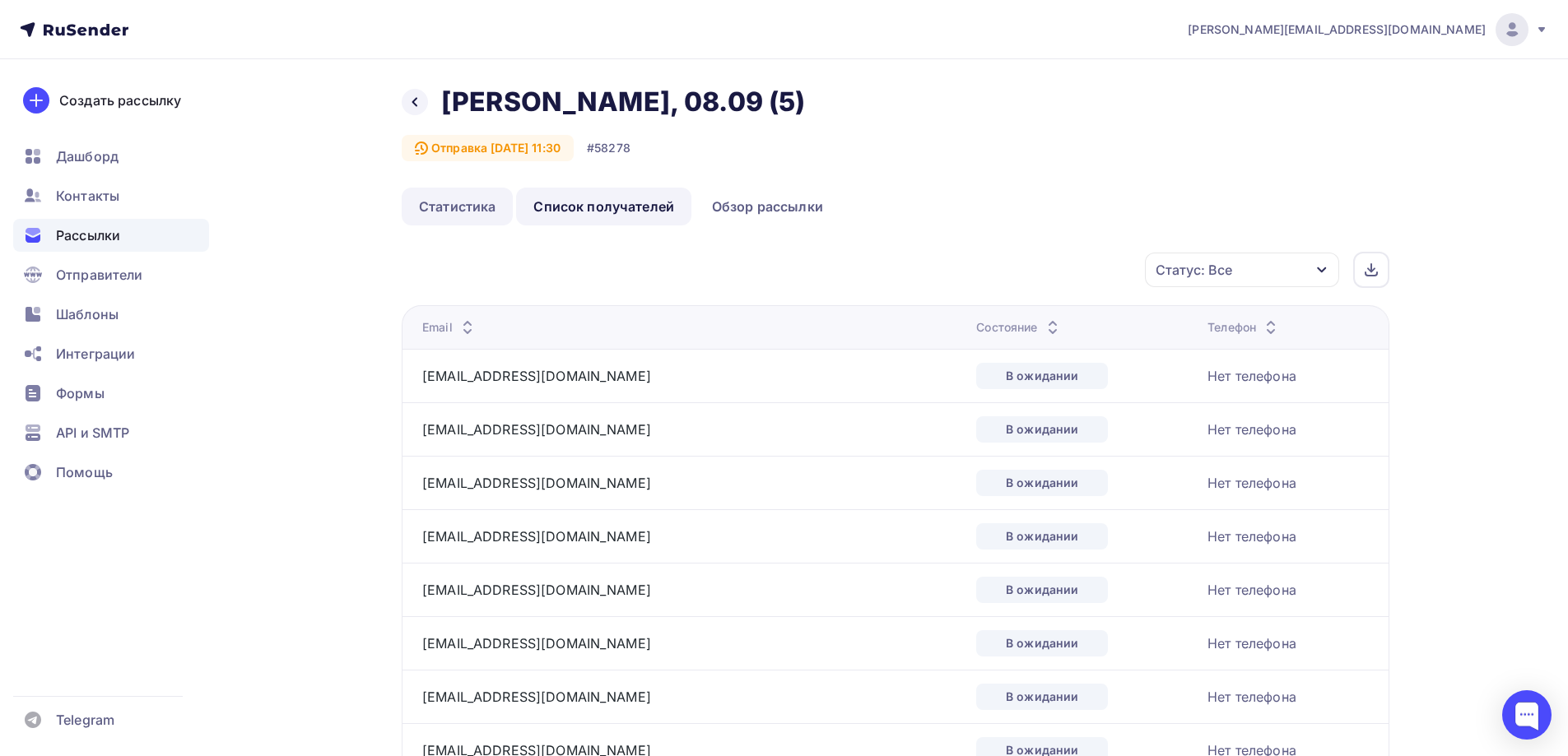
click at [490, 216] on link "Статистика" at bounding box center [456, 206] width 111 height 38
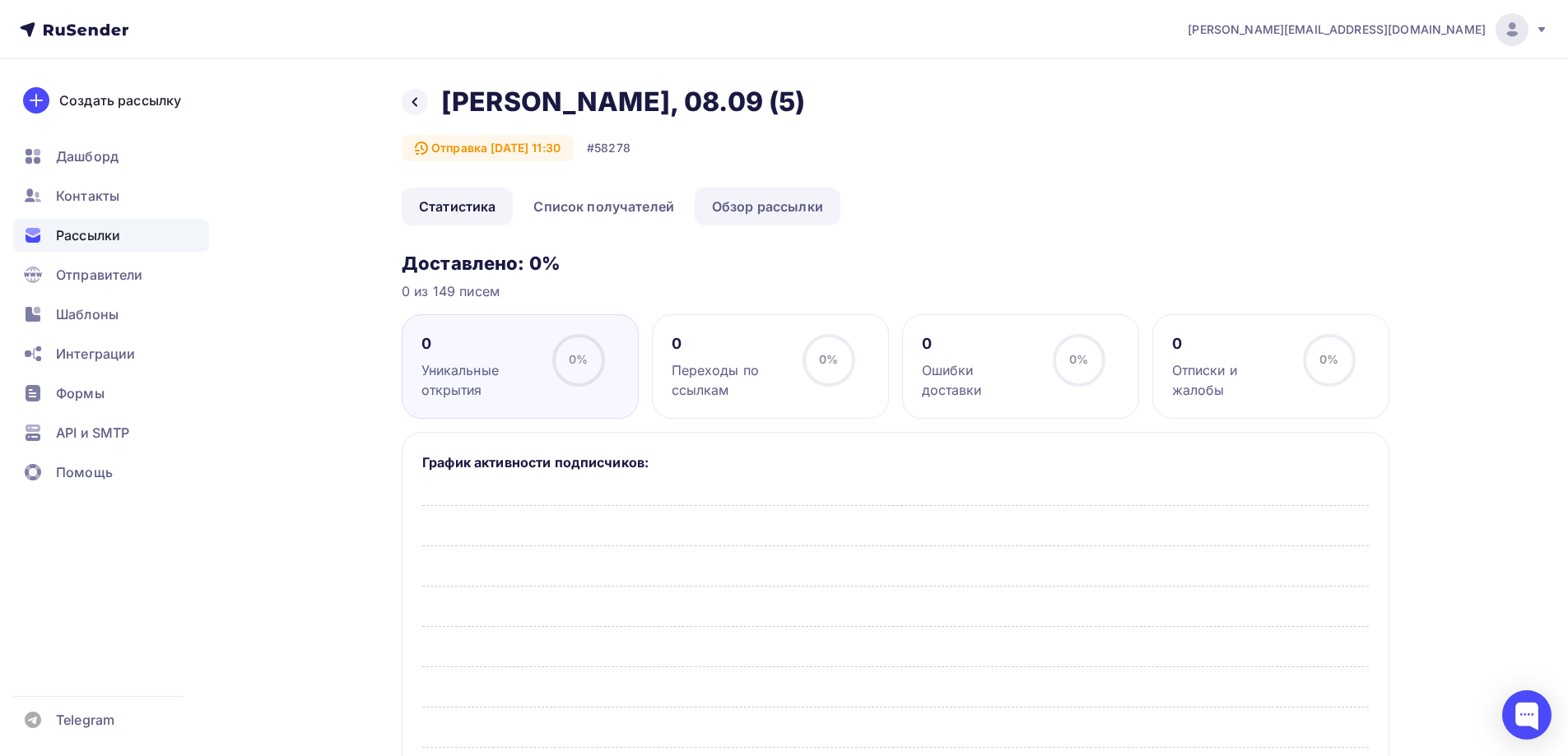
click at [762, 195] on link "Обзор рассылки" at bounding box center [767, 206] width 146 height 38
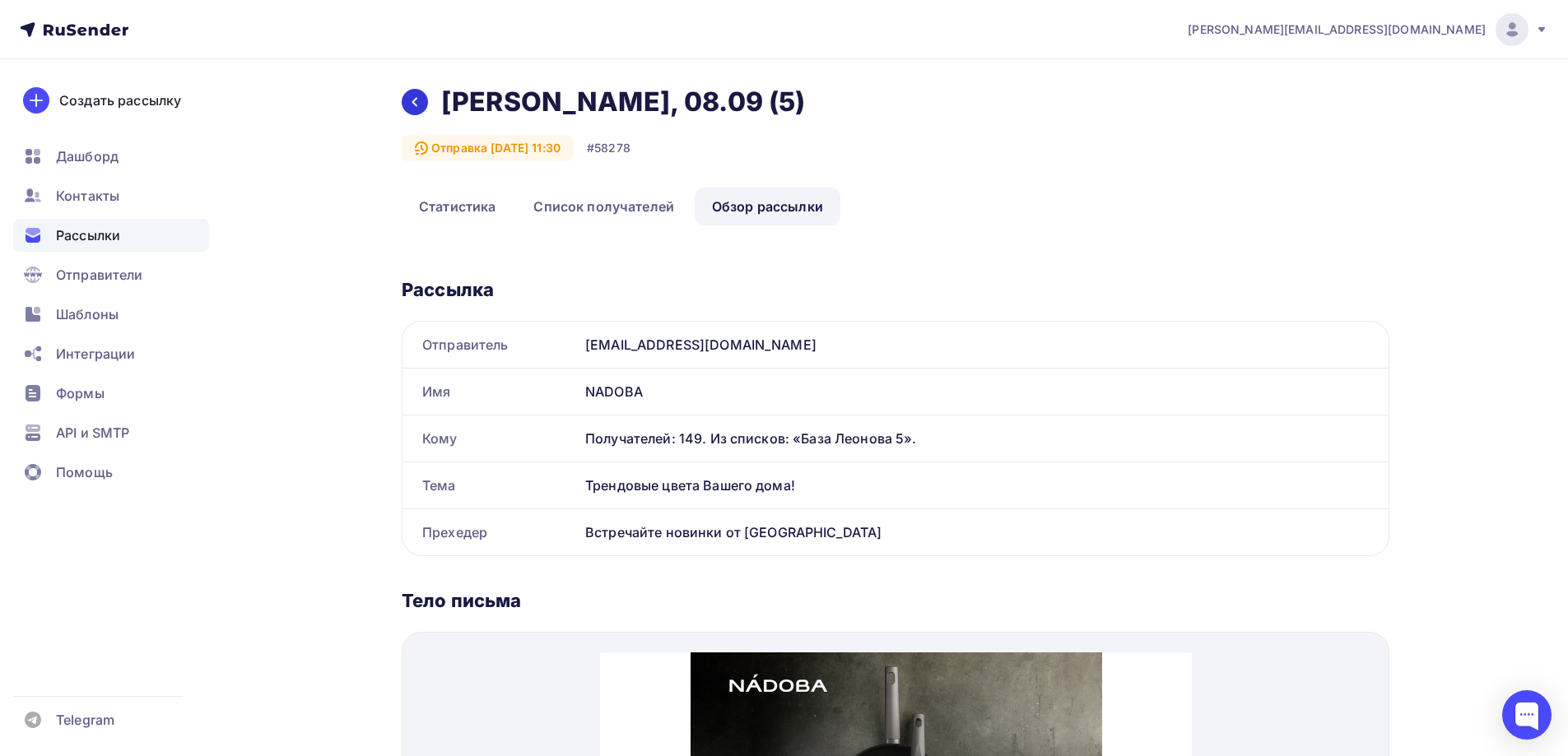
click at [408, 102] on icon at bounding box center [414, 102] width 13 height 13
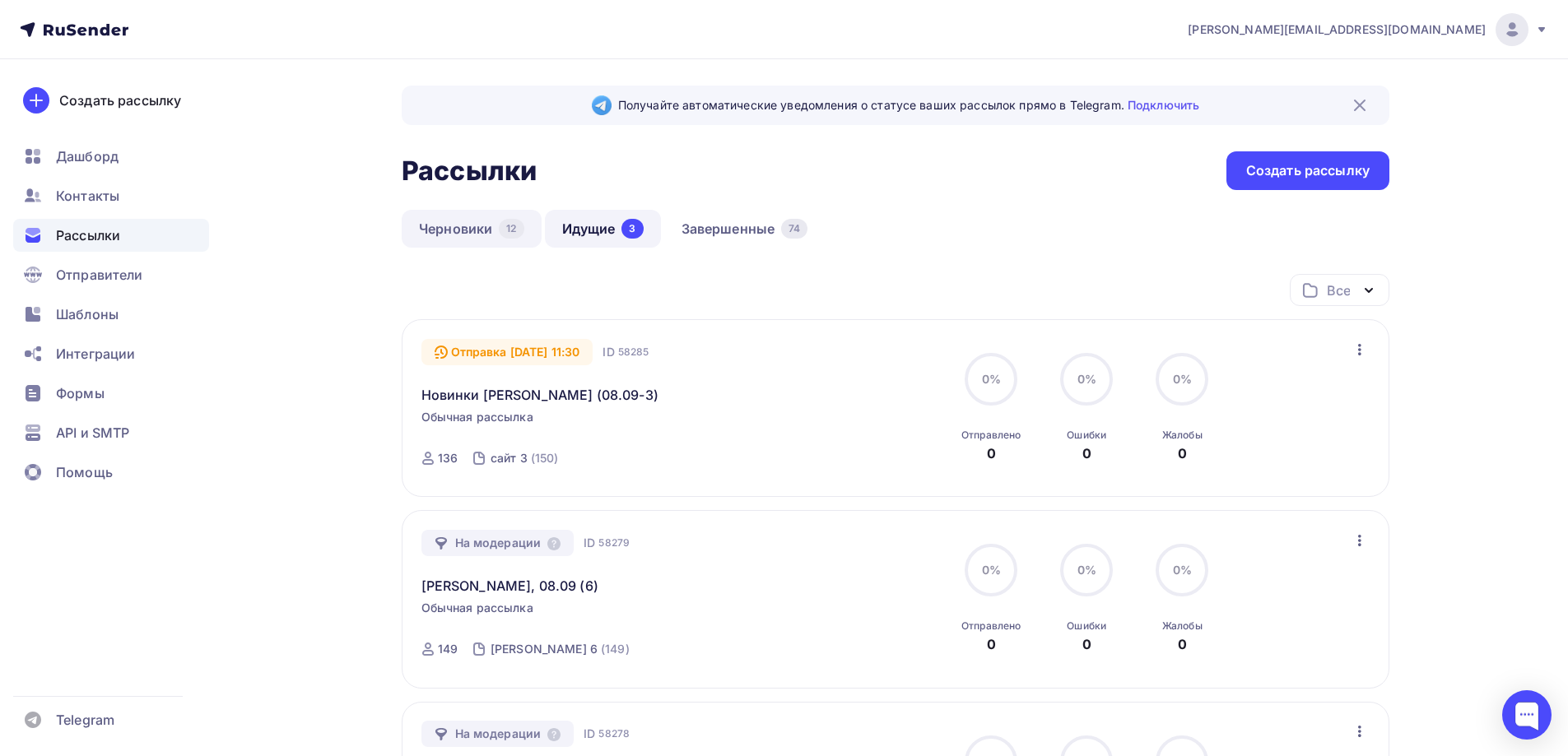
click at [492, 230] on link "Черновики 12" at bounding box center [471, 229] width 140 height 38
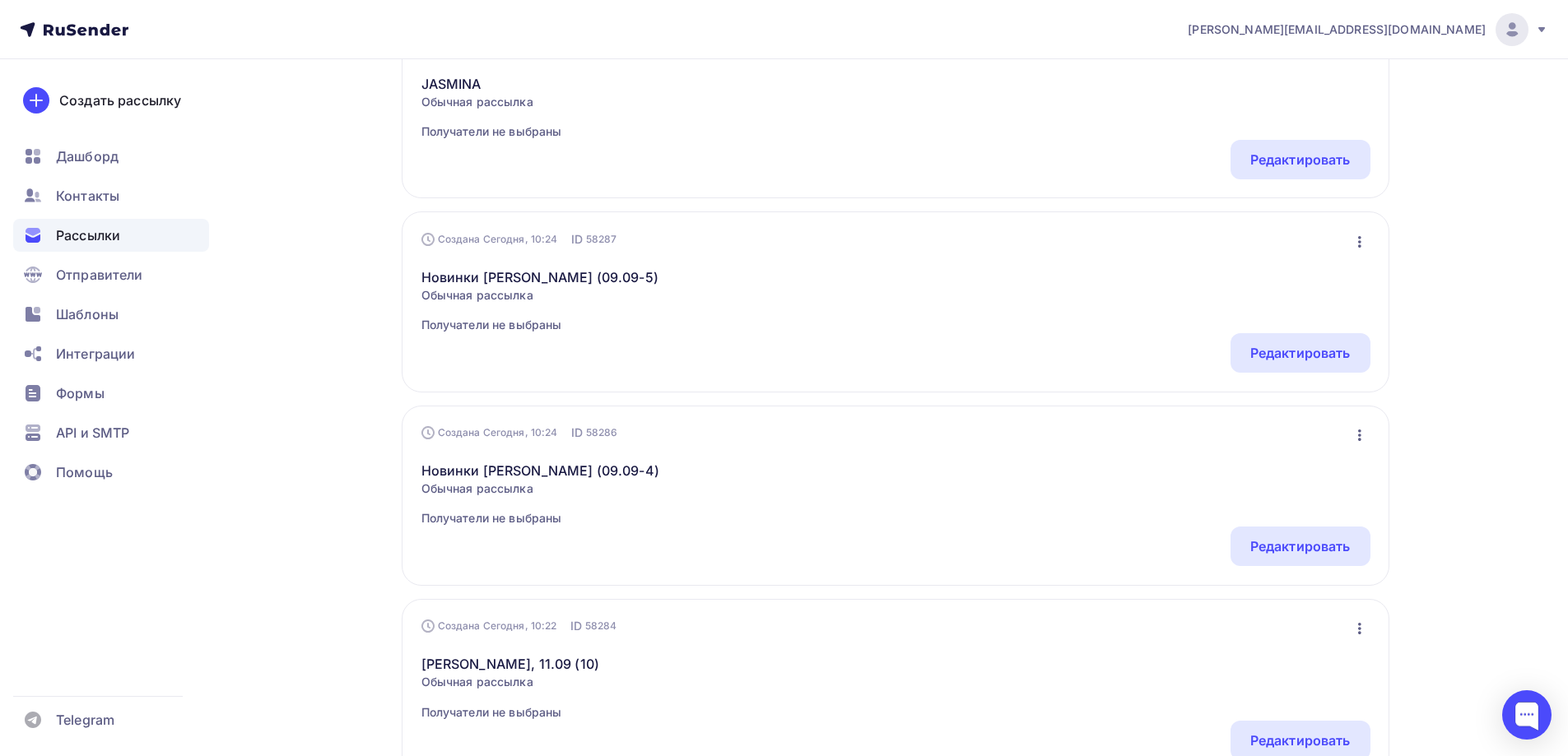
scroll to position [35, 0]
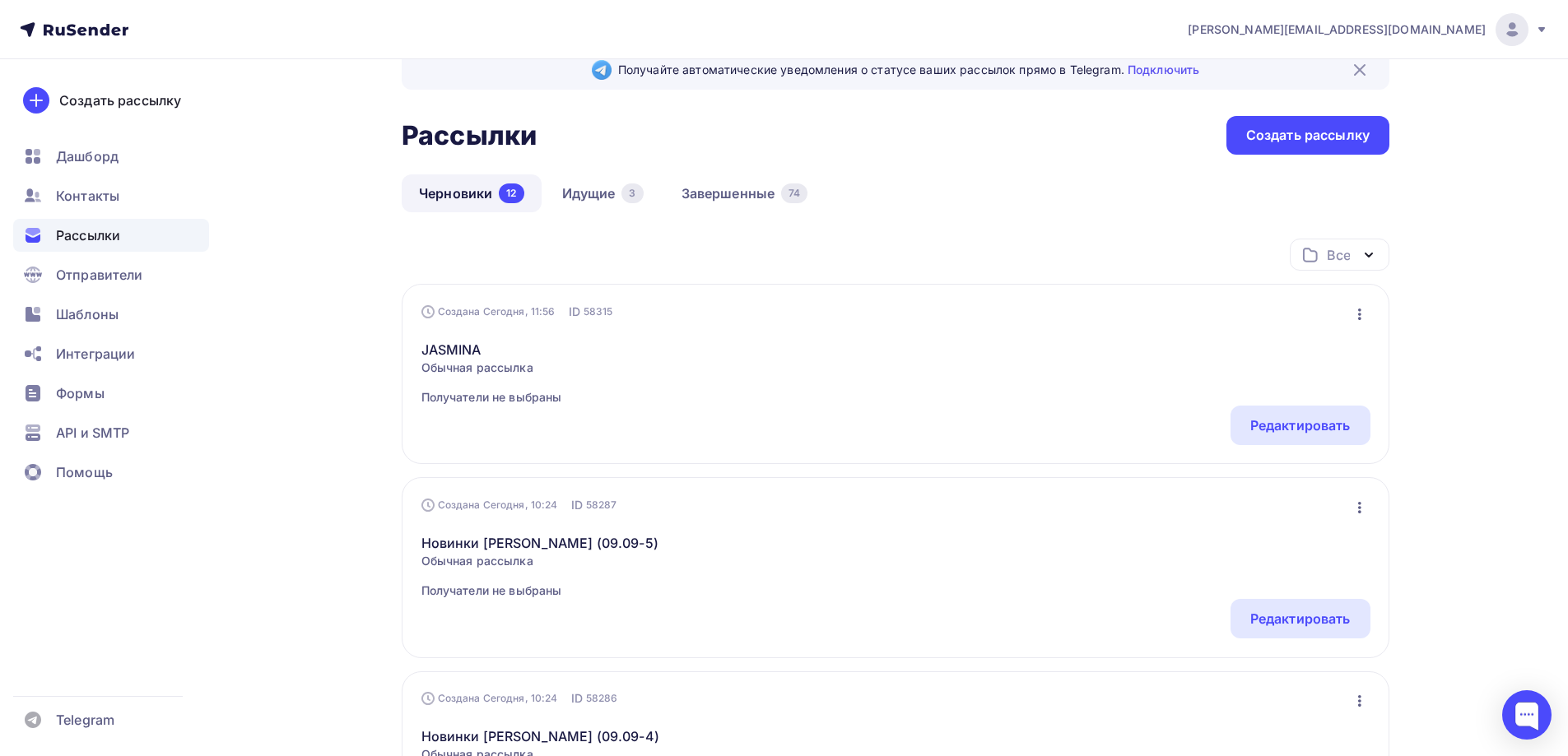
click at [1370, 312] on div "Создана Сегодня, 11:56 ID 58315 Редактировать Копировать Добавить в папку Удали…" at bounding box center [895, 374] width 988 height 181
click at [1363, 311] on icon "button" at bounding box center [1360, 314] width 20 height 20
click at [1282, 477] on div "Удалить" at bounding box center [1288, 481] width 158 height 20
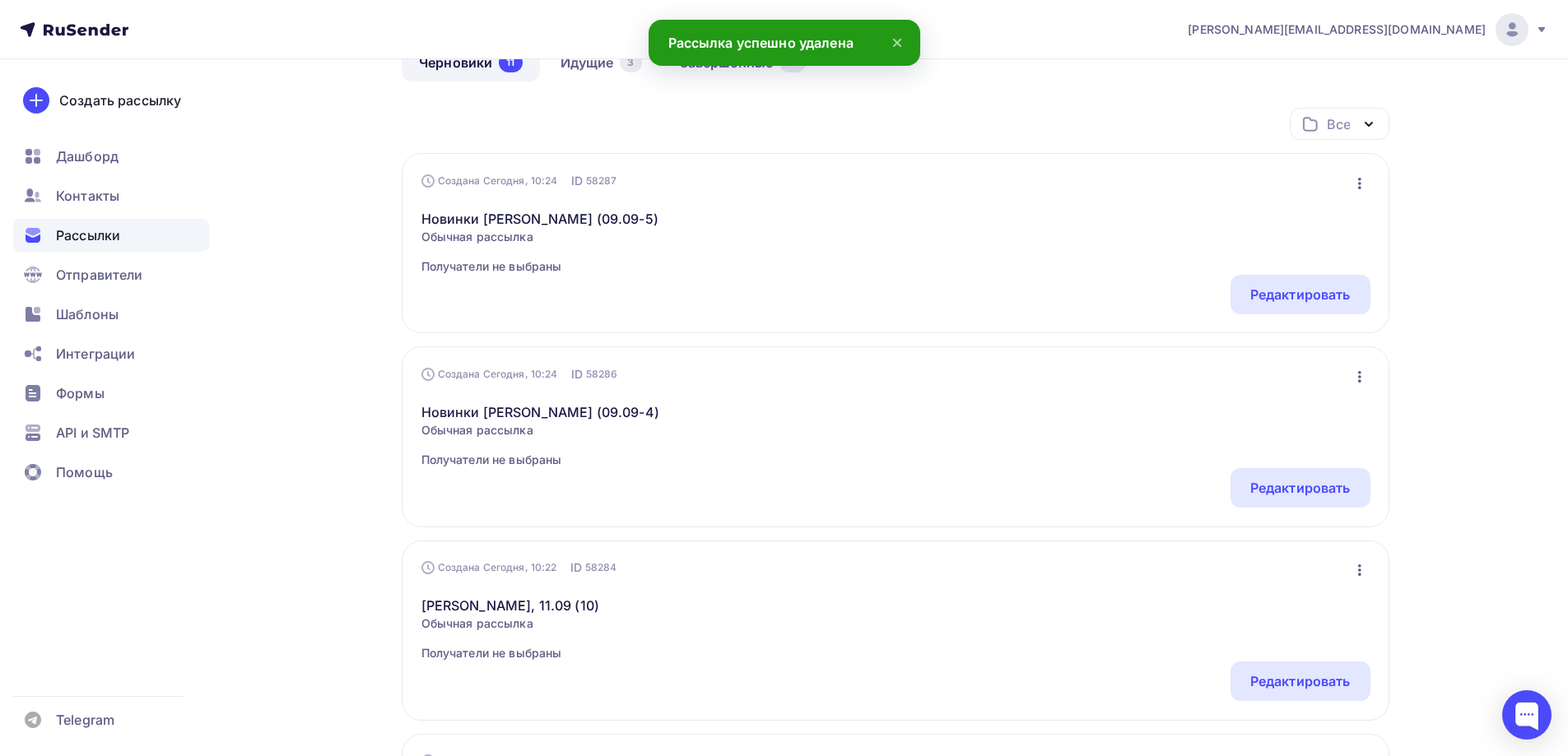
scroll to position [200, 0]
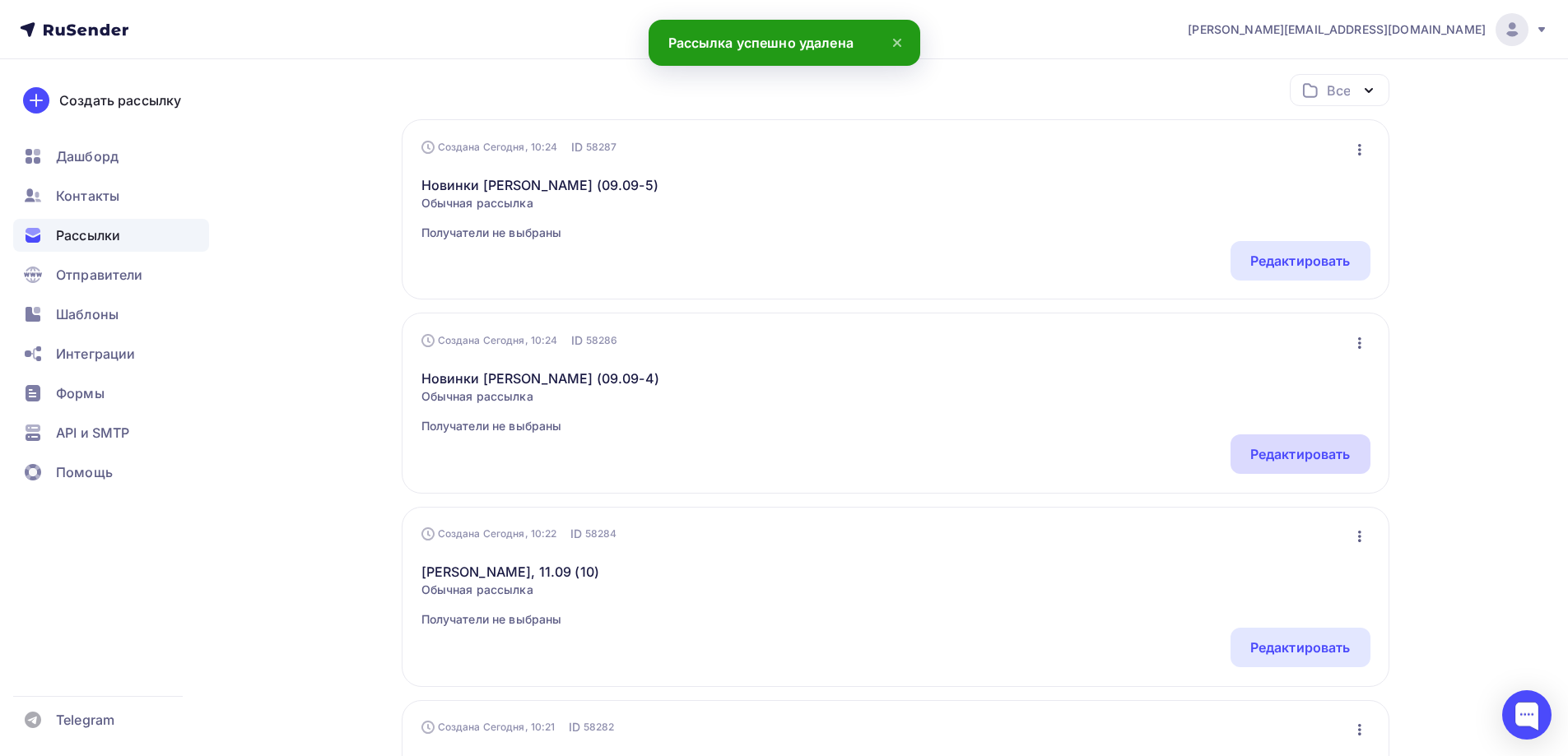
click at [1287, 458] on div "Редактировать" at bounding box center [1300, 454] width 100 height 20
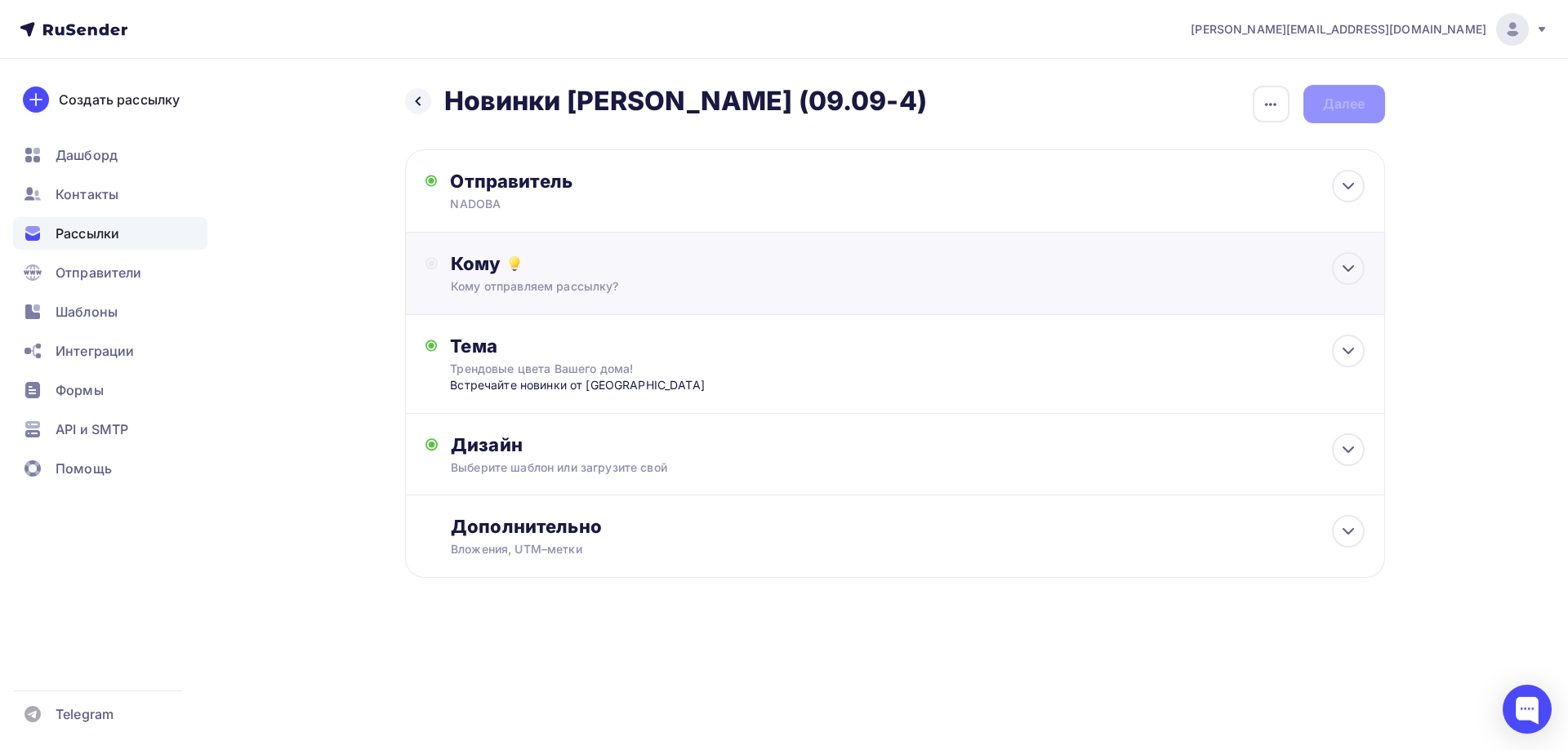
click at [561, 283] on div "Кому отправляем рассылку?" at bounding box center [862, 286] width 822 height 16
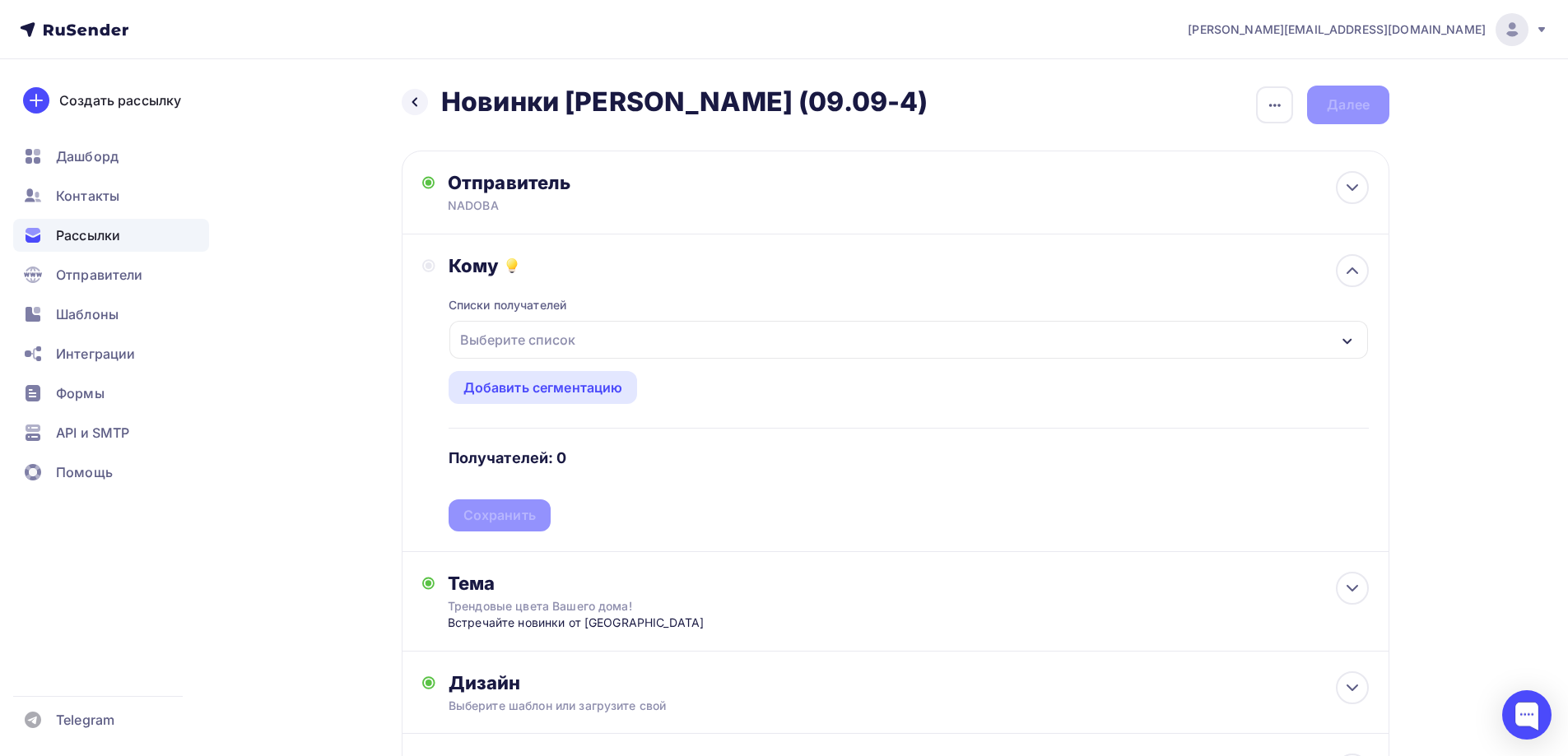
click at [539, 346] on div "Выберите список" at bounding box center [518, 340] width 129 height 29
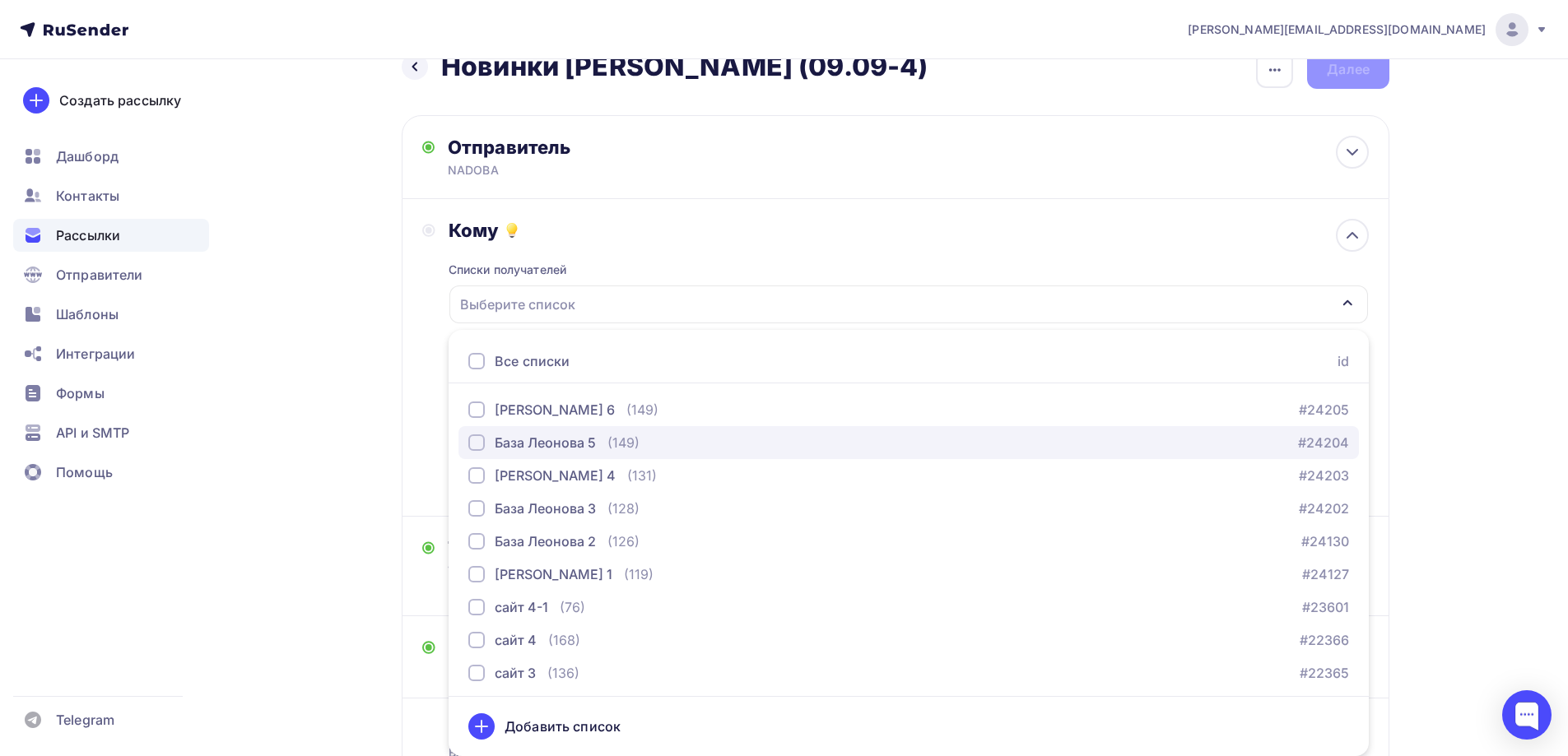
scroll to position [576, 0]
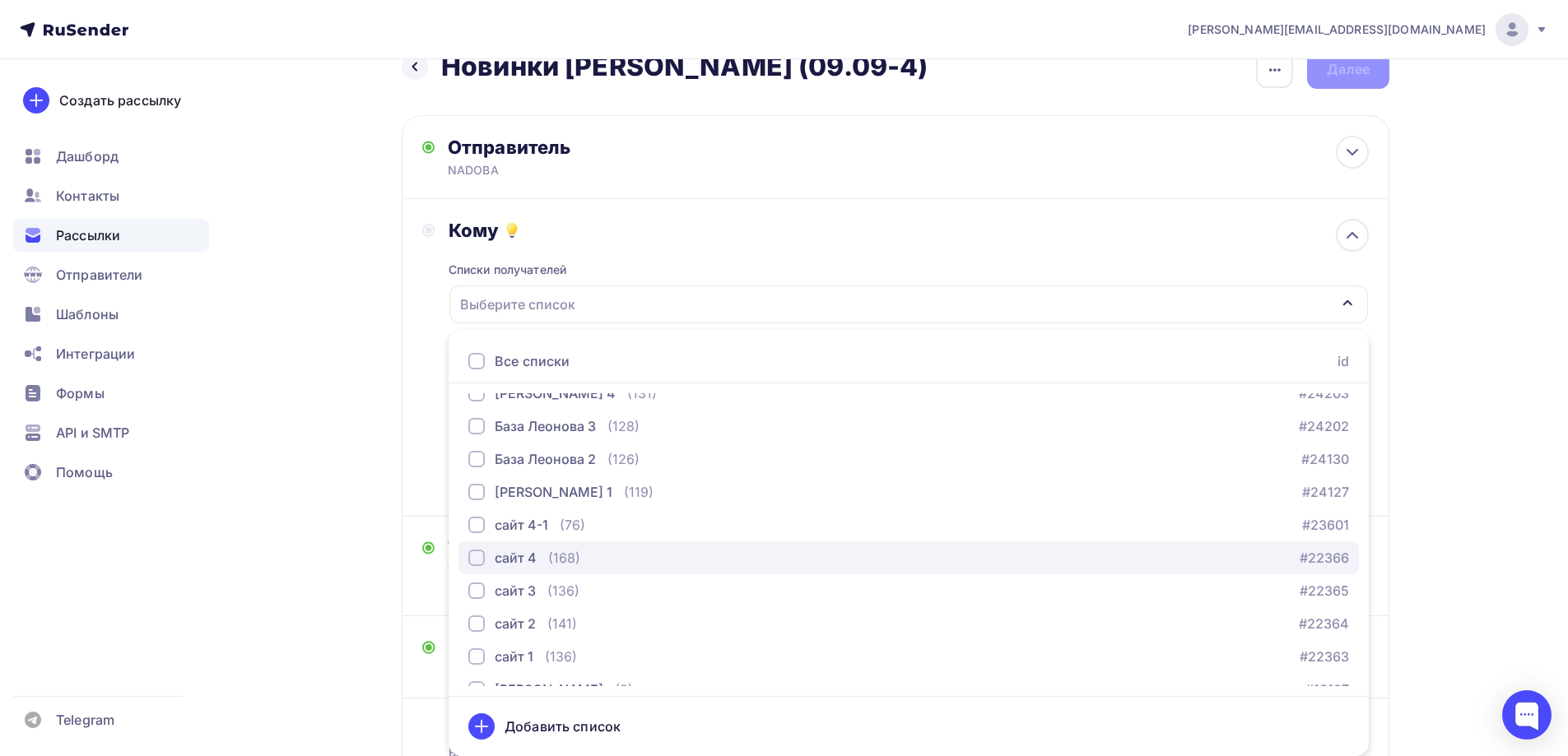
click at [534, 558] on div "сайт 4" at bounding box center [516, 557] width 42 height 20
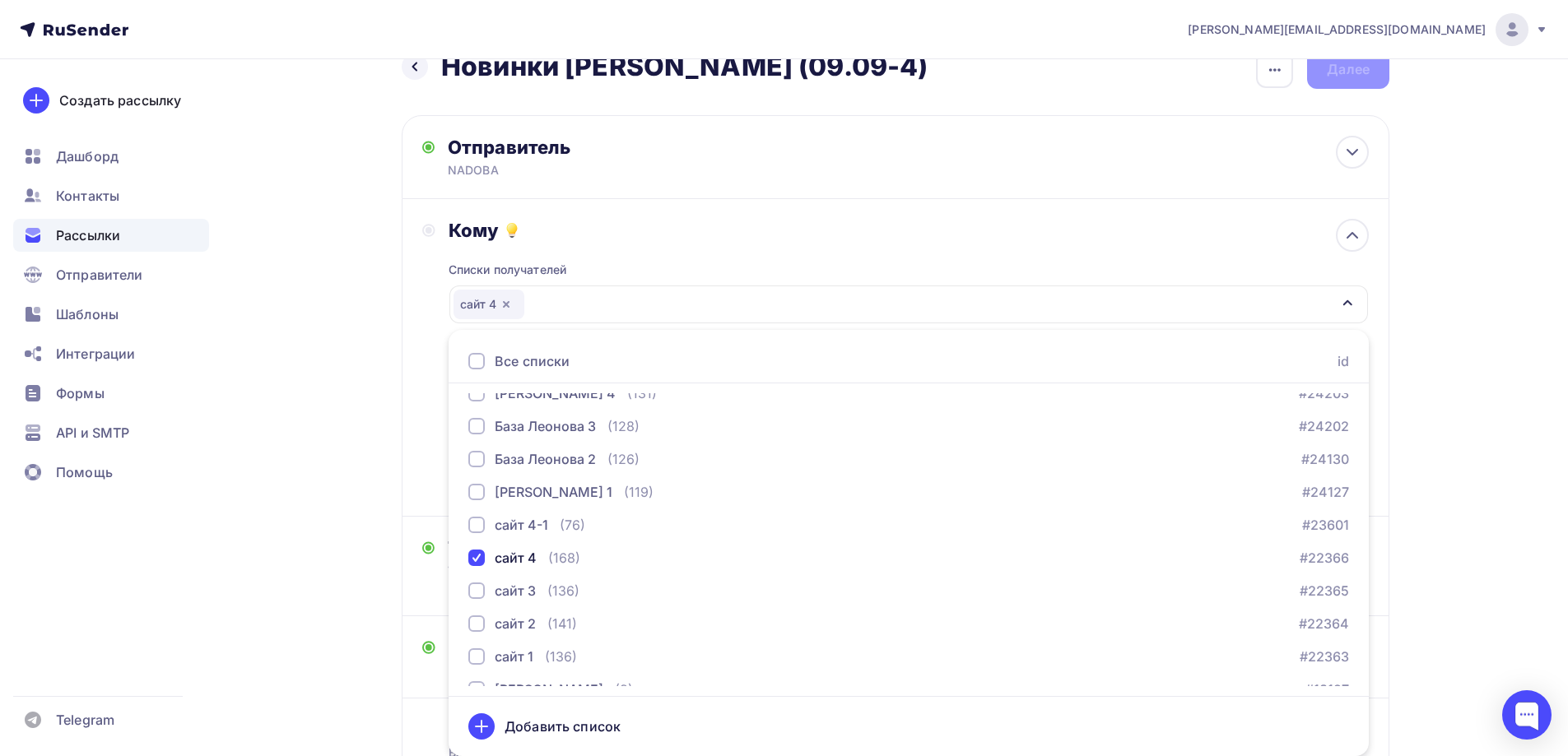
click at [381, 420] on div "Назад Новинки Naomi (09.09-4) Новинки Naomi (09.09-4) Закончить позже Переимено…" at bounding box center [784, 455] width 1349 height 864
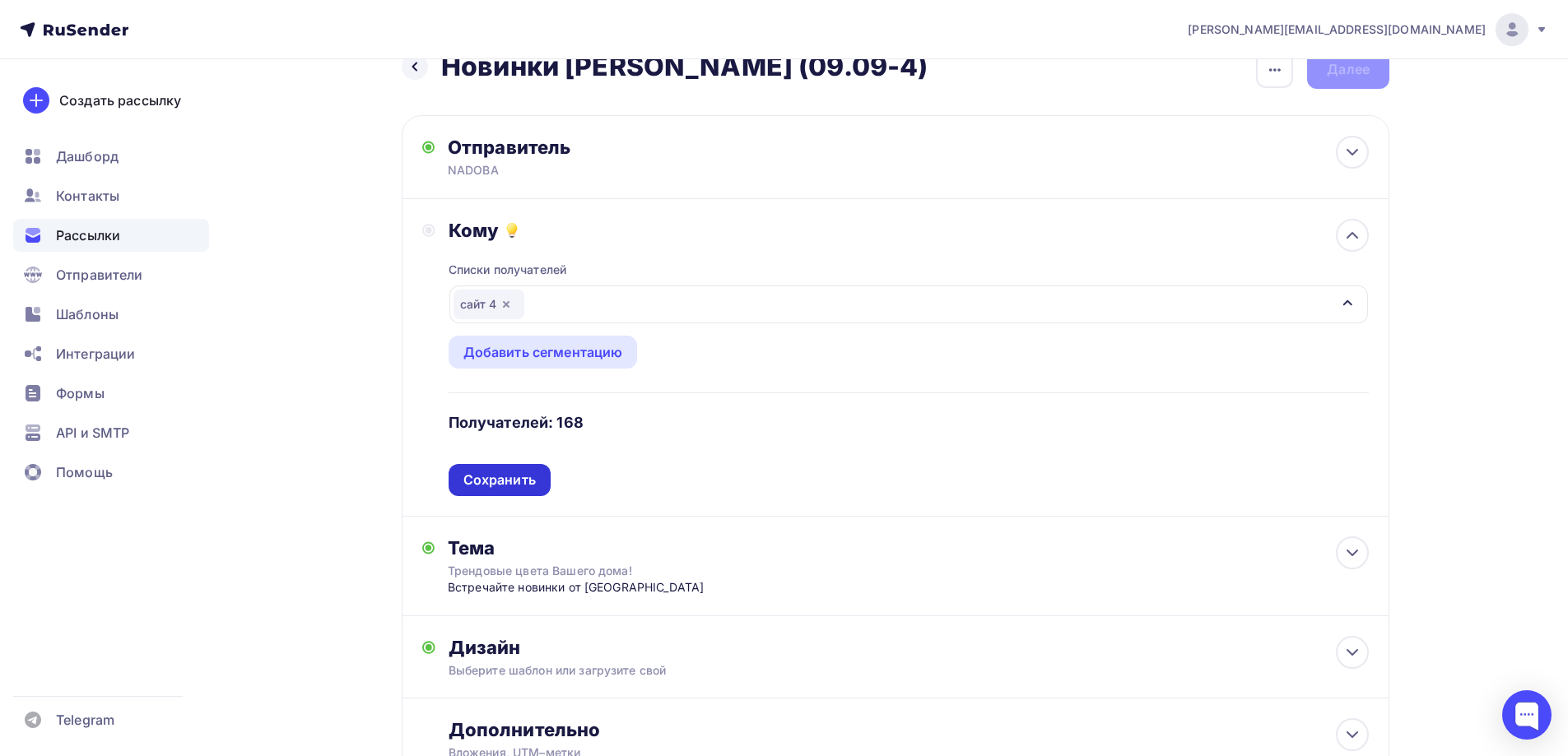
click at [539, 483] on div "Сохранить" at bounding box center [500, 481] width 102 height 32
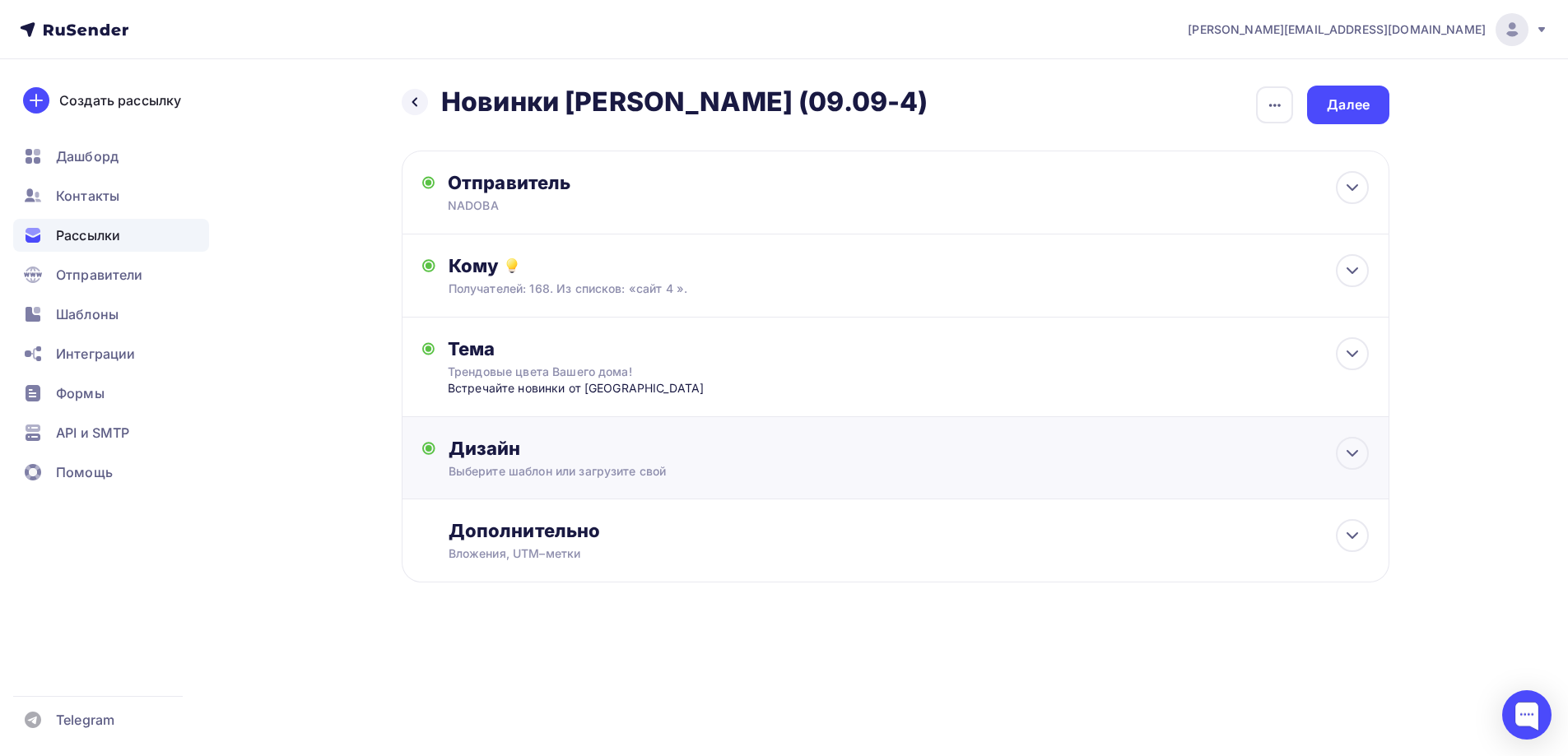
scroll to position [0, 0]
click at [1345, 97] on div "Далее" at bounding box center [1354, 105] width 43 height 19
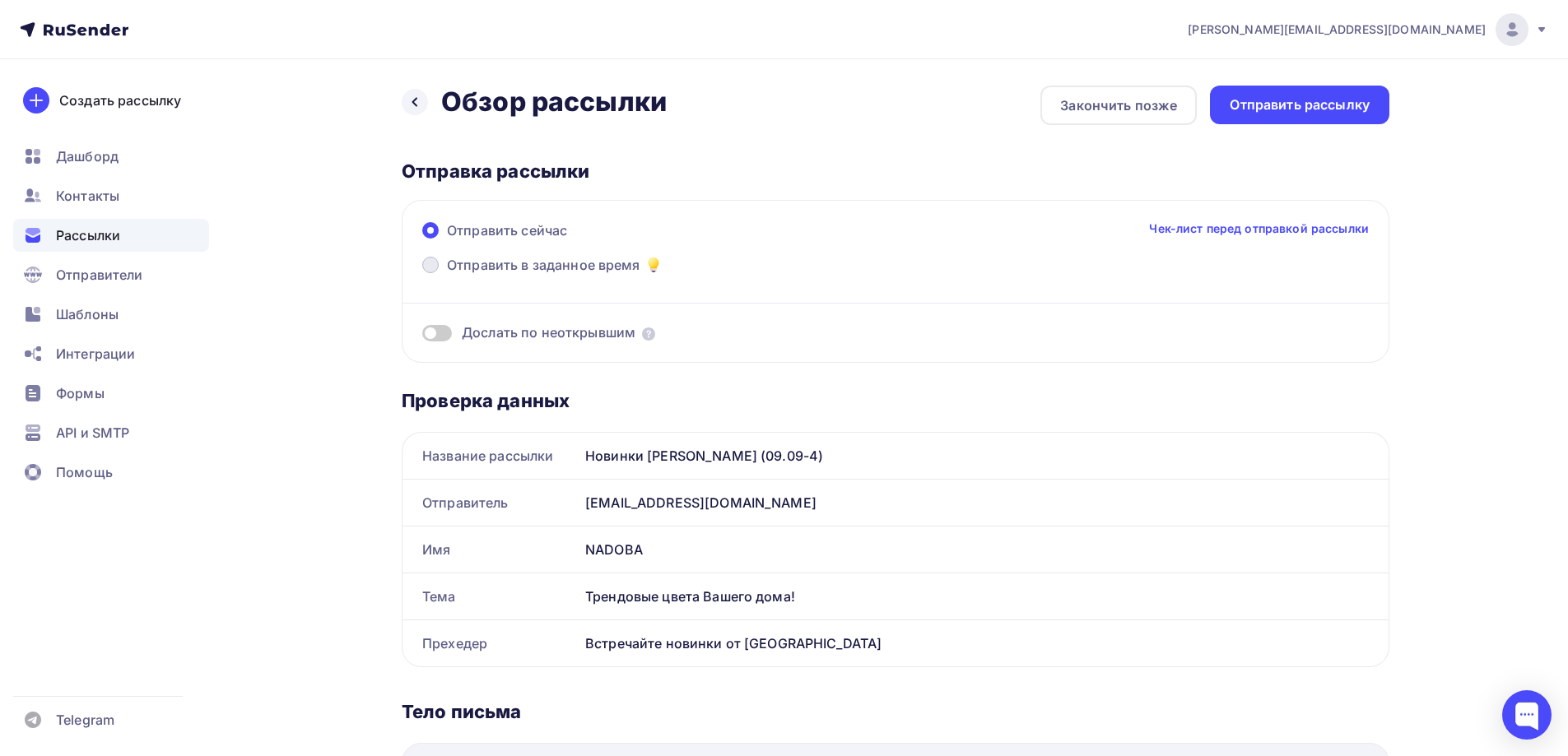
click at [580, 264] on span "Отправить в заданное время" at bounding box center [543, 265] width 193 height 20
click at [447, 275] on input "Отправить в заданное время" at bounding box center [447, 275] width 0 height 0
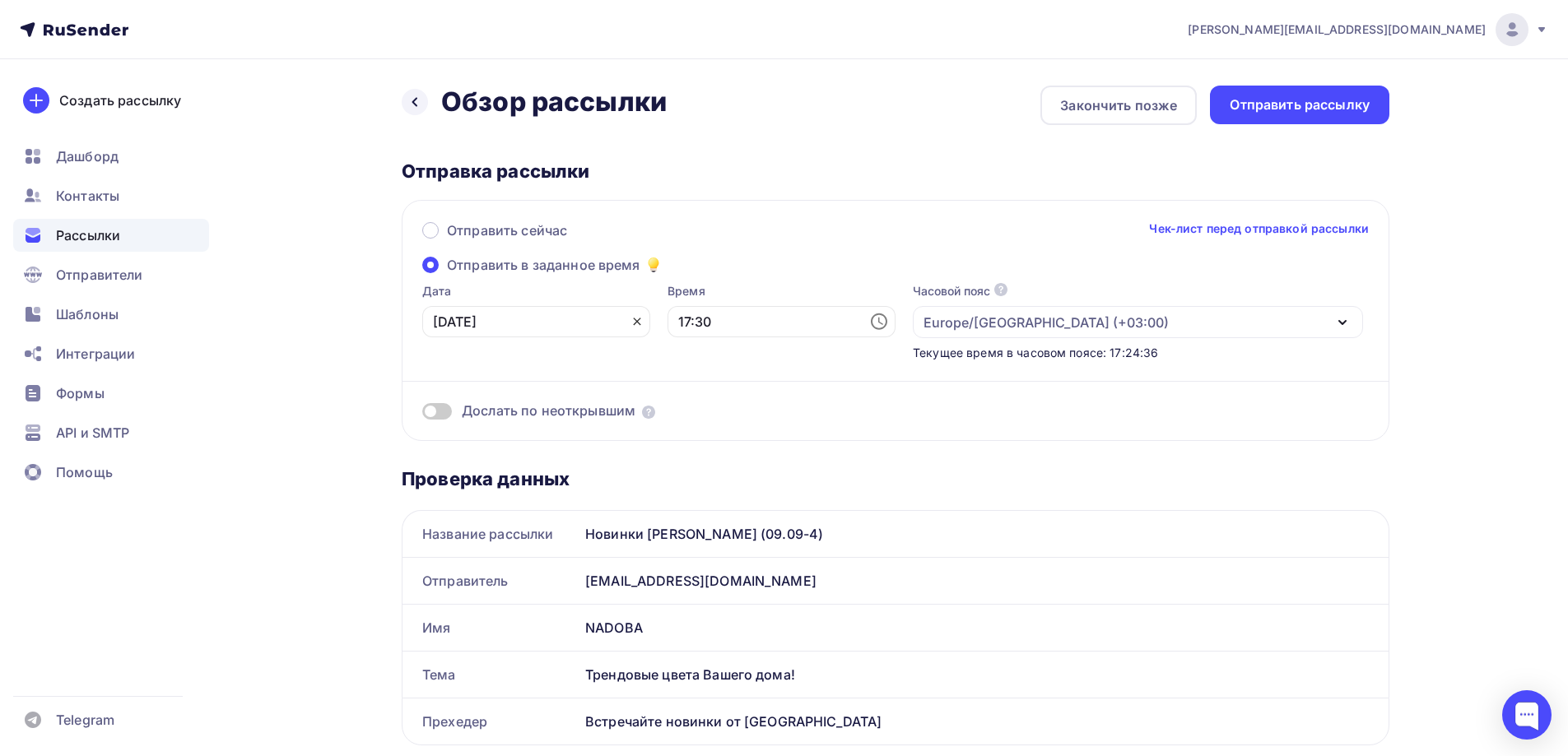
click at [630, 321] on icon at bounding box center [637, 322] width 13 height 13
click at [624, 324] on icon at bounding box center [633, 322] width 20 height 20
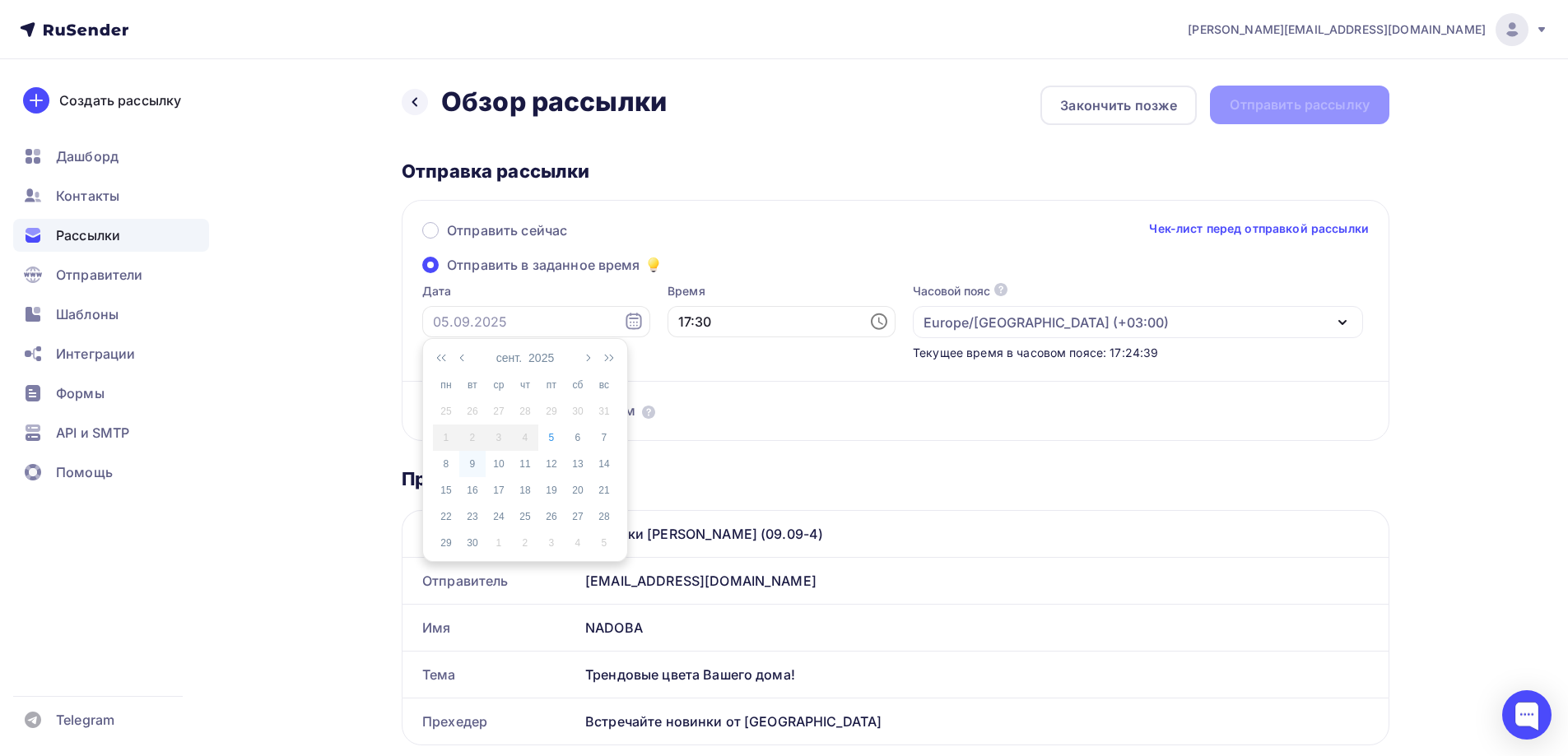
click at [474, 459] on div "9" at bounding box center [472, 465] width 26 height 15
type input "09.09.2025"
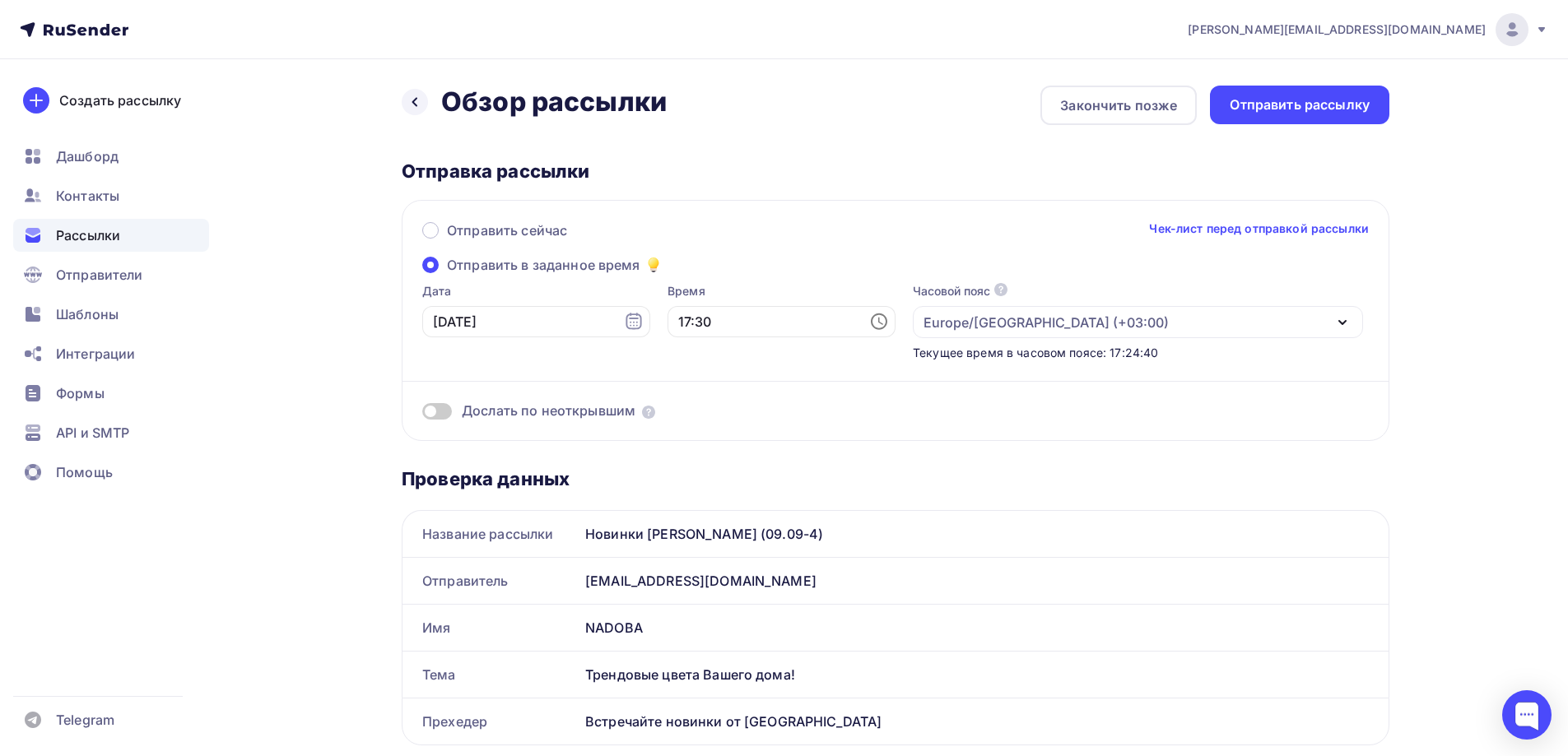
click at [870, 322] on icon at bounding box center [879, 322] width 20 height 20
click at [690, 396] on li "12" at bounding box center [691, 392] width 85 height 26
click at [788, 409] on li "20" at bounding box center [784, 418] width 85 height 26
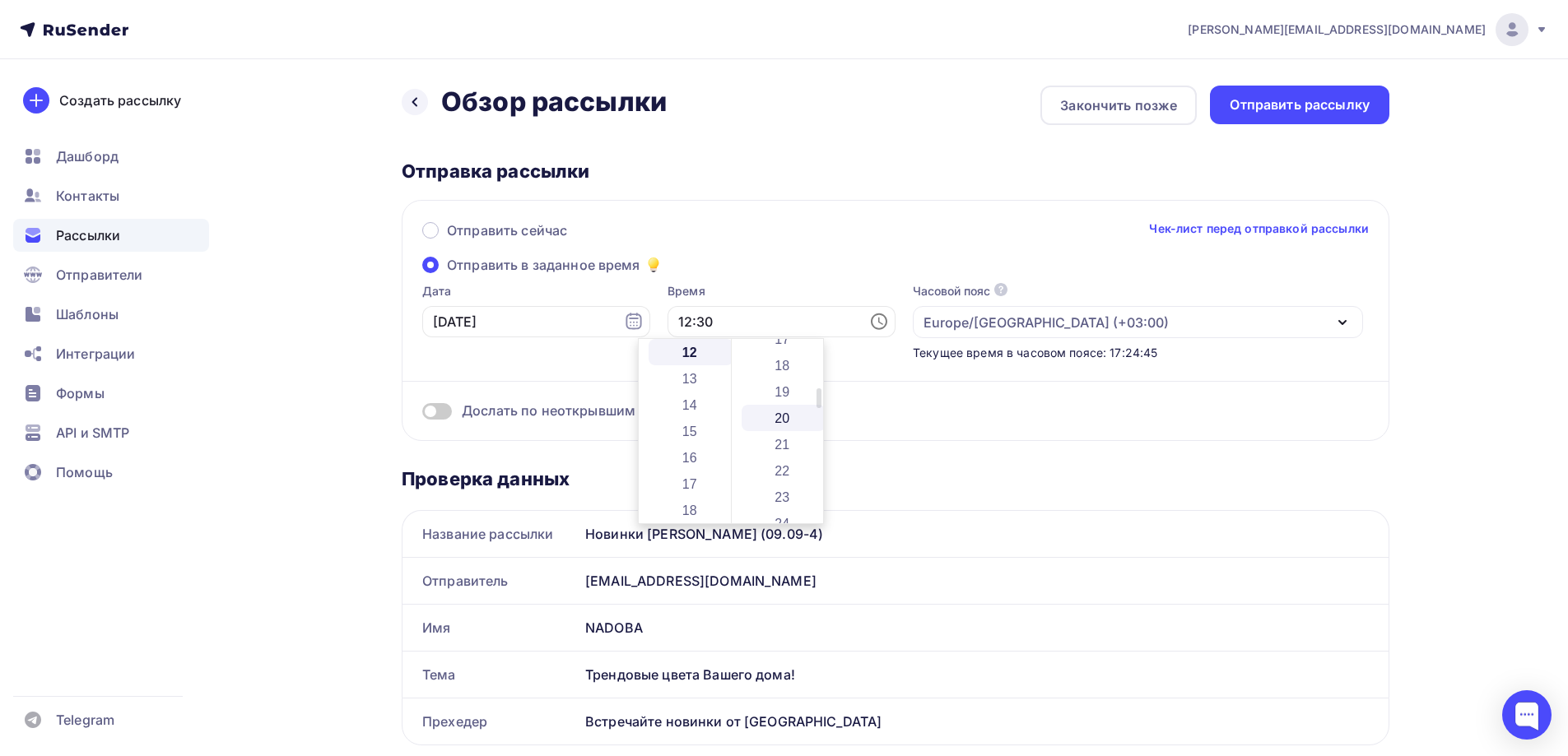
type input "12:20"
click at [783, 233] on div "Отправить сейчас Чек-лист перед отправкой рассылки" at bounding box center [895, 237] width 946 height 35
click at [1328, 98] on div "Отправить рассылку" at bounding box center [1300, 105] width 140 height 19
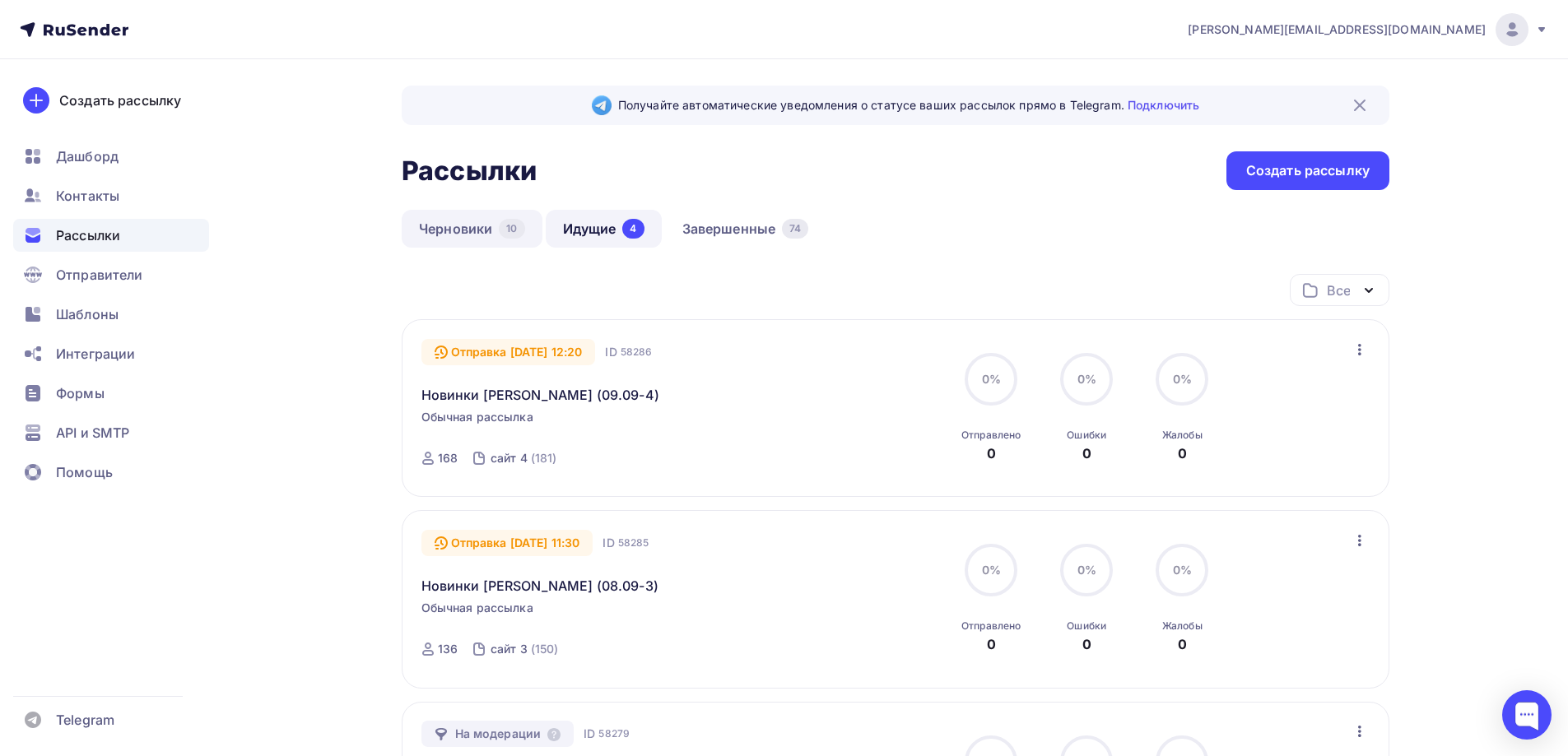
click at [469, 227] on link "Черновики 10" at bounding box center [471, 229] width 141 height 38
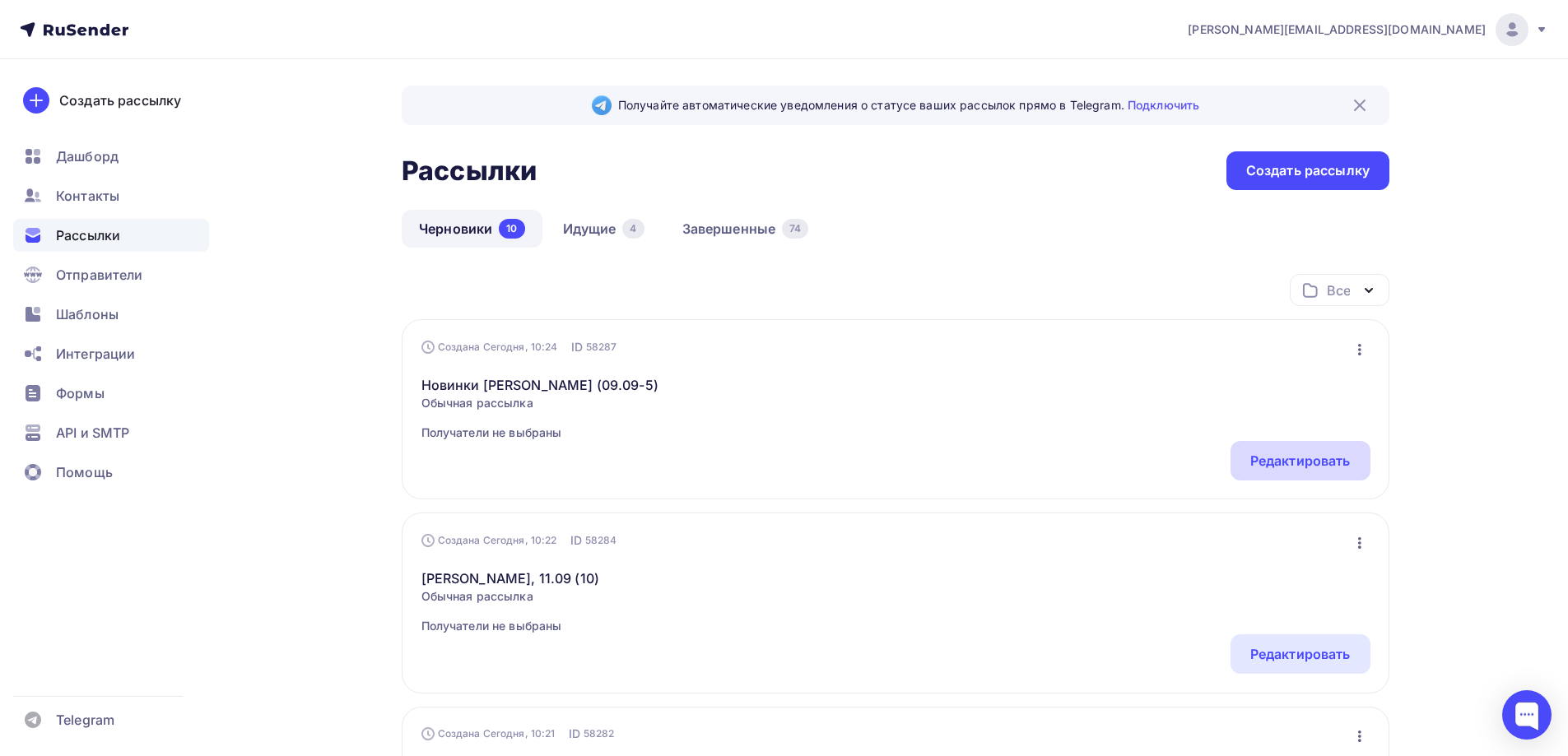
click at [1292, 462] on div "Редактировать" at bounding box center [1300, 461] width 100 height 20
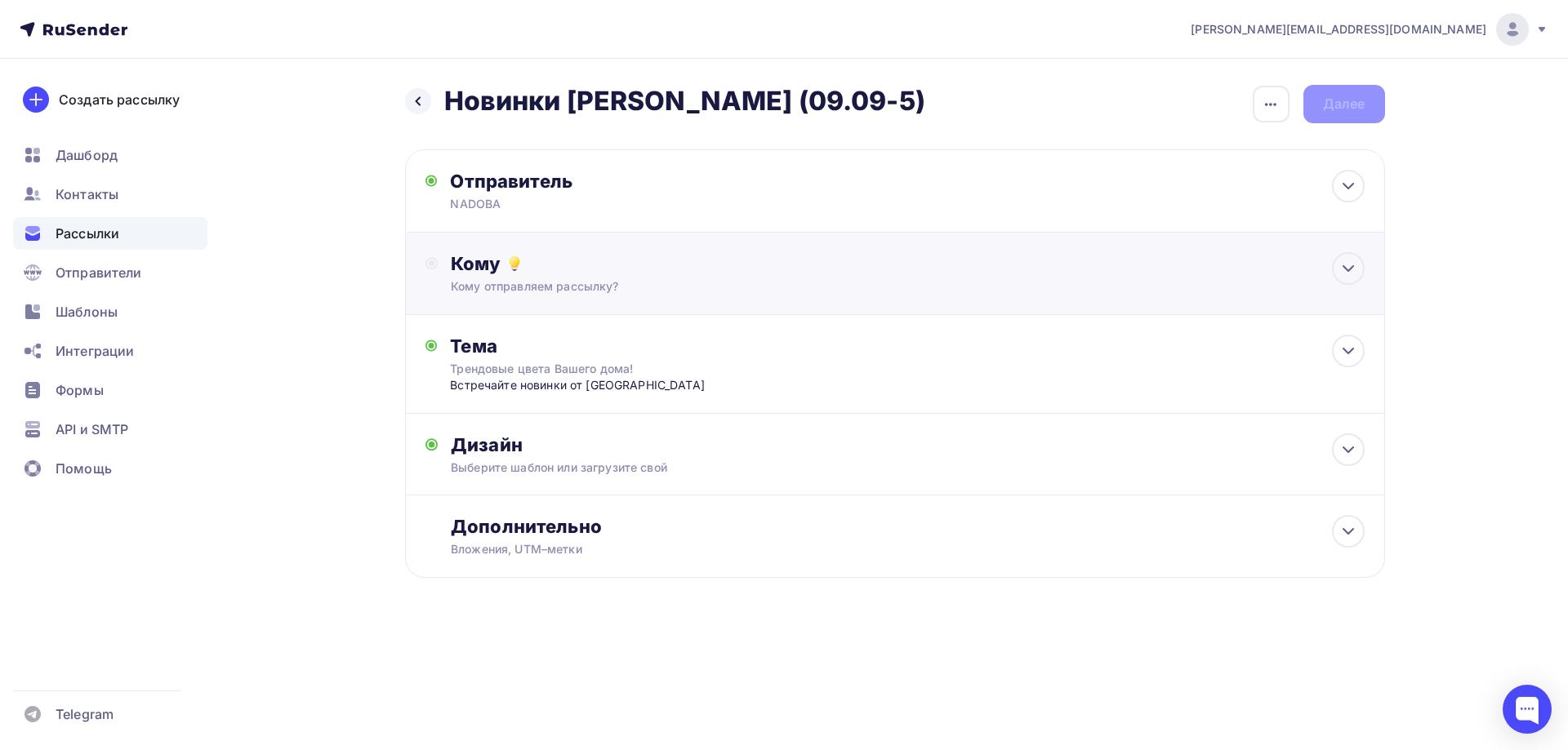
click at [575, 276] on div "Кому Кому отправляем рассылку? Списки получателей Выберите список Все списки id…" at bounding box center [907, 273] width 914 height 42
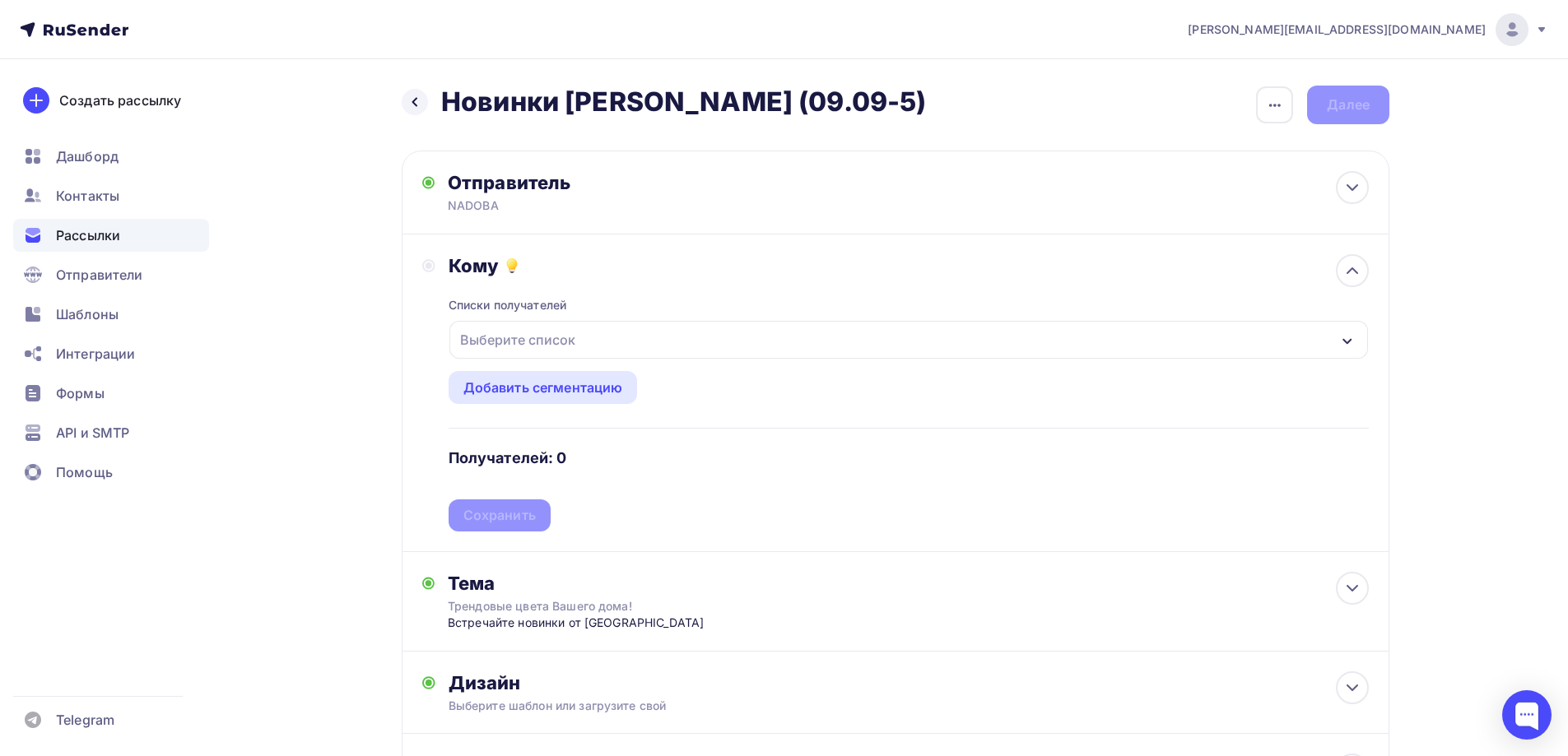
click at [560, 330] on div "Выберите список" at bounding box center [518, 340] width 129 height 29
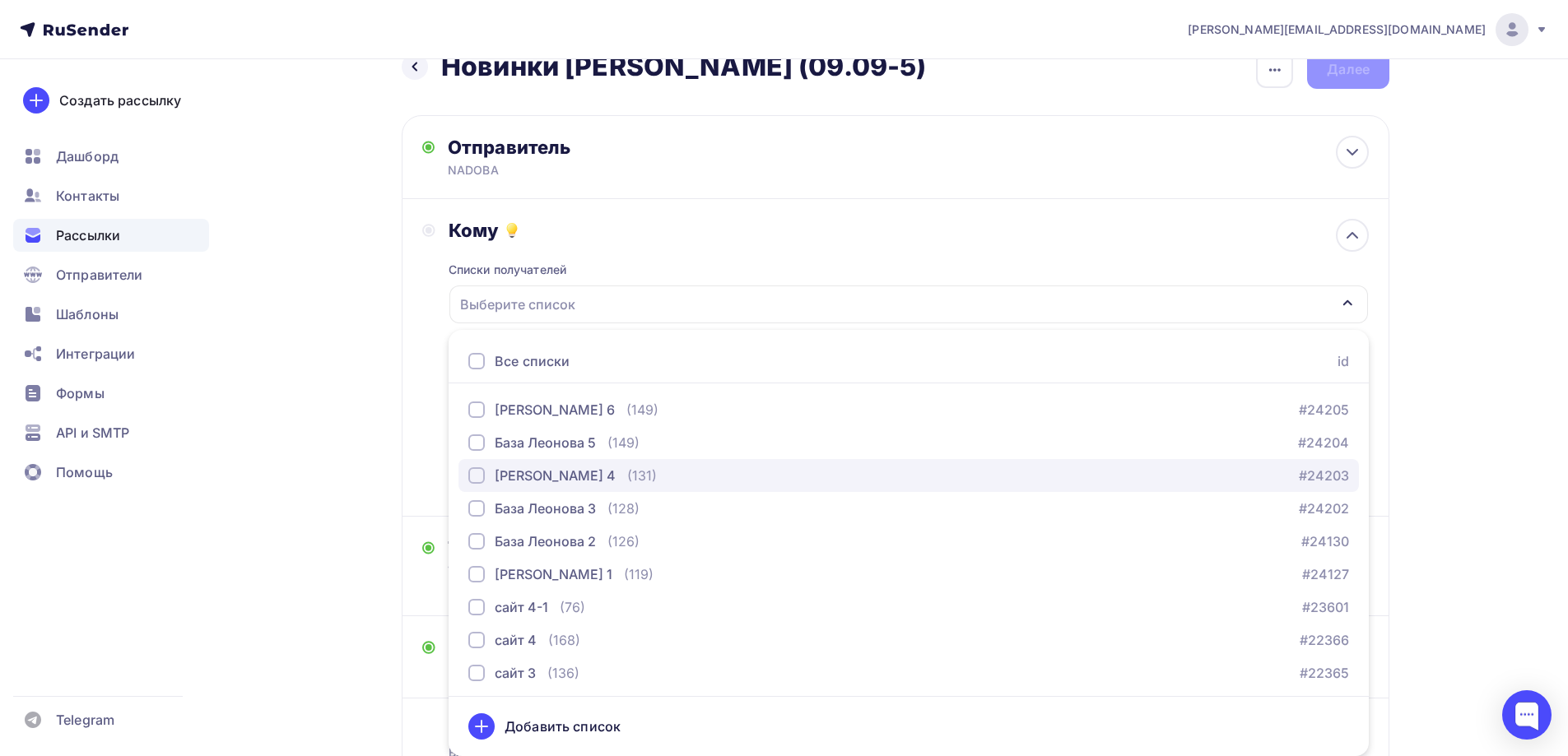
scroll to position [576, 0]
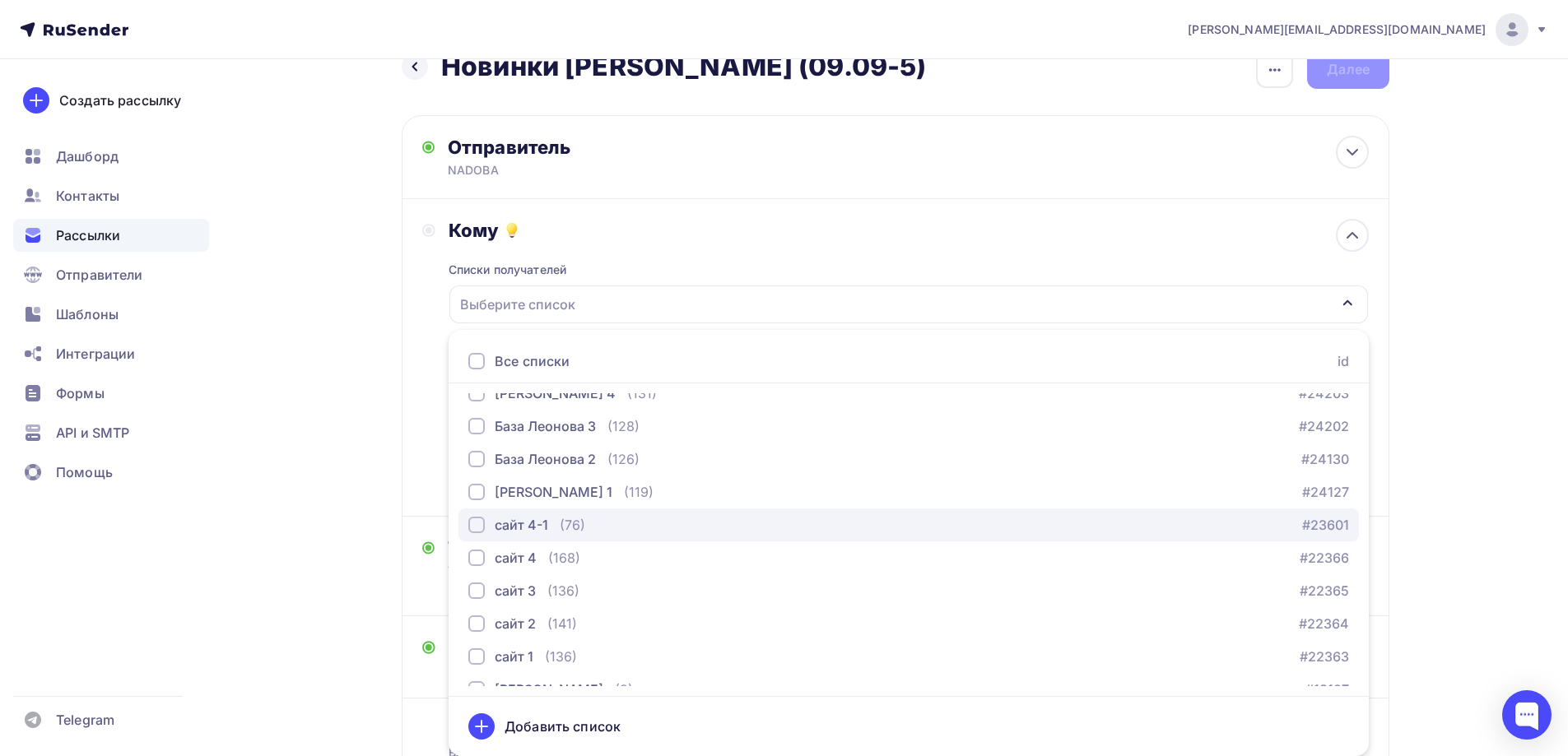
click at [546, 534] on div "сайт 4-1" at bounding box center [521, 525] width 54 height 20
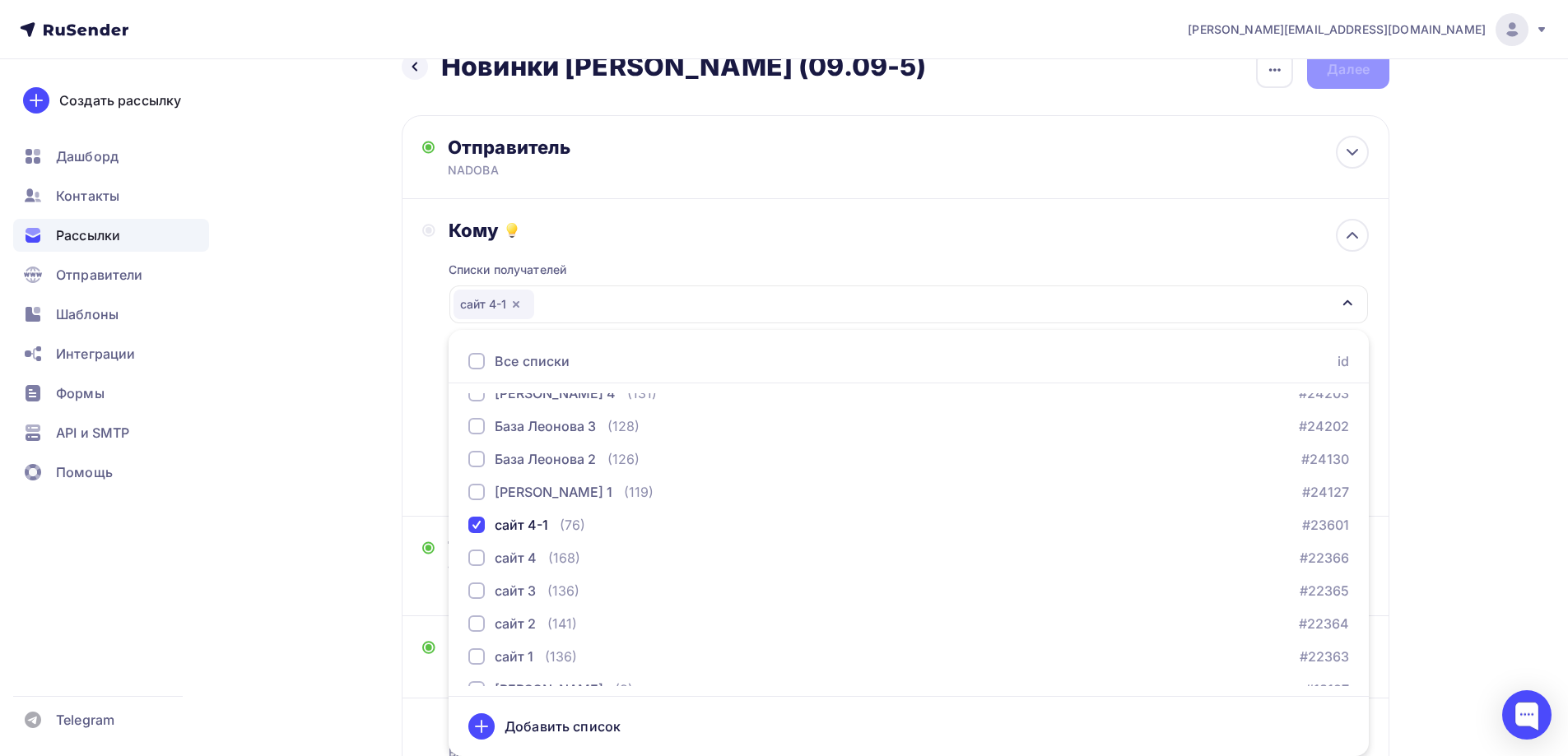
click at [273, 430] on div "Назад Новинки Naomi (09.09-5) Новинки Naomi (09.09-5) Закончить позже Переимено…" at bounding box center [784, 455] width 1349 height 864
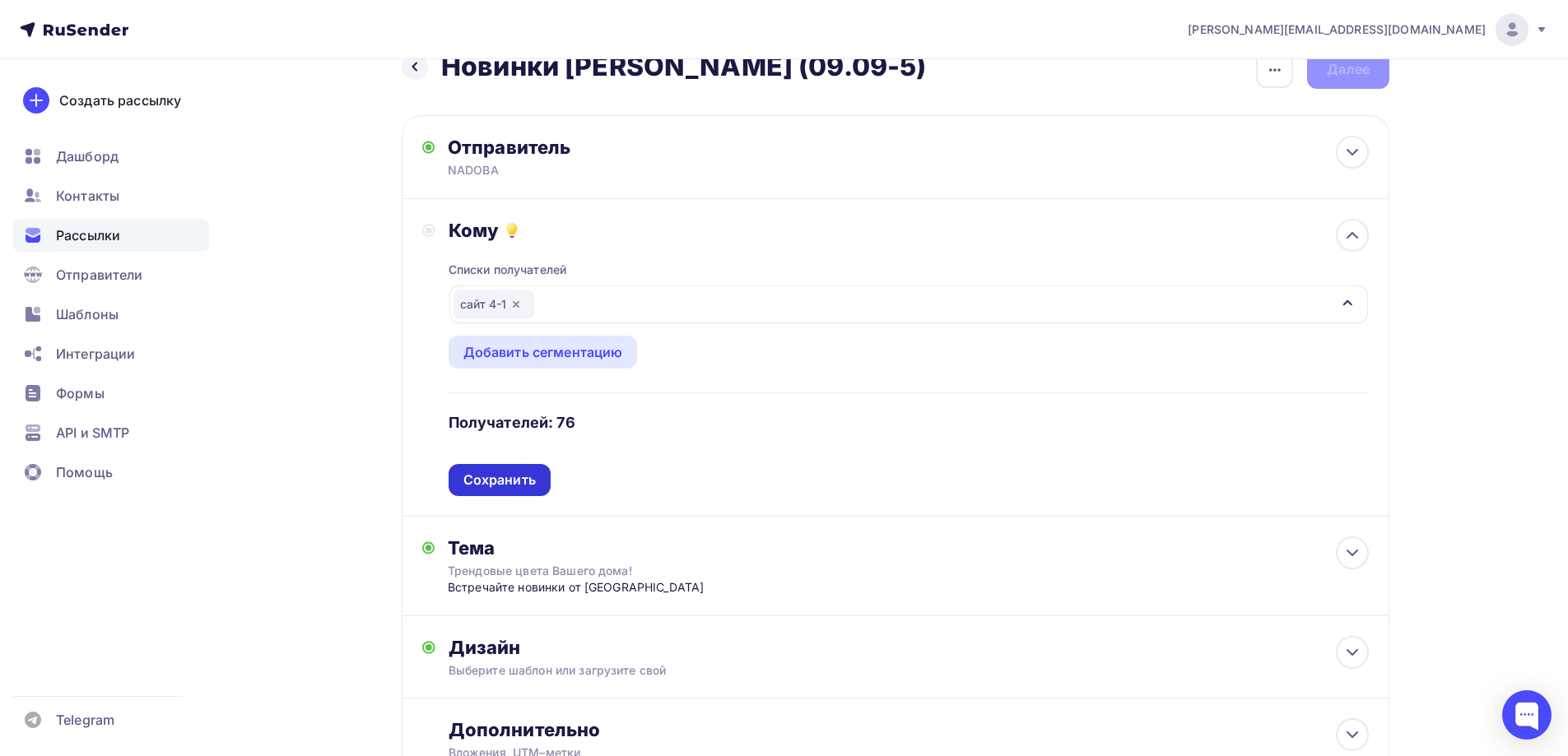
click at [497, 485] on div "Сохранить" at bounding box center [500, 481] width 73 height 19
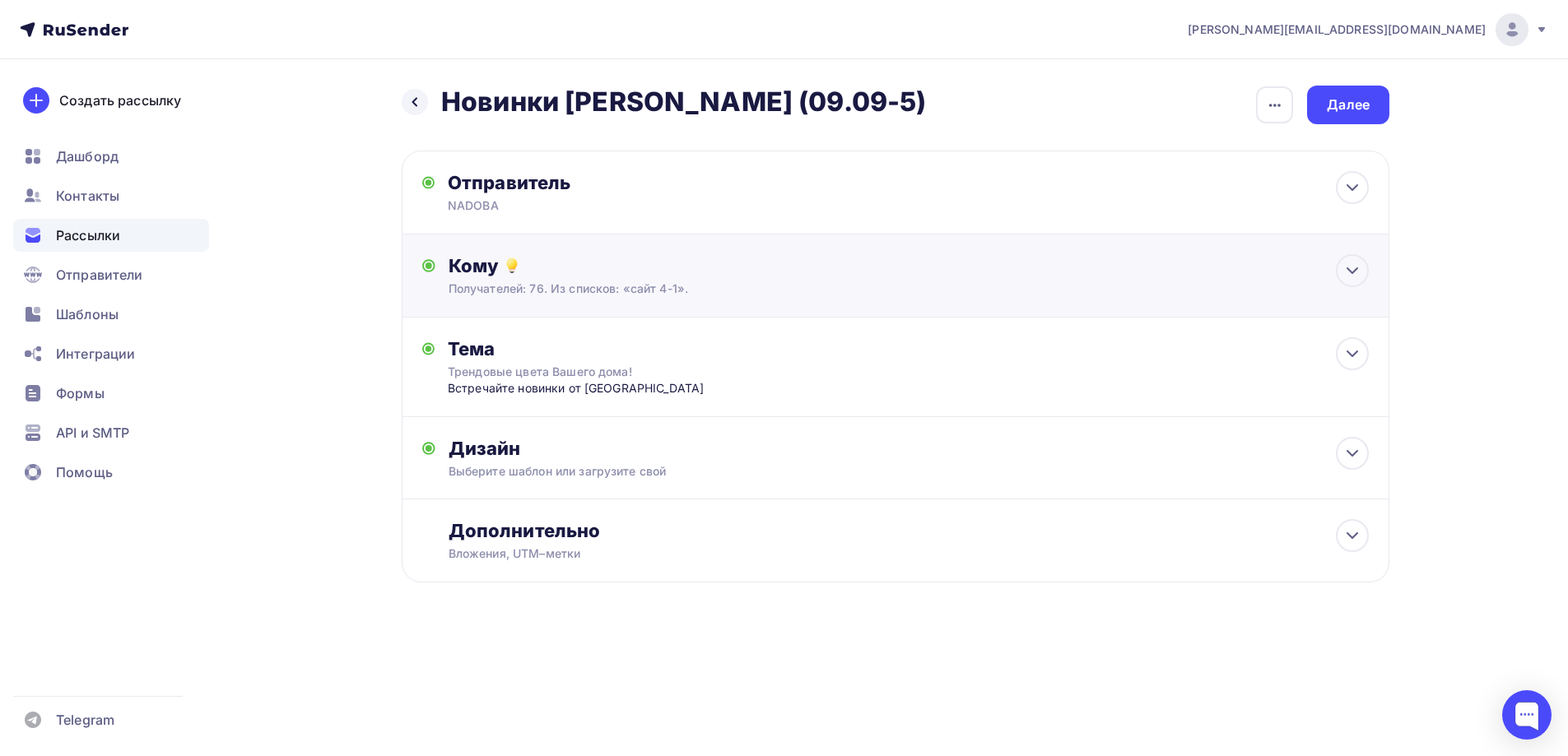
scroll to position [0, 0]
click at [1360, 96] on div "Далее" at bounding box center [1354, 105] width 43 height 19
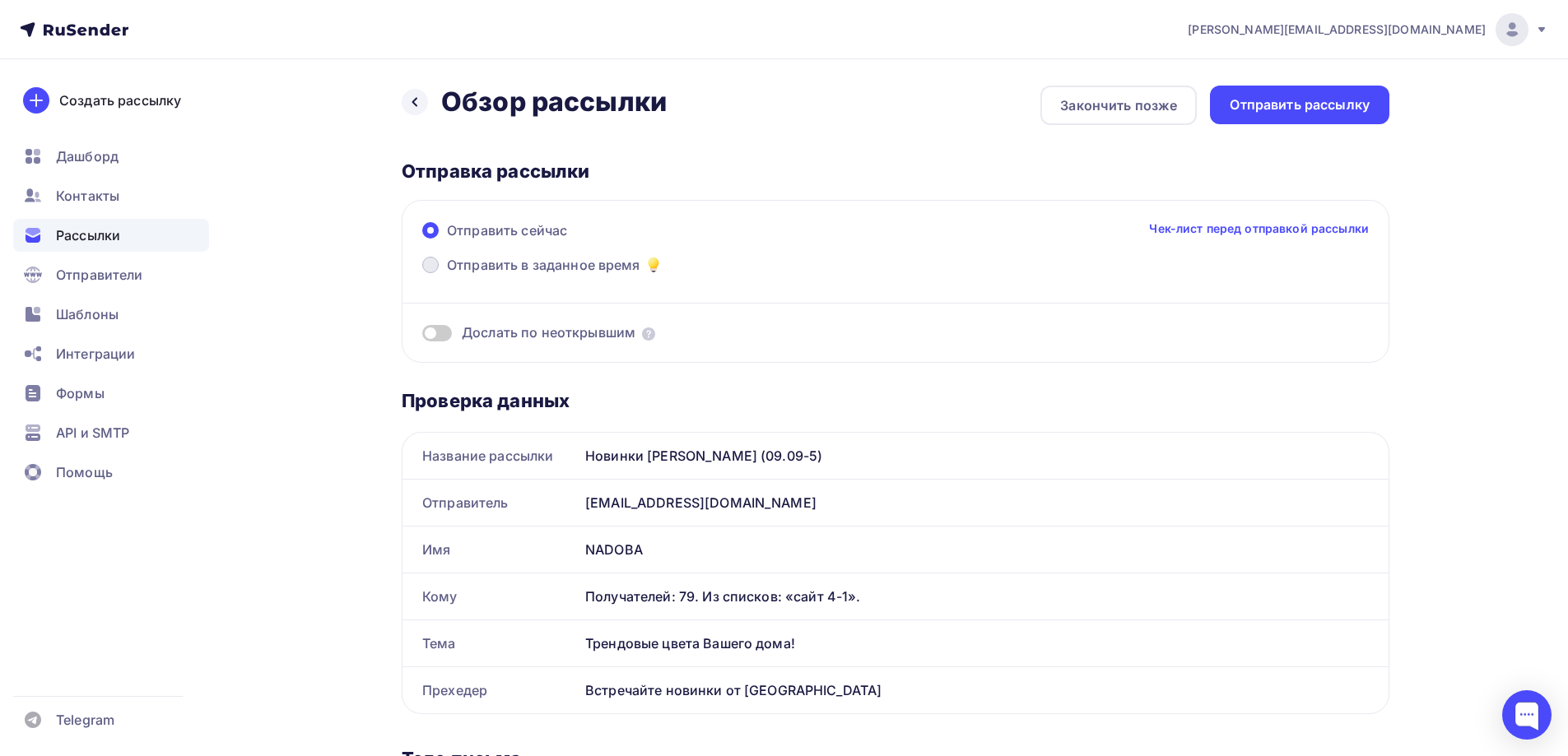
click at [516, 264] on span "Отправить в заданное время" at bounding box center [543, 265] width 193 height 20
click at [447, 275] on input "Отправить в заданное время" at bounding box center [447, 275] width 0 height 0
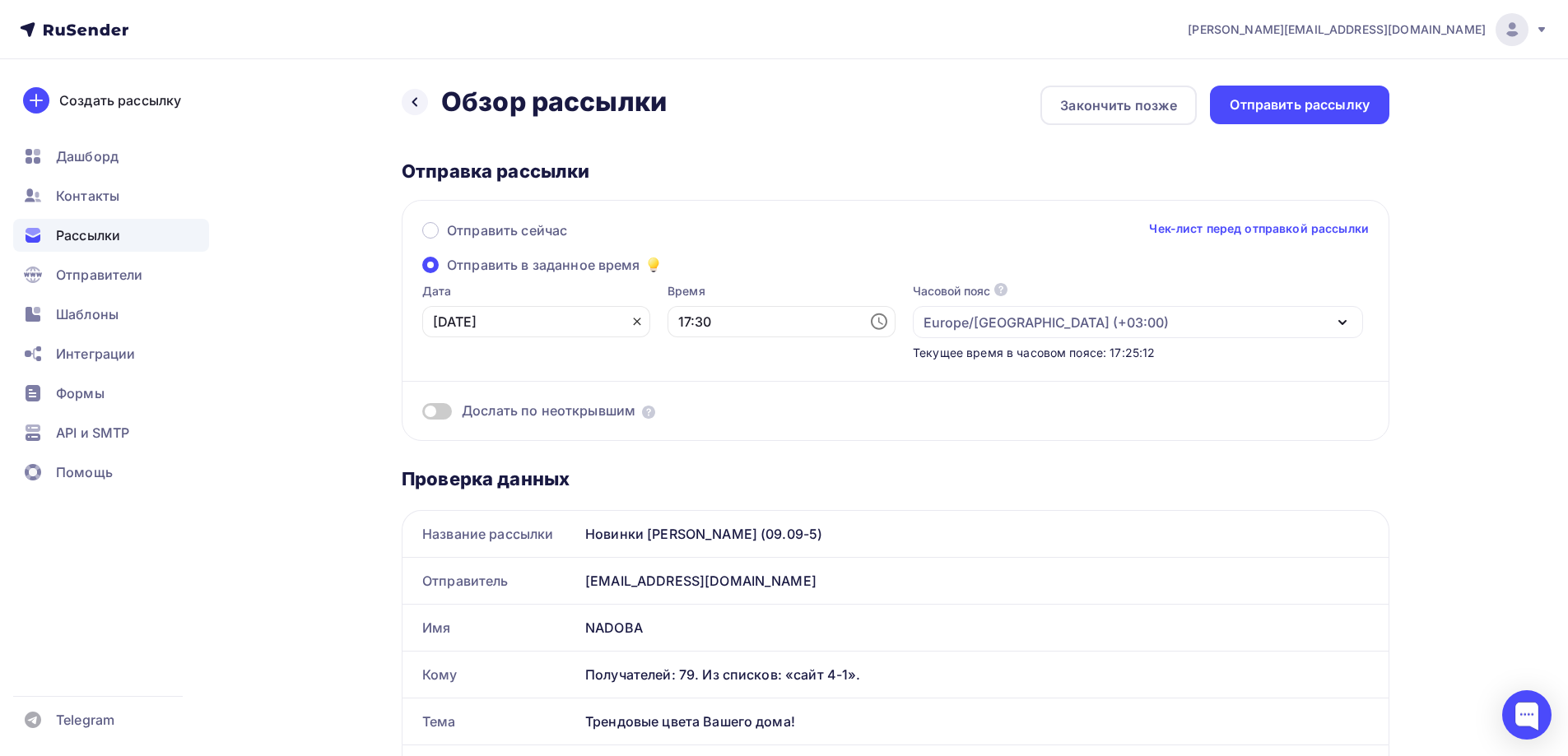
click at [630, 315] on icon at bounding box center [637, 322] width 13 height 13
click at [625, 314] on icon at bounding box center [633, 321] width 16 height 16
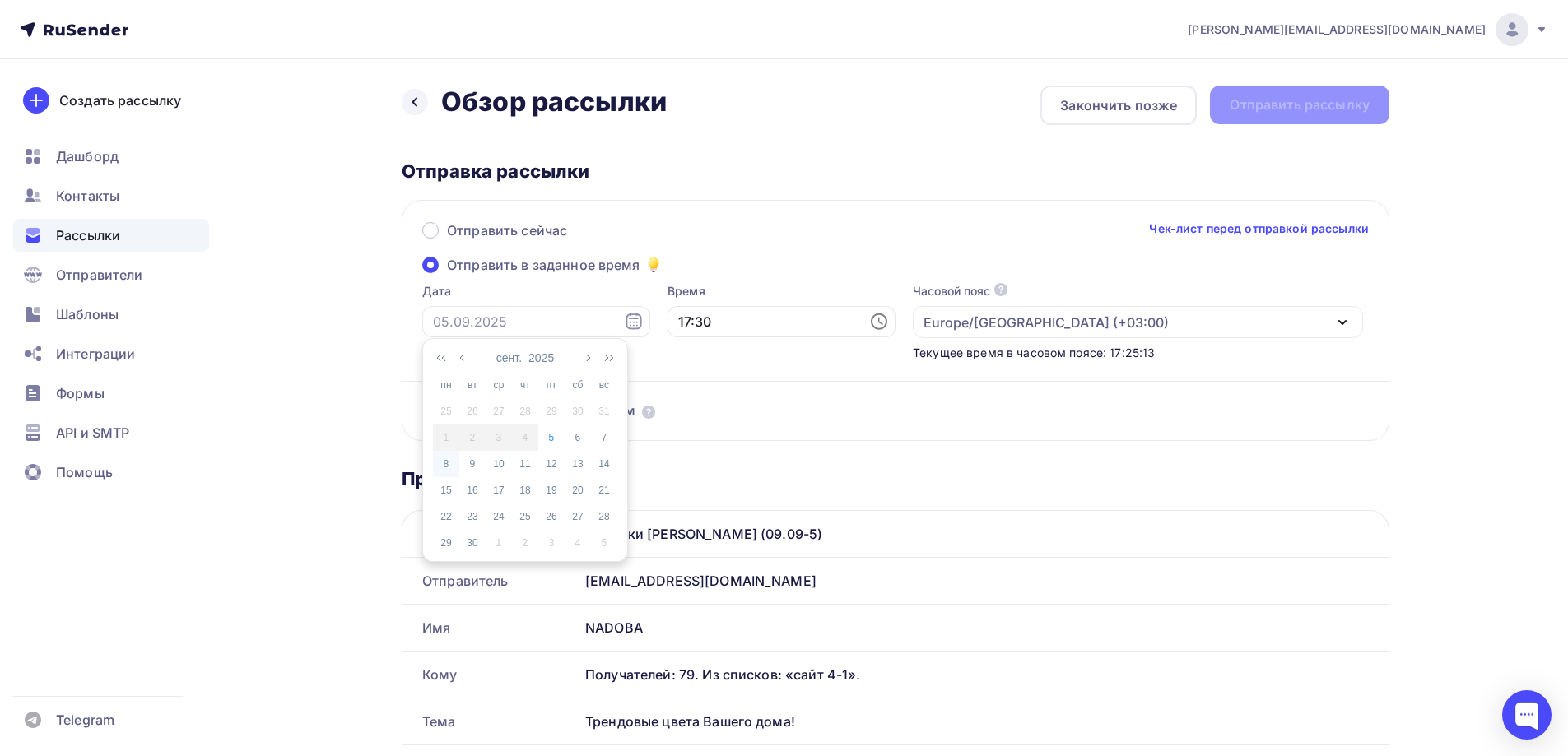
click at [451, 461] on div "8" at bounding box center [447, 465] width 26 height 15
type input "08.09.2025"
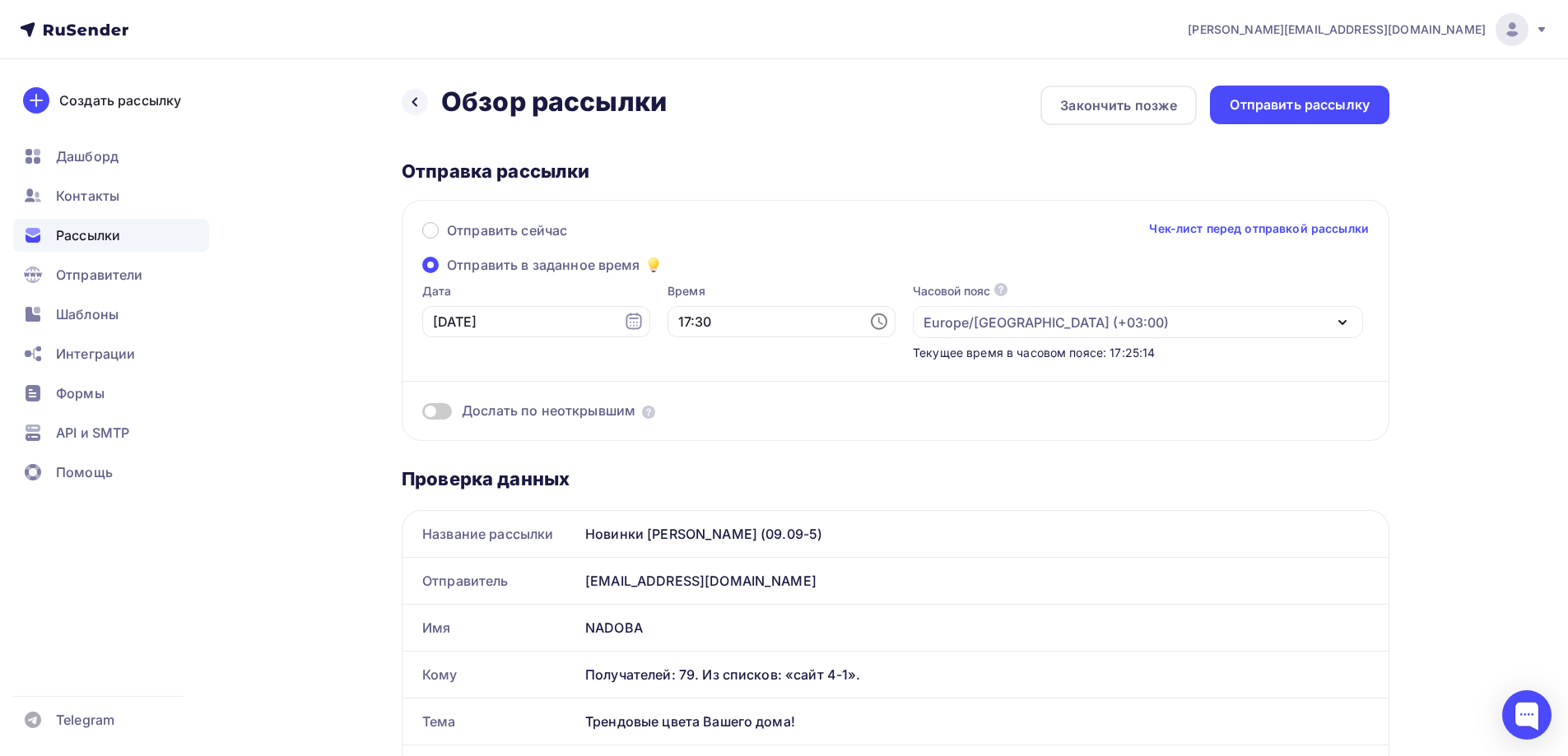
click at [870, 312] on icon at bounding box center [879, 322] width 20 height 20
click at [870, 319] on icon at bounding box center [879, 322] width 20 height 20
click at [693, 439] on li "11" at bounding box center [691, 441] width 85 height 26
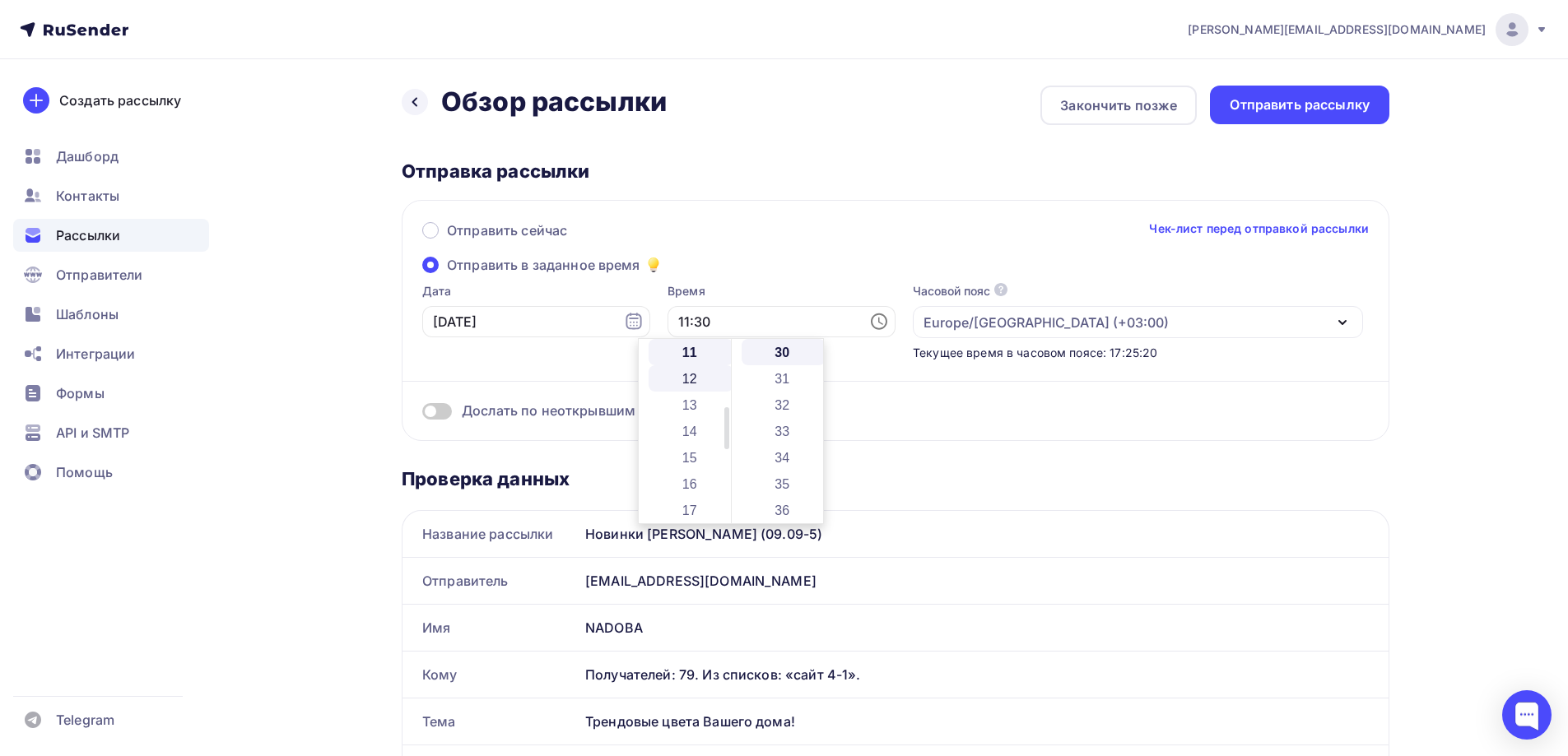
click at [678, 365] on li "12" at bounding box center [691, 378] width 85 height 26
click at [790, 417] on li "20" at bounding box center [784, 418] width 85 height 26
type input "12:20"
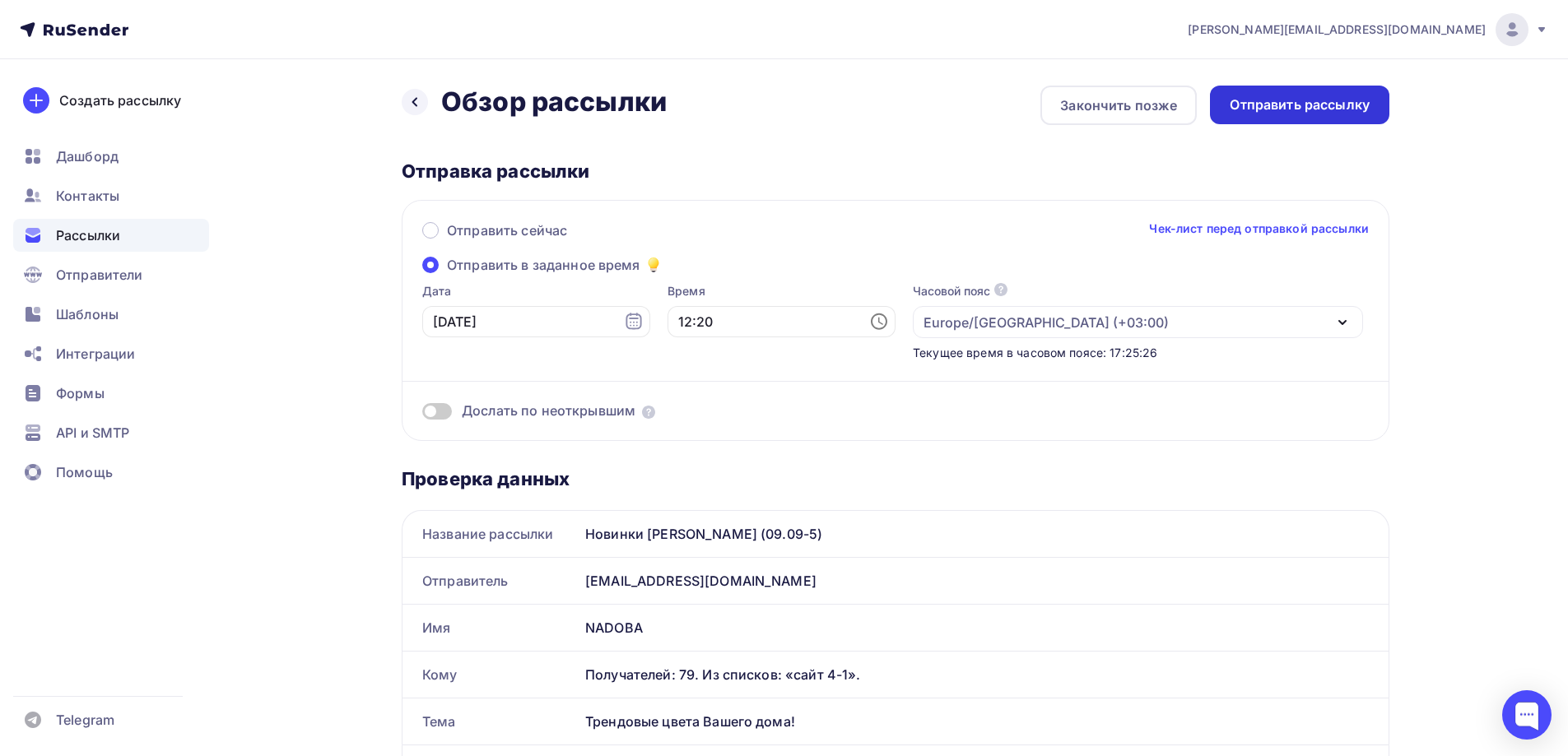
click at [1281, 101] on div "Отправить рассылку" at bounding box center [1300, 105] width 140 height 19
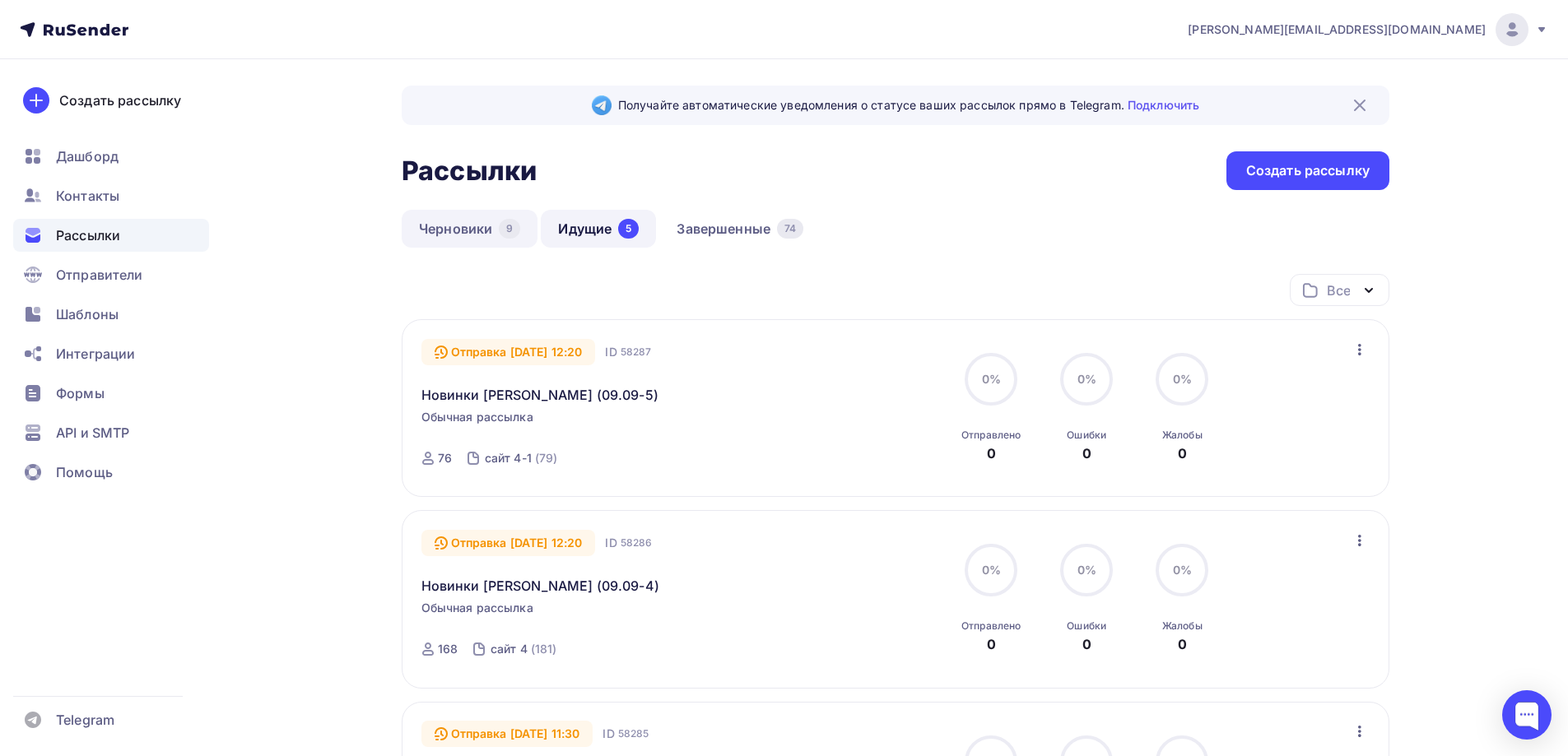
click at [509, 220] on div "9" at bounding box center [509, 228] width 22 height 20
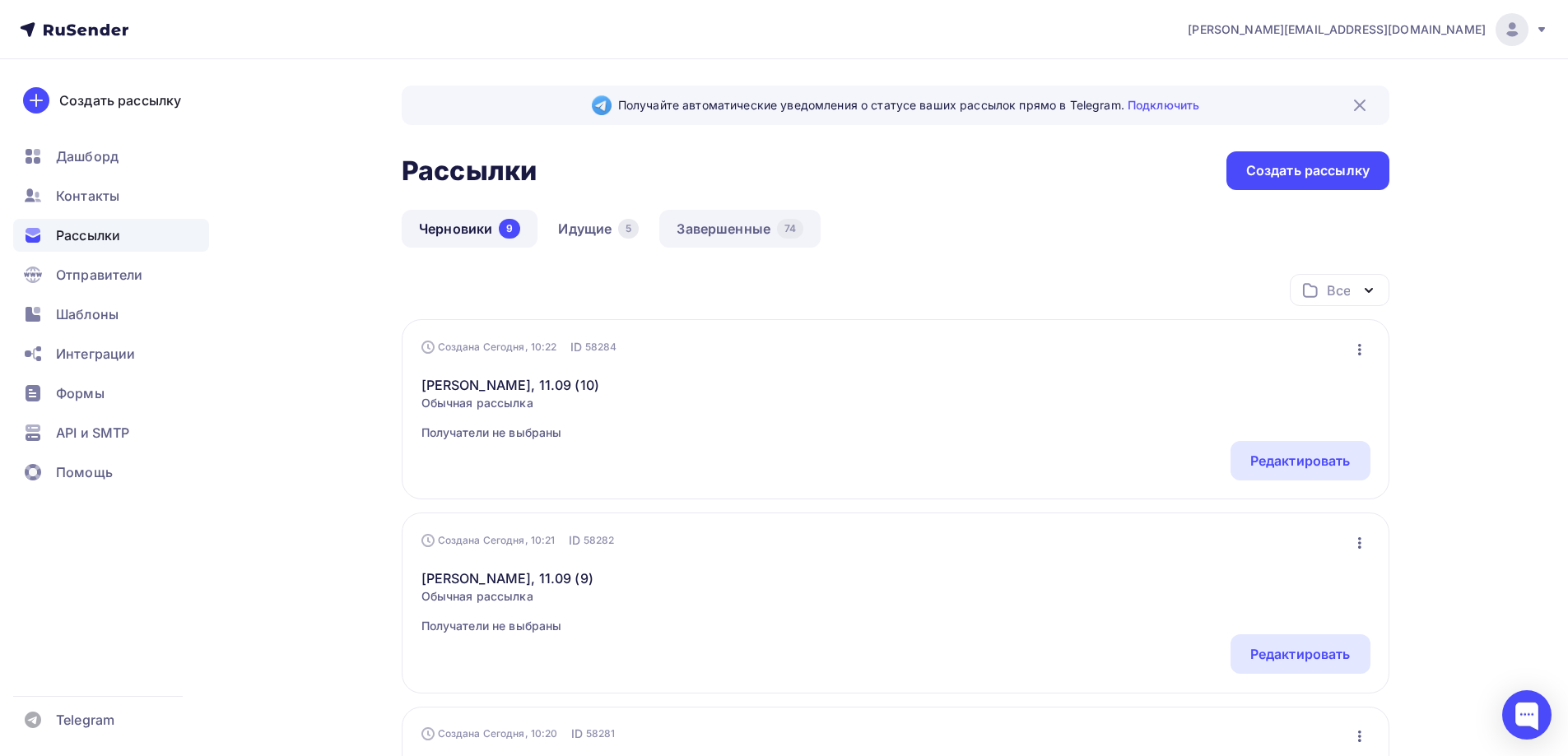
click at [718, 232] on link "Завершенные 74" at bounding box center [740, 229] width 161 height 38
click at [628, 224] on div "5" at bounding box center [628, 228] width 21 height 20
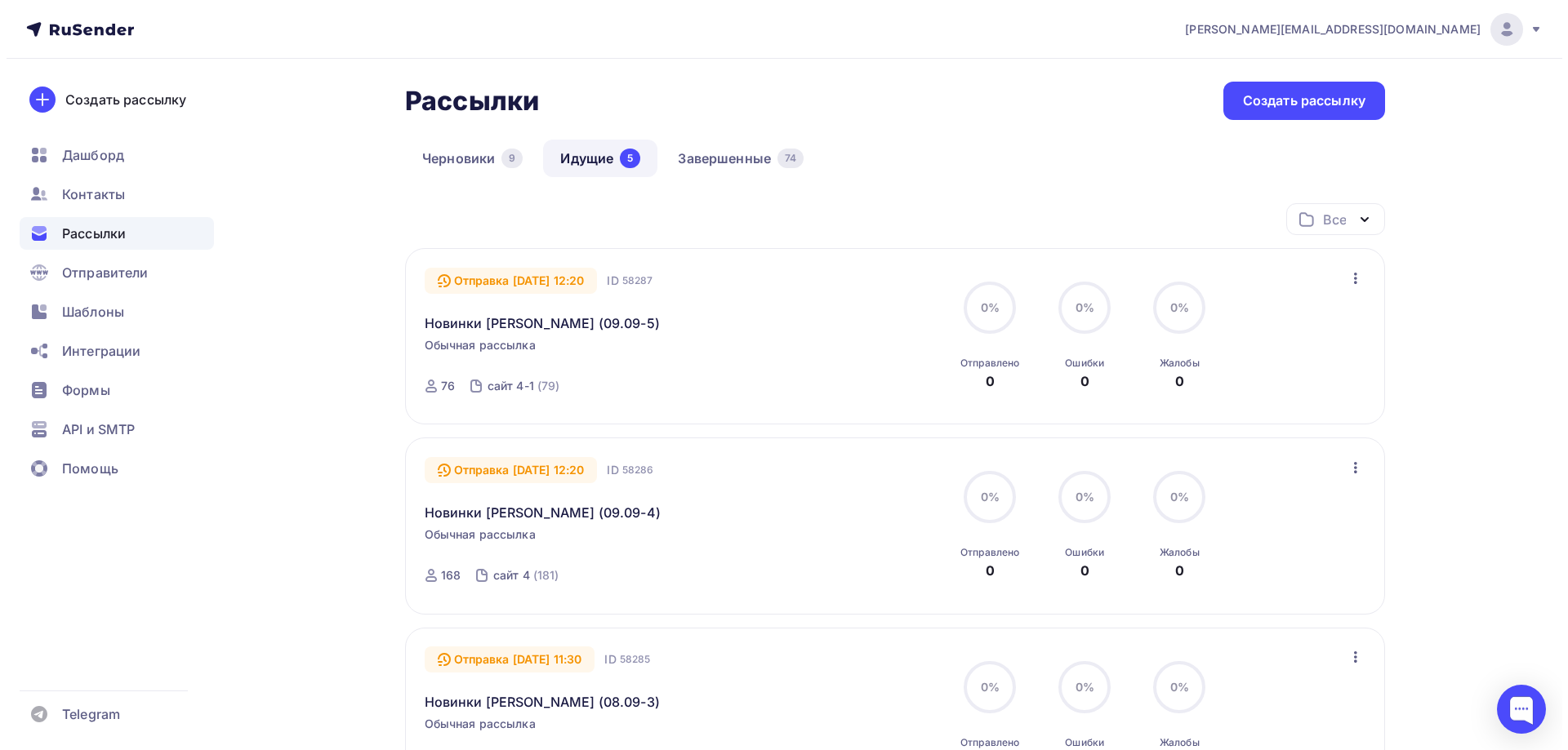
scroll to position [163, 0]
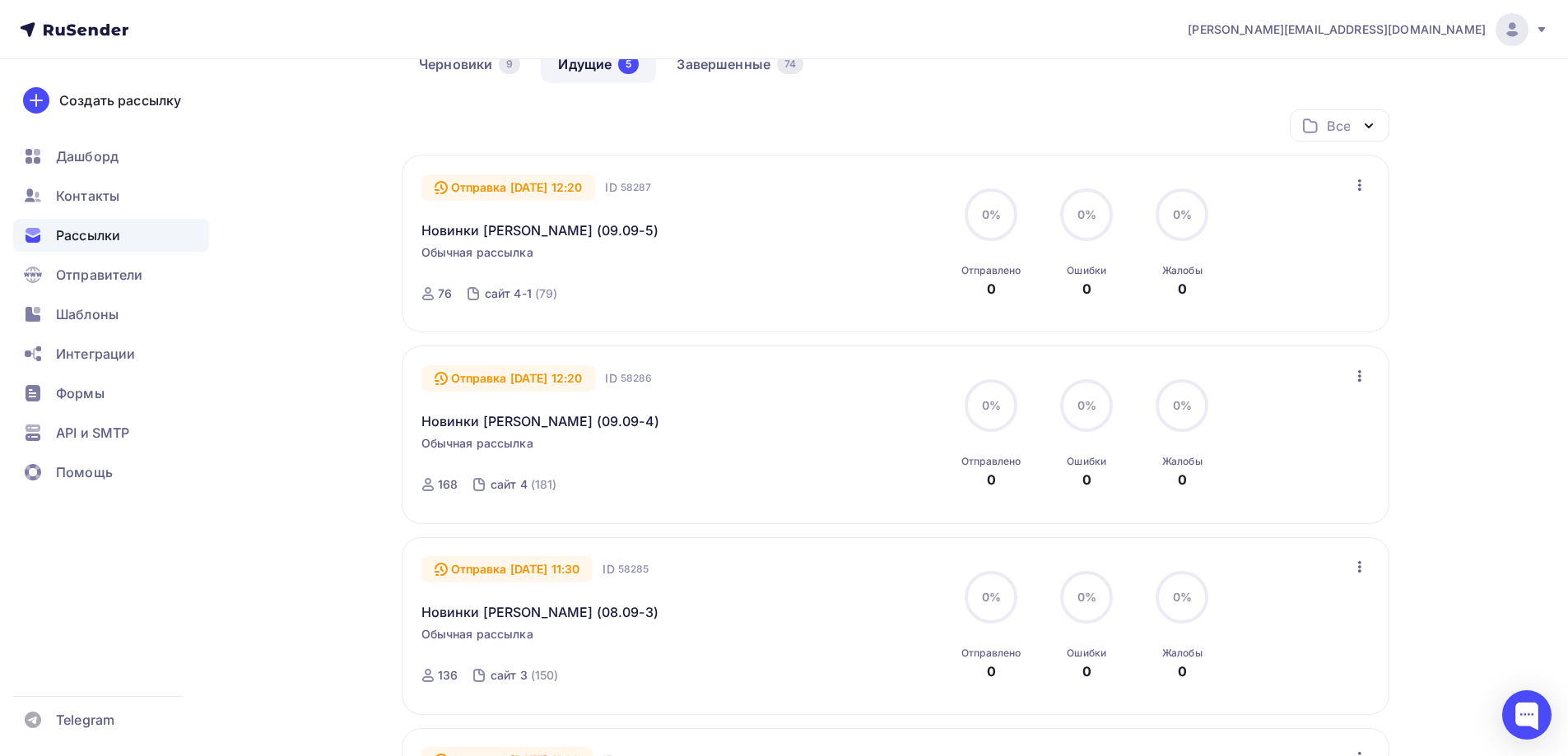
click at [1360, 183] on icon "button" at bounding box center [1360, 185] width 20 height 20
click at [1316, 228] on div "Изменить время отправки" at bounding box center [1264, 228] width 208 height 20
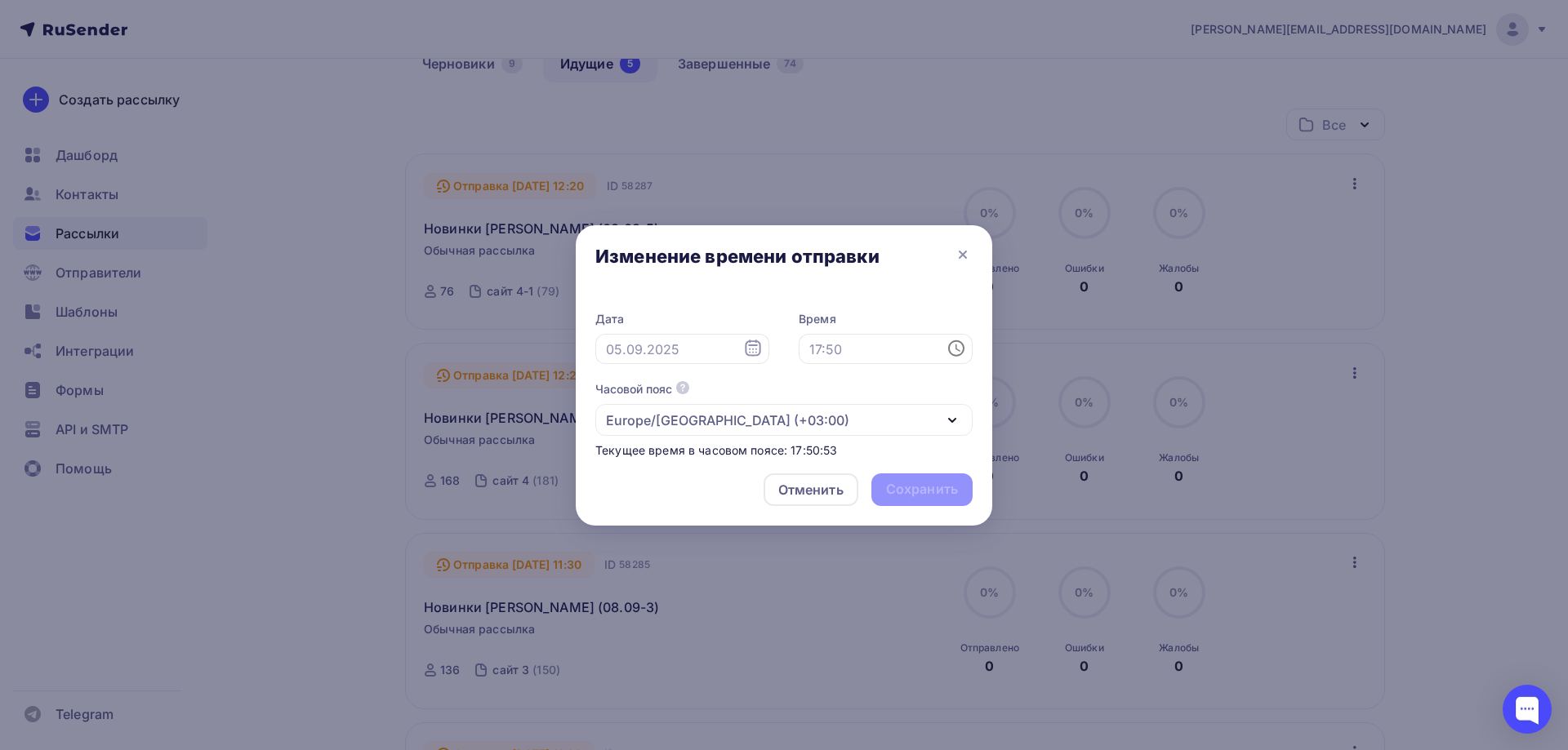
click at [750, 349] on icon at bounding box center [752, 348] width 16 height 16
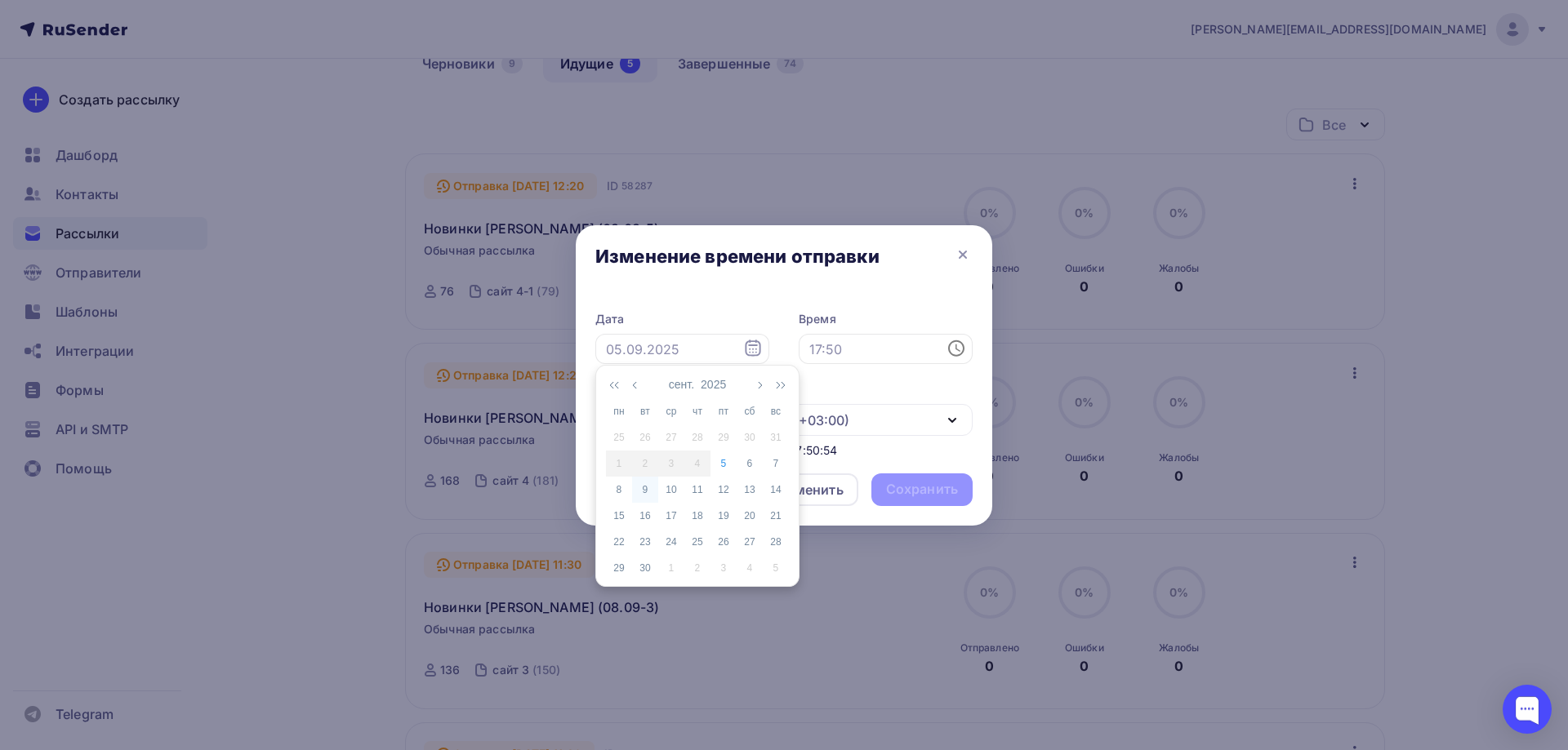
click at [644, 486] on div "9" at bounding box center [645, 490] width 26 height 15
type input "09.09.2025"
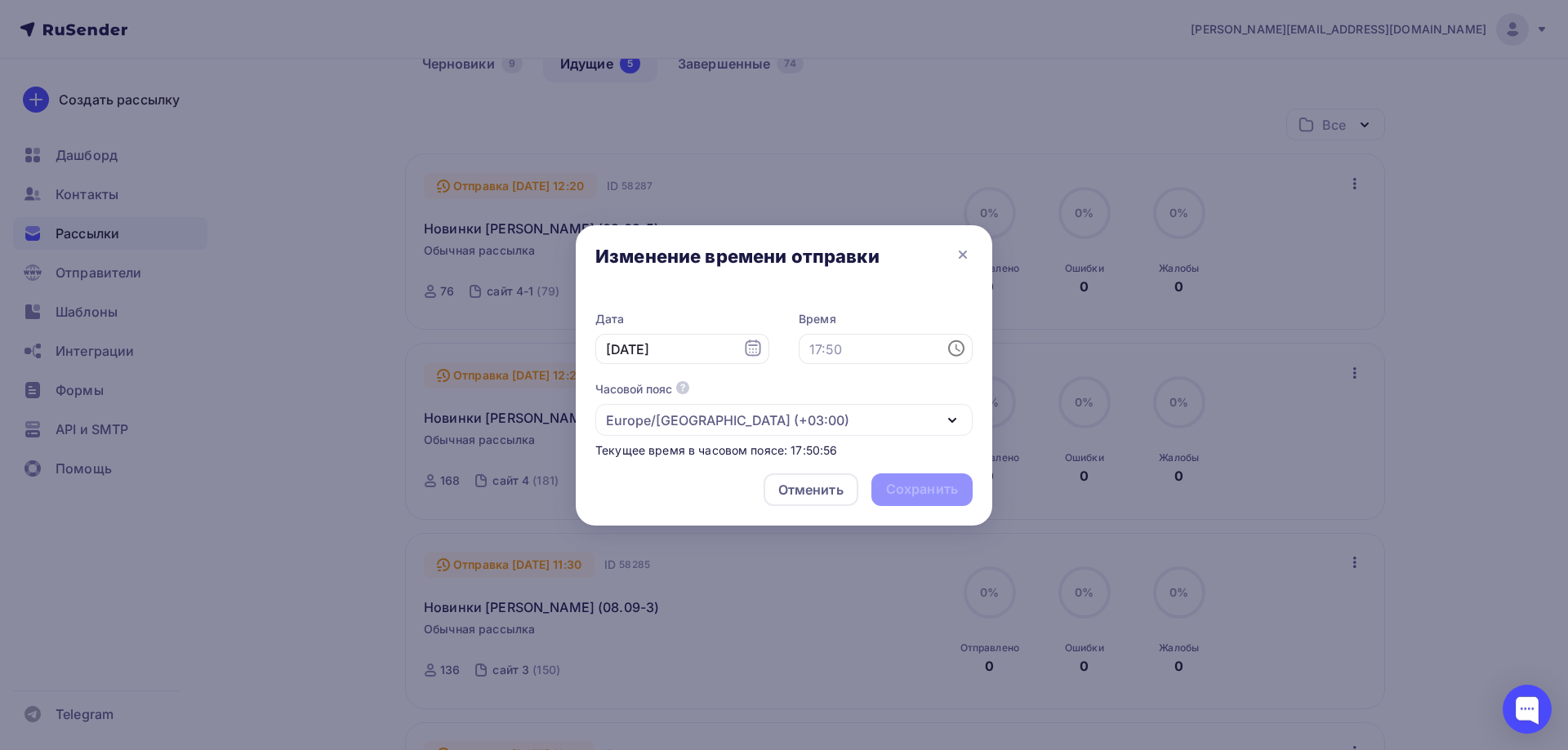
click at [951, 345] on icon at bounding box center [956, 348] width 16 height 16
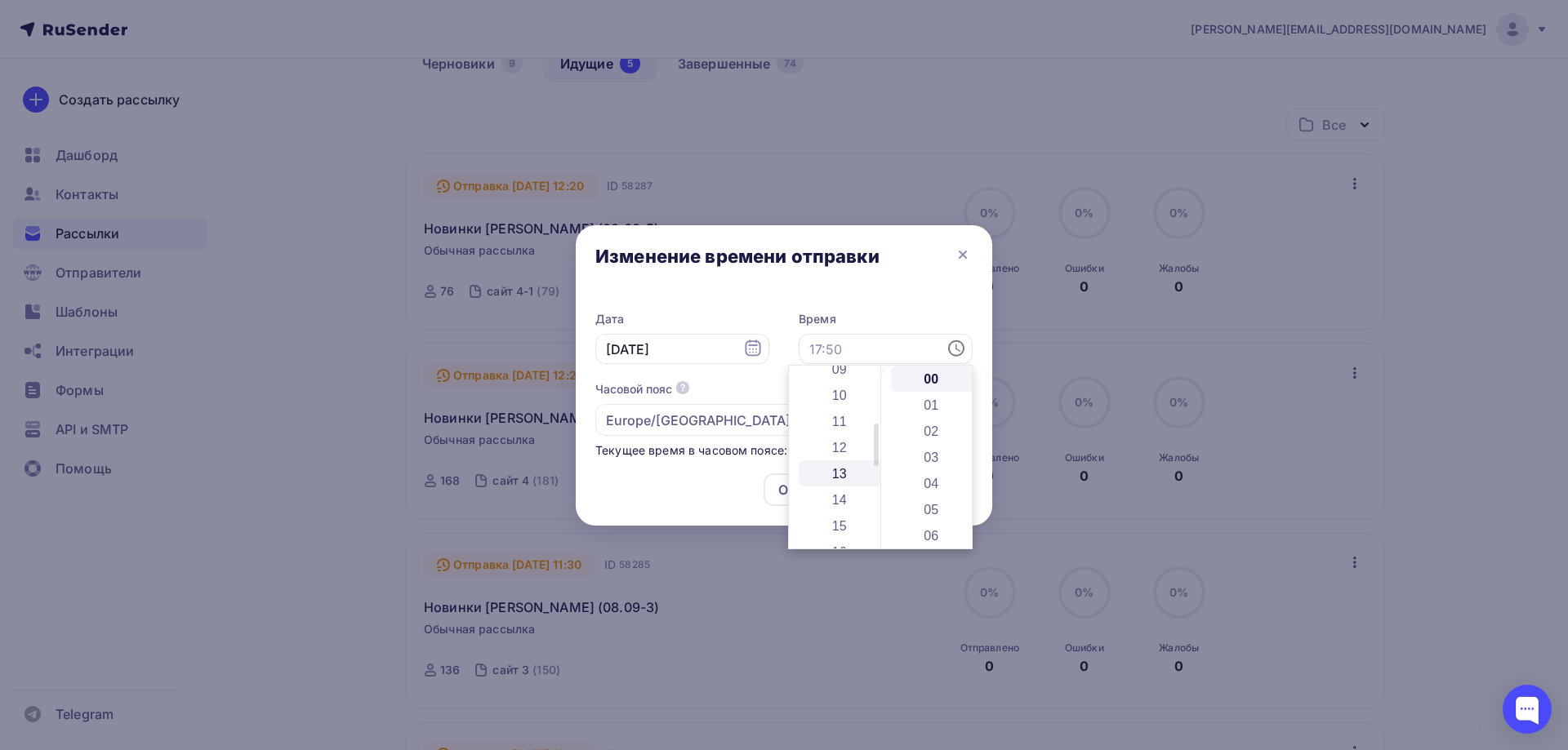
click at [845, 469] on li "13" at bounding box center [841, 474] width 85 height 26
click at [838, 435] on li "12" at bounding box center [841, 435] width 85 height 26
click at [924, 489] on li "20" at bounding box center [933, 493] width 85 height 26
type input "12:20"
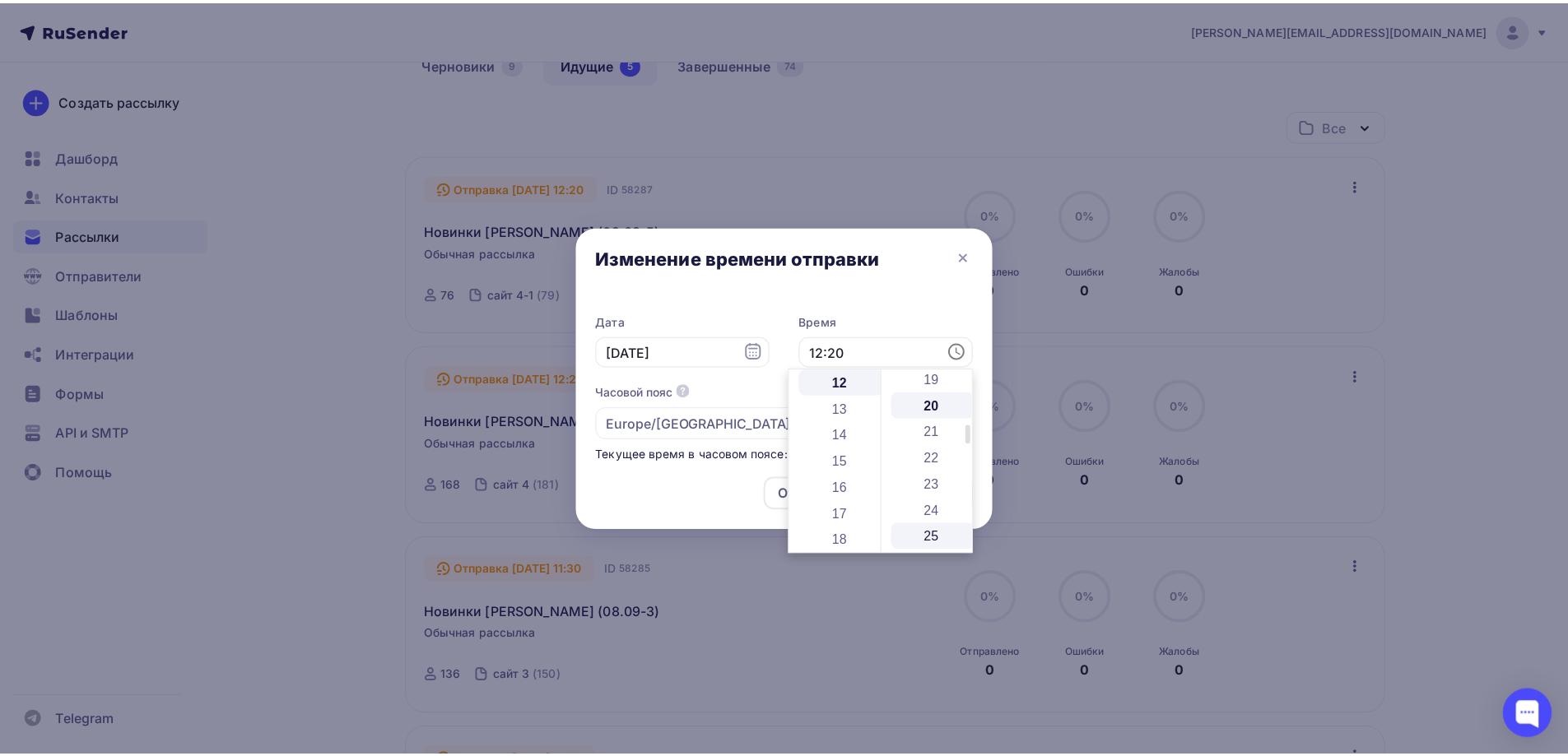
scroll to position [527, 0]
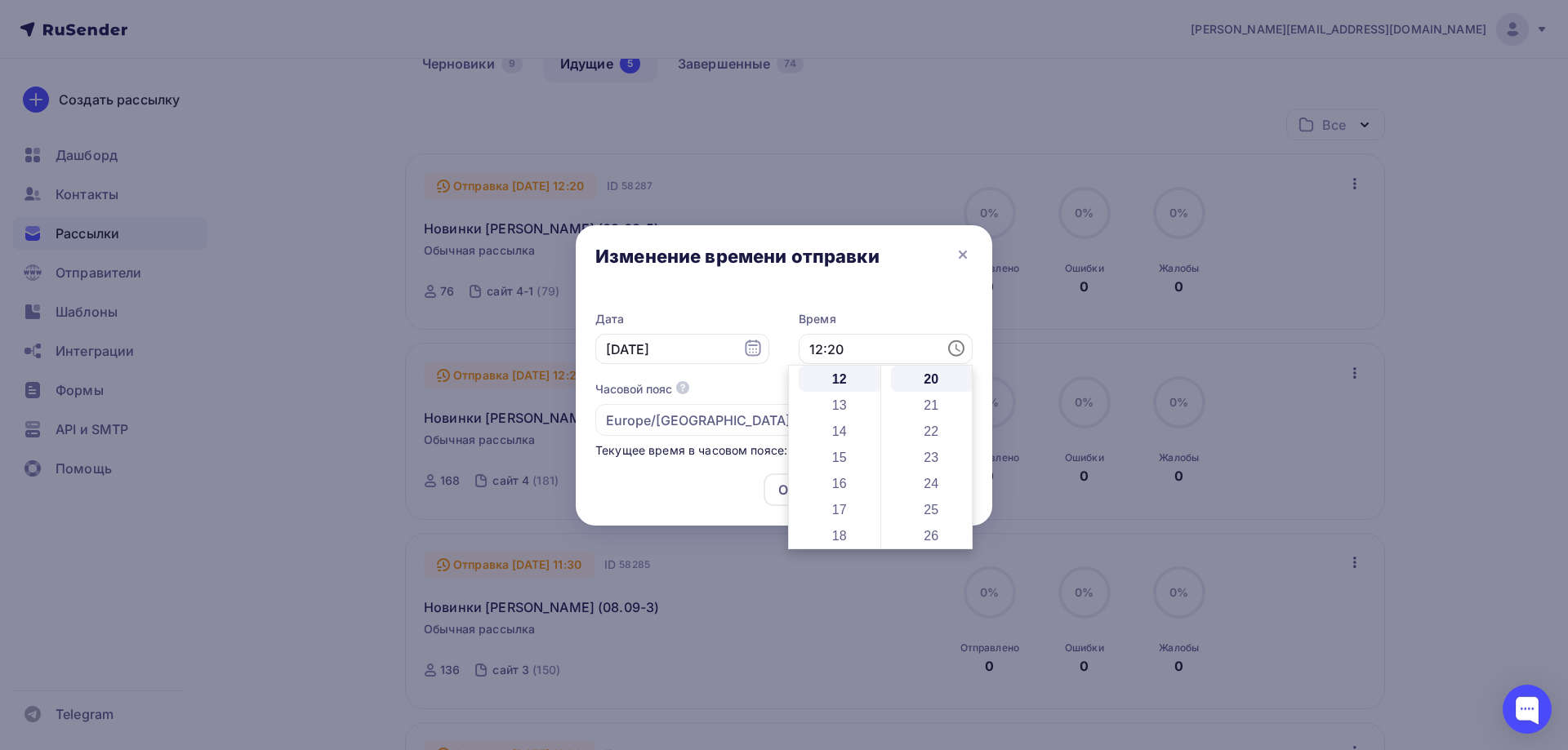
click at [718, 488] on div "Отменить Сохранить" at bounding box center [784, 494] width 417 height 66
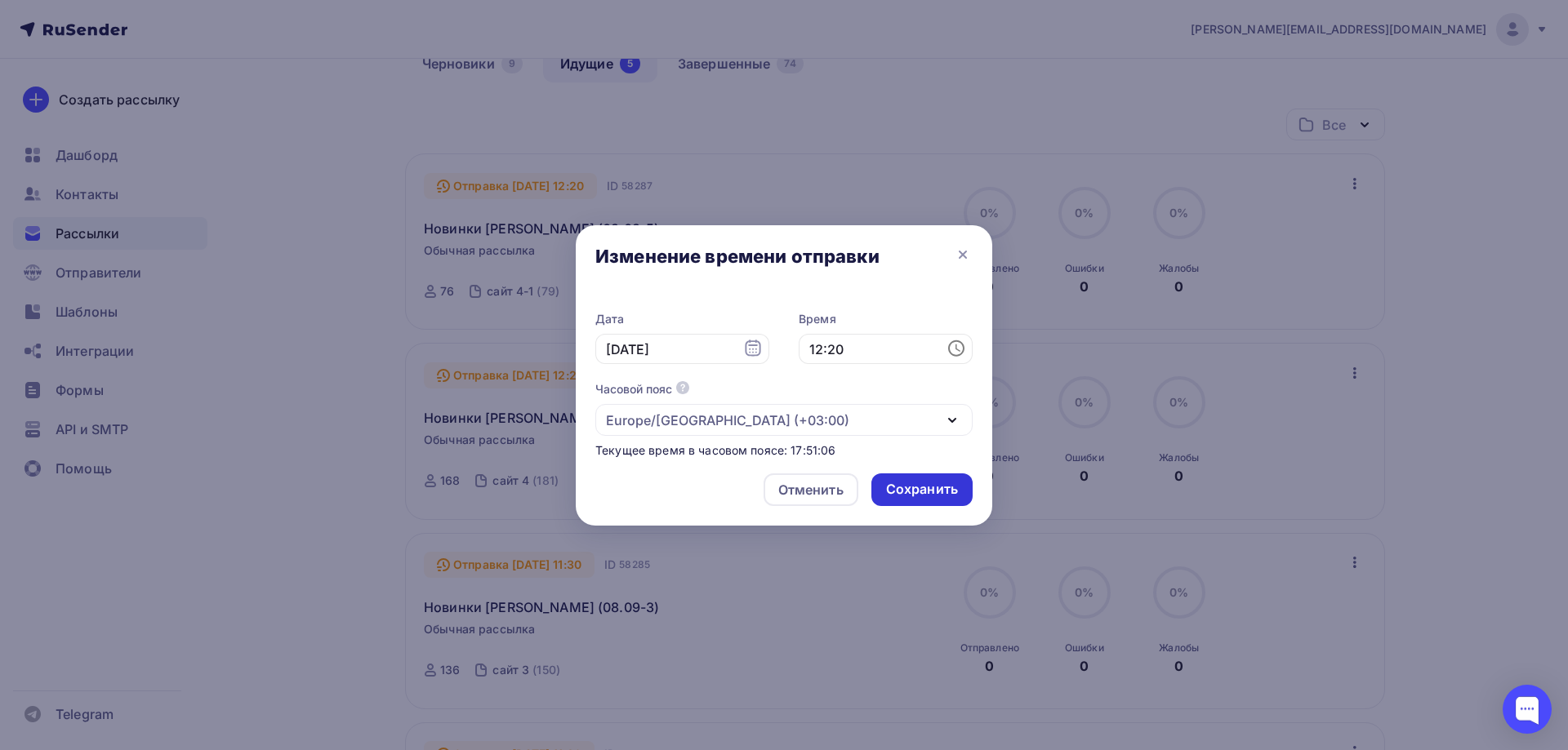
click at [945, 482] on div "Сохранить" at bounding box center [922, 489] width 72 height 19
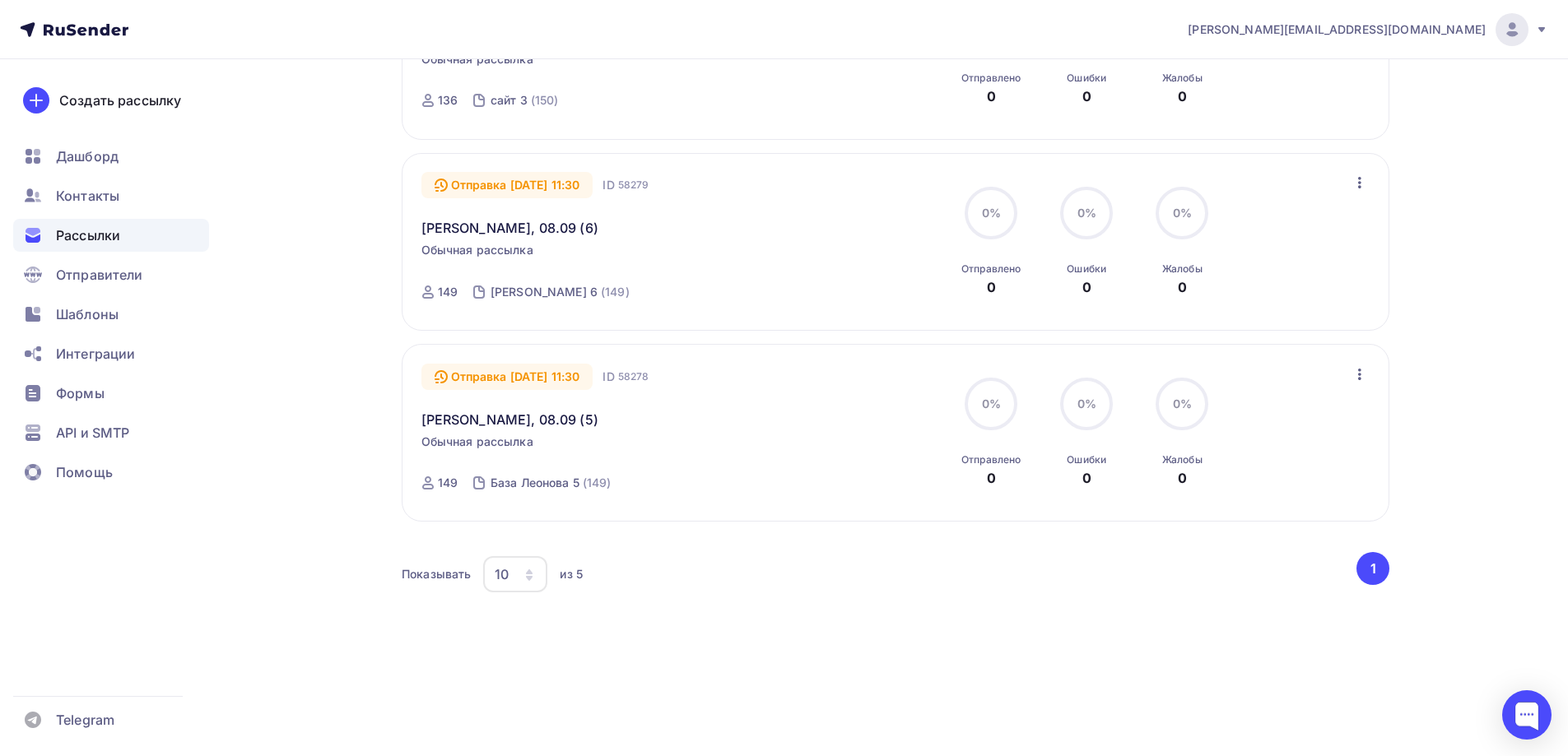
scroll to position [744, 0]
click at [784, 630] on div "Все Все папки клиенты X-150 (8) сайт X (4) Создать новую папку Отправка 09.09.2…" at bounding box center [895, 90] width 988 height 1120
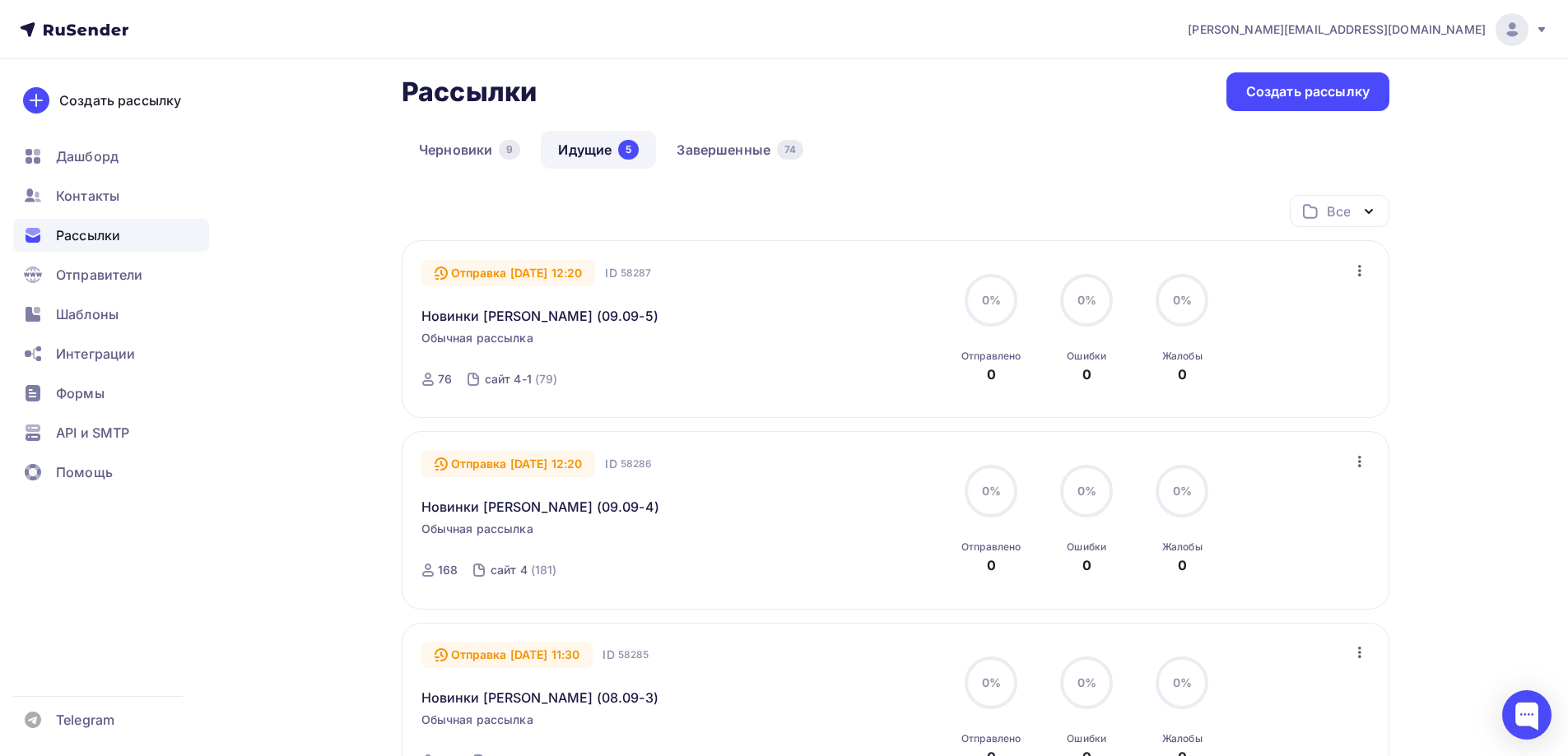
scroll to position [0, 0]
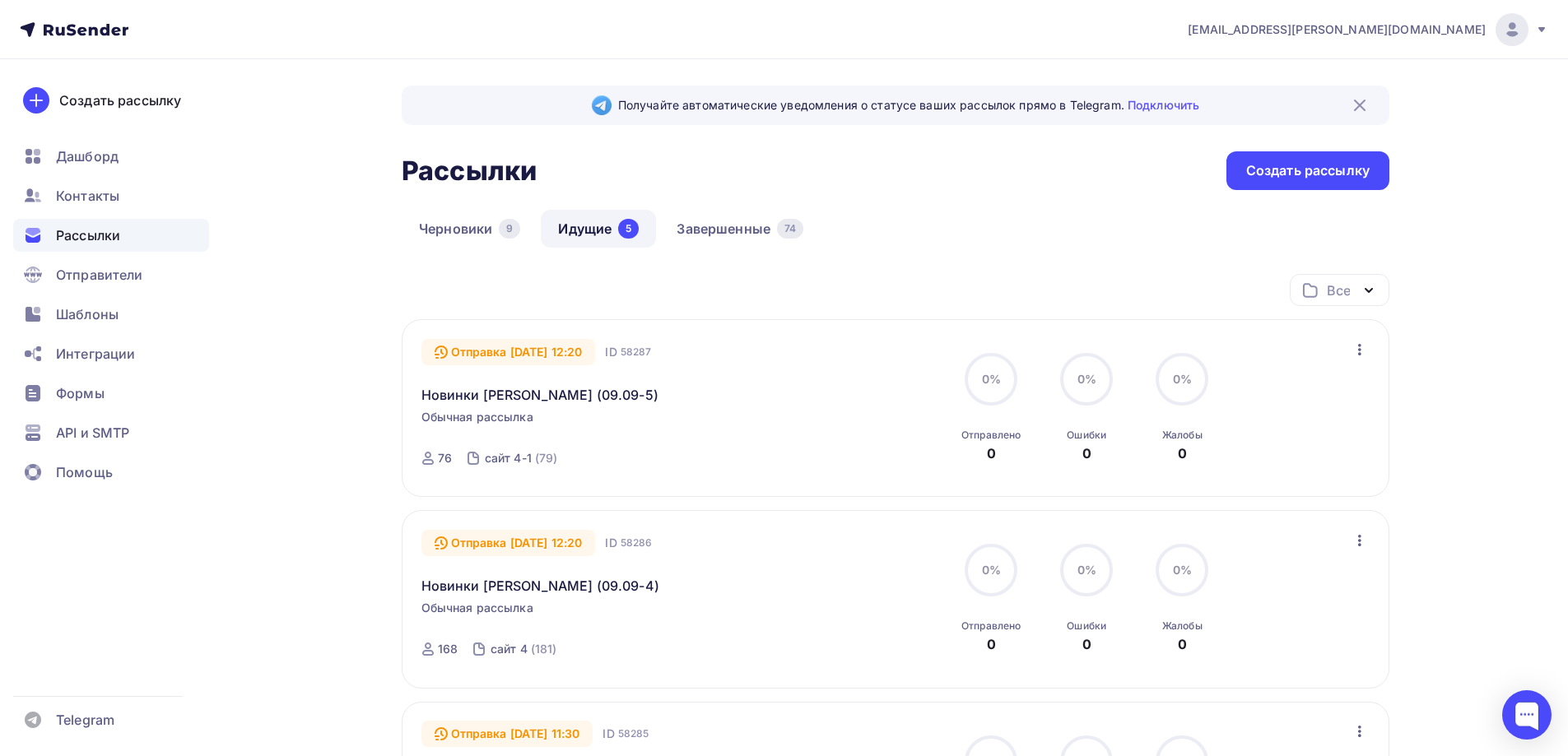
click at [754, 224] on link "Завершенные 74" at bounding box center [740, 229] width 161 height 38
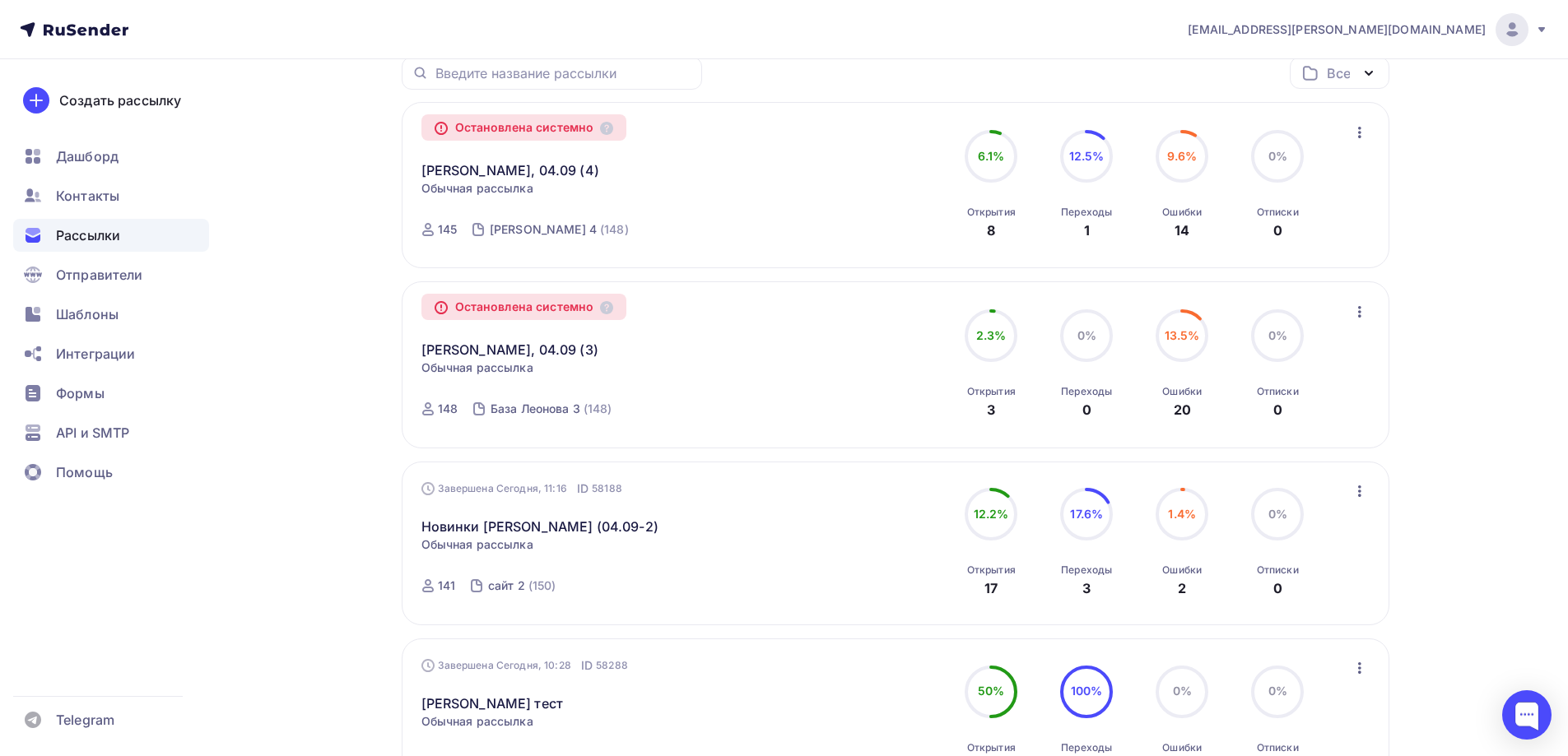
scroll to position [247, 0]
